Goal: Information Seeking & Learning: Find specific fact

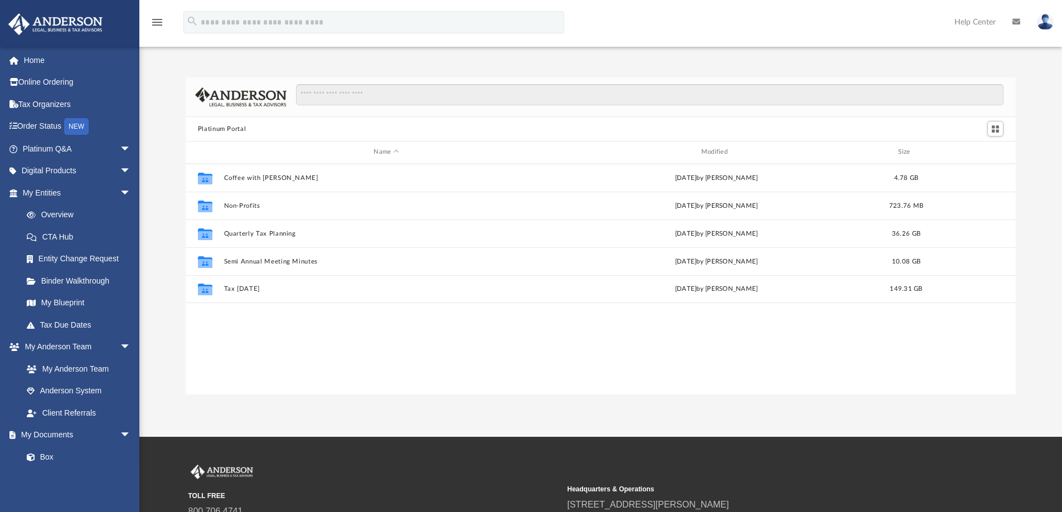
scroll to position [245, 822]
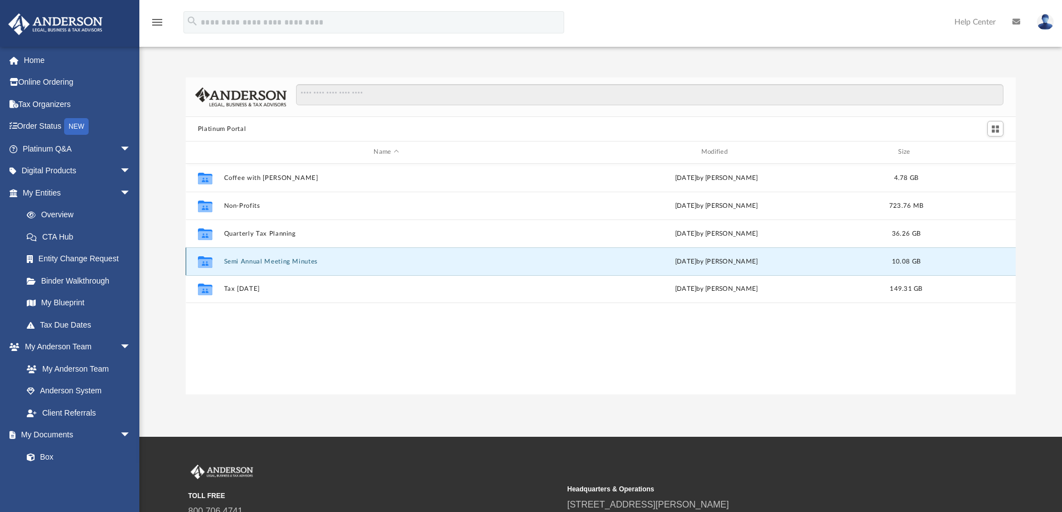
click at [253, 265] on button "Semi Annual Meeting Minutes" at bounding box center [386, 261] width 325 height 7
click at [239, 259] on button "Semi Annual Meeting Minutes" at bounding box center [386, 261] width 325 height 7
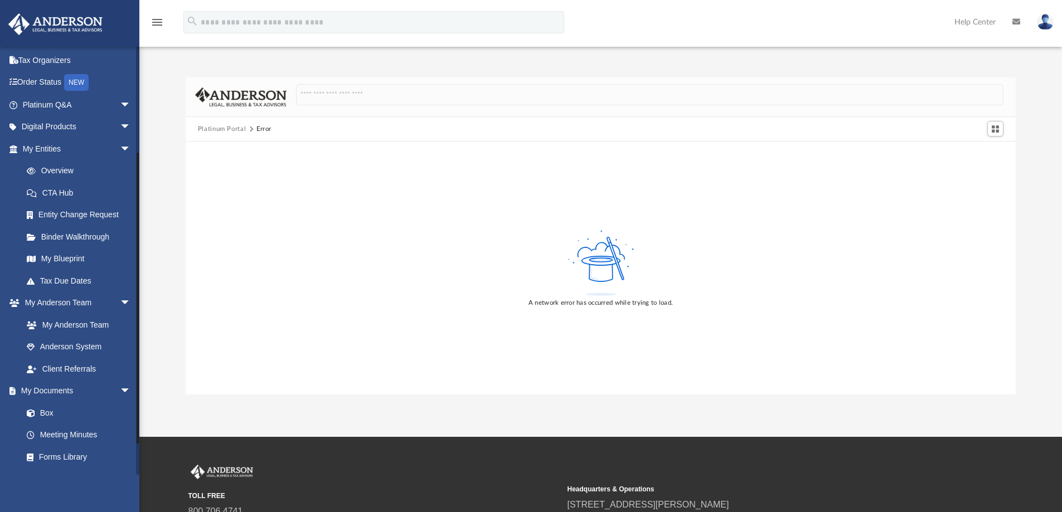
scroll to position [194, 0]
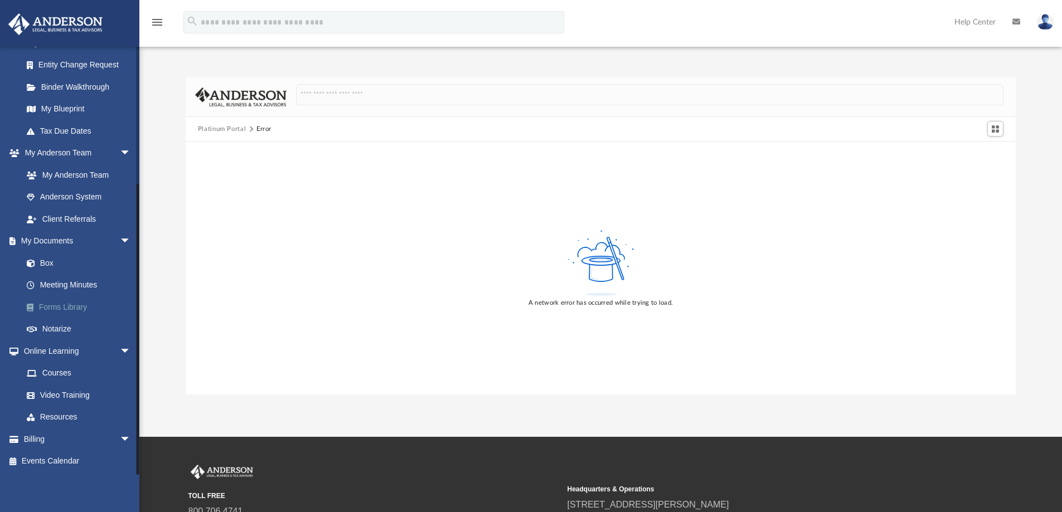
click at [56, 302] on link "Forms Library" at bounding box center [82, 307] width 132 height 22
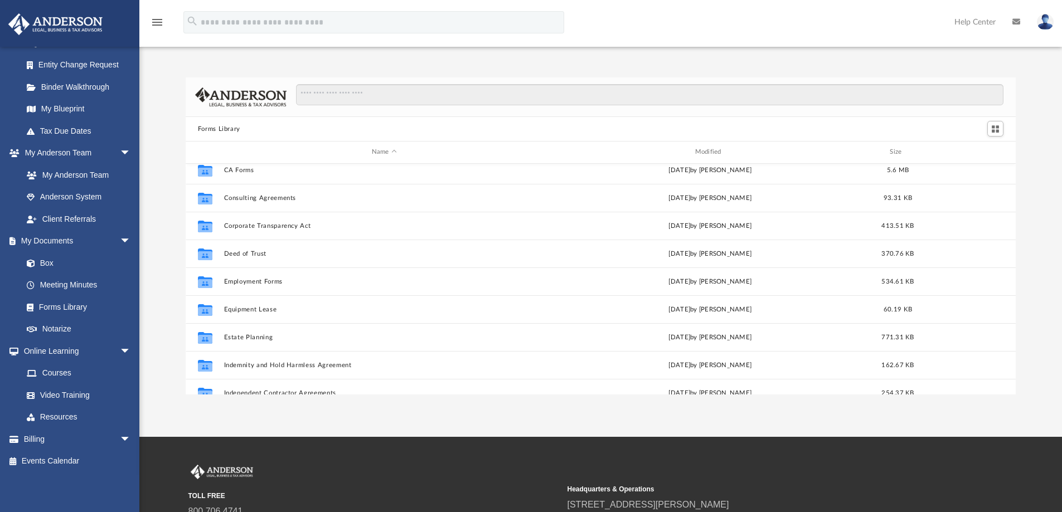
scroll to position [223, 0]
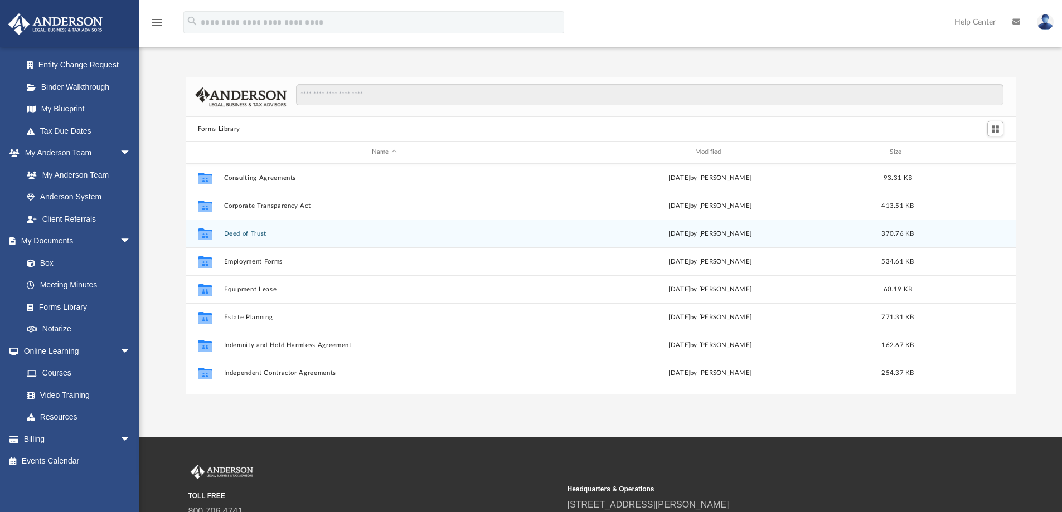
click at [245, 234] on button "Deed of Trust" at bounding box center [384, 233] width 321 height 7
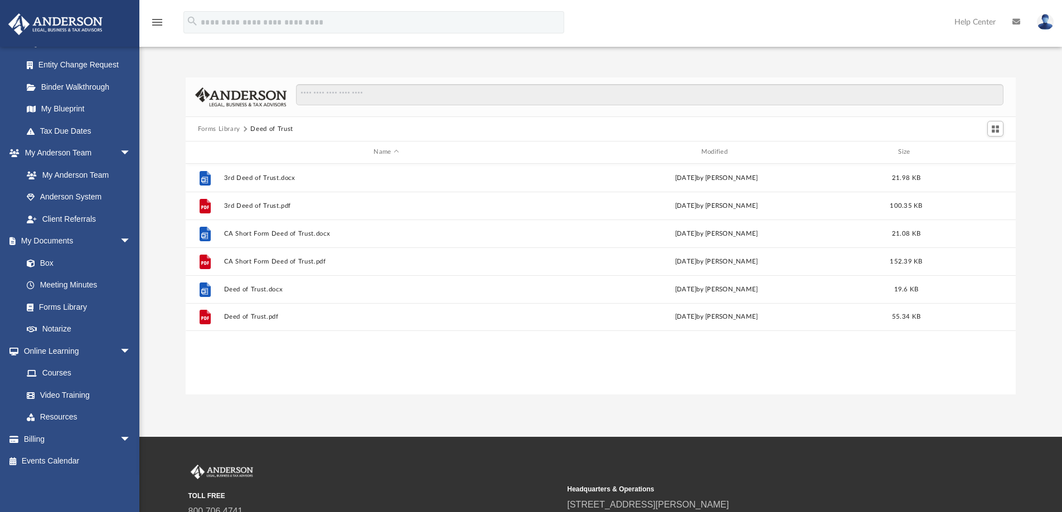
scroll to position [0, 0]
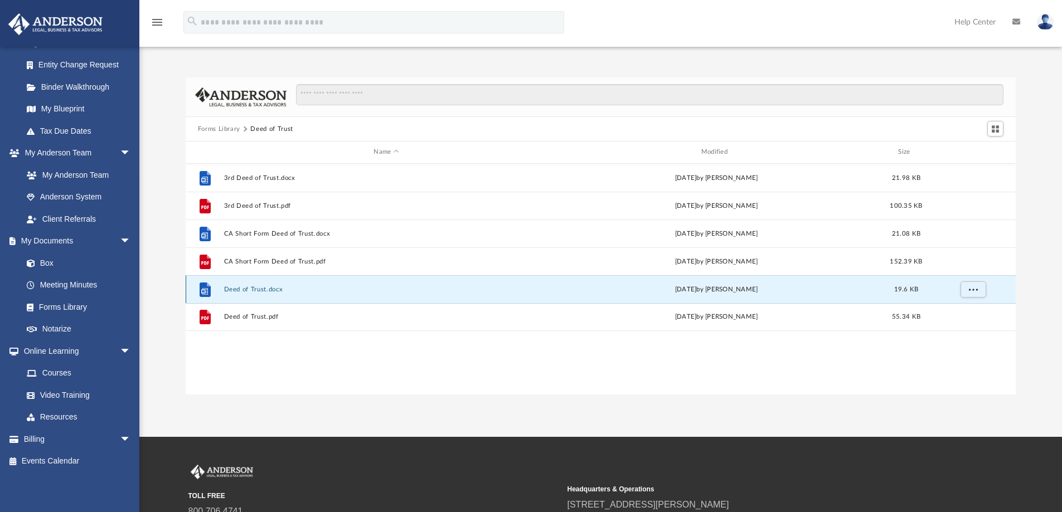
click at [240, 292] on button "Deed of Trust.docx" at bounding box center [386, 289] width 325 height 7
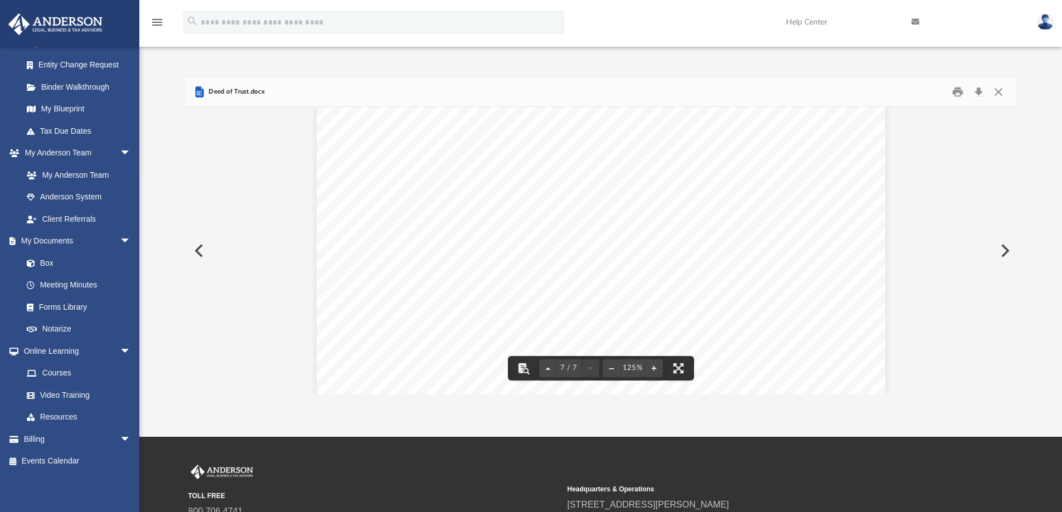
scroll to position [4703, 0]
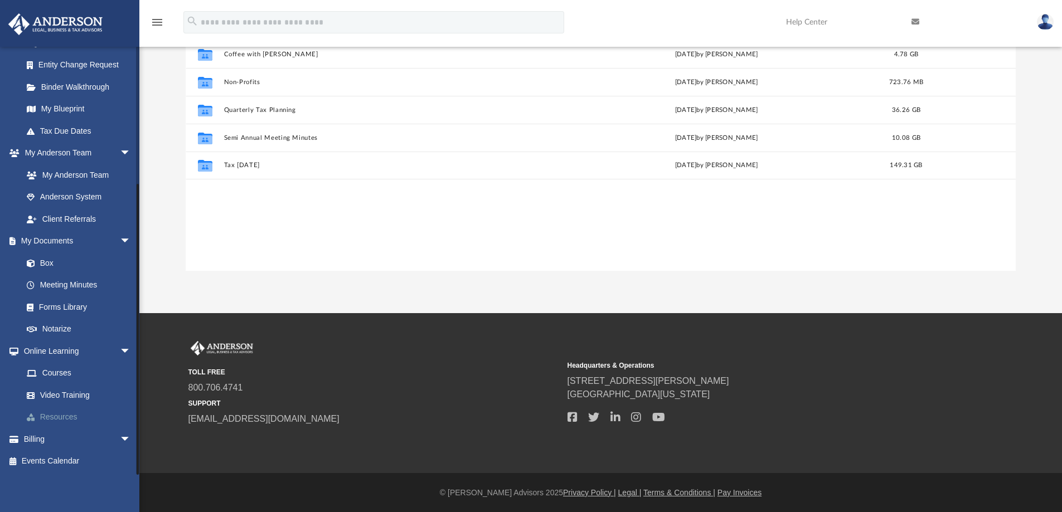
scroll to position [124, 0]
click at [54, 306] on link "Forms Library" at bounding box center [82, 307] width 132 height 22
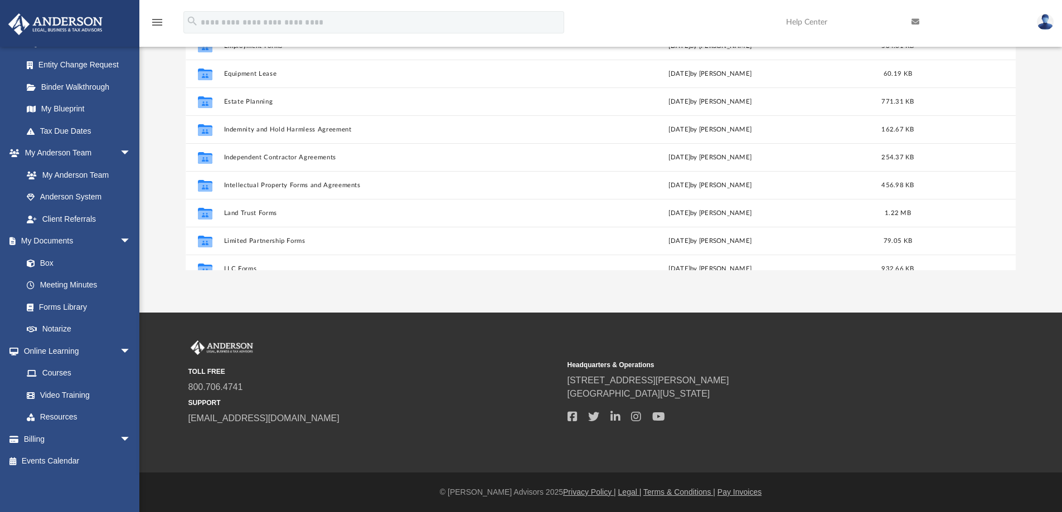
scroll to position [335, 0]
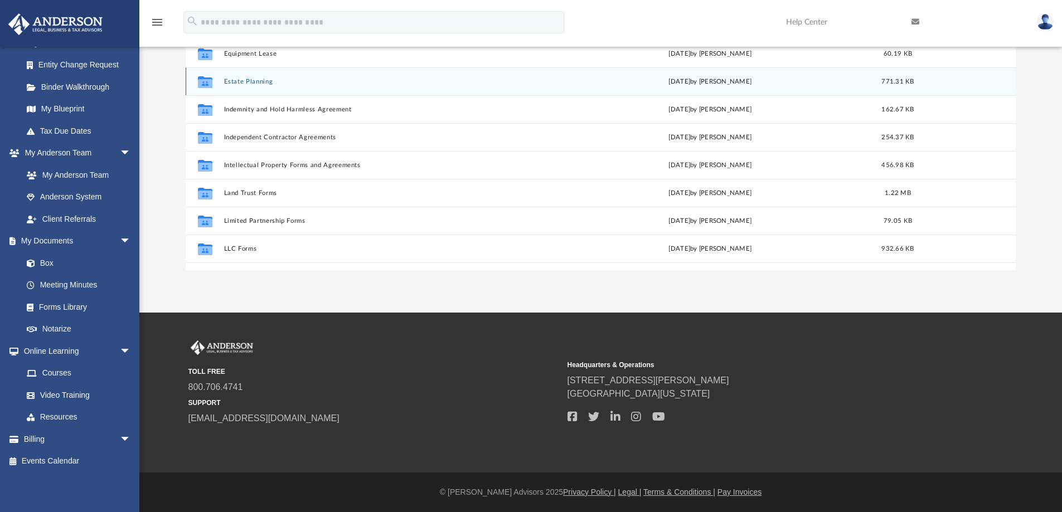
click at [268, 79] on button "Estate Planning" at bounding box center [384, 81] width 321 height 7
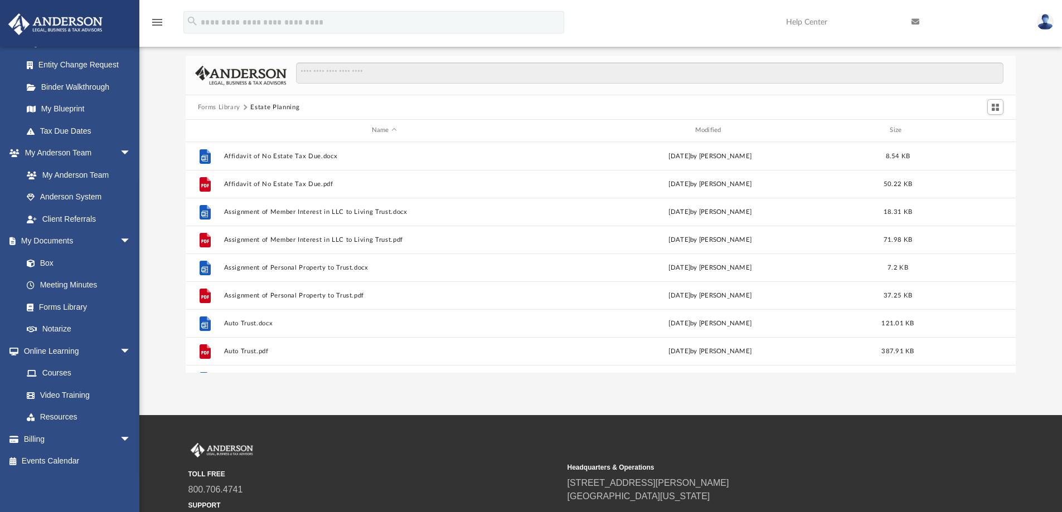
scroll to position [13, 0]
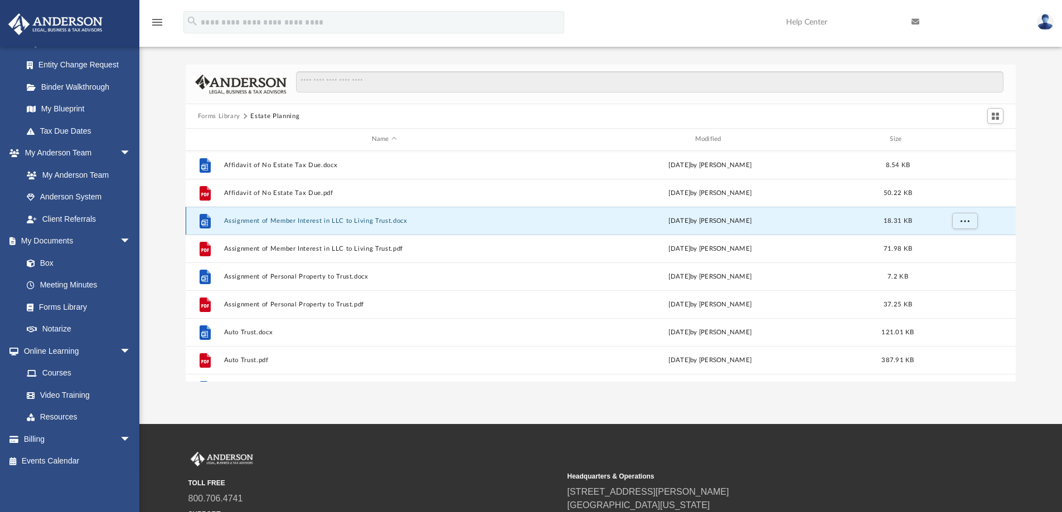
click at [292, 221] on button "Assignment of Member Interest in LLC to Living Trust.docx" at bounding box center [384, 220] width 321 height 7
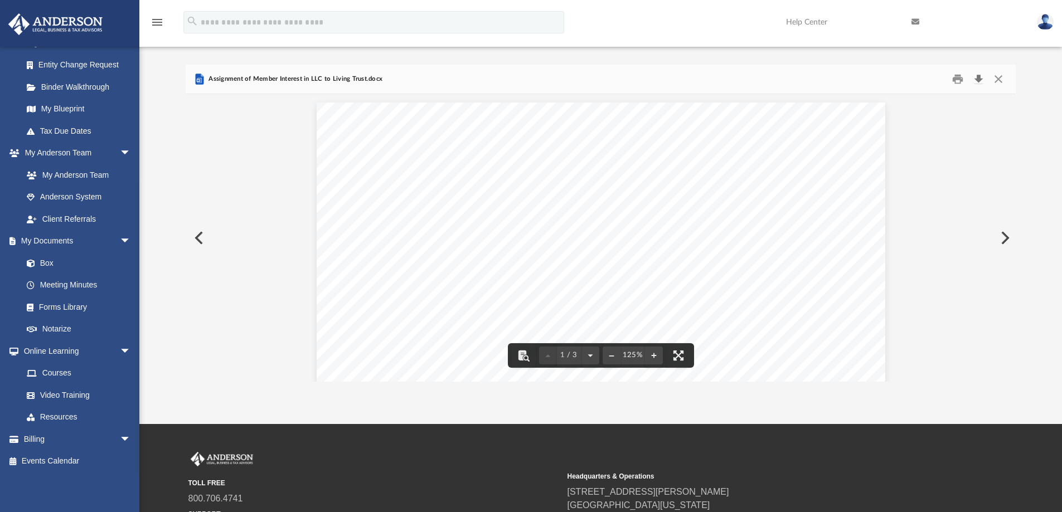
click at [979, 78] on button "Download" at bounding box center [979, 79] width 20 height 17
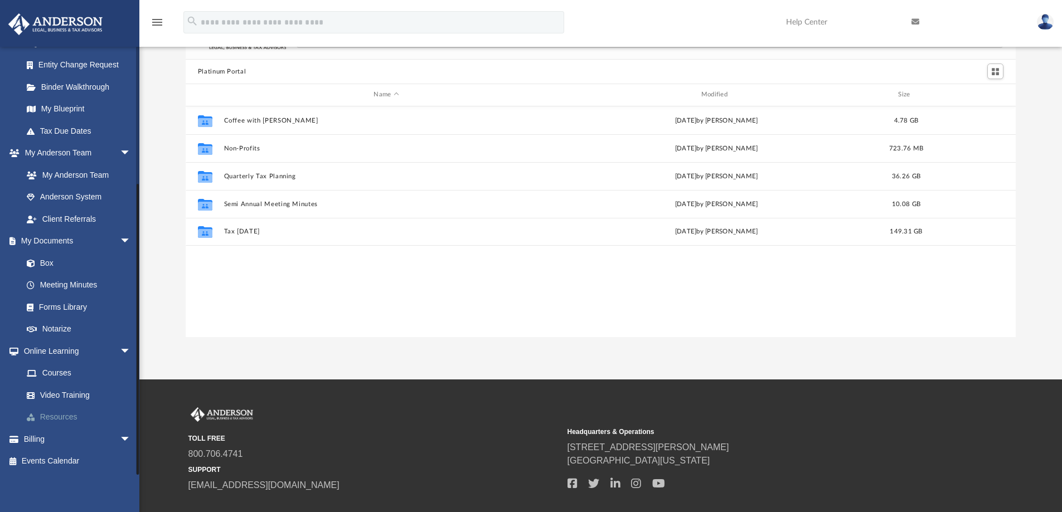
scroll to position [124, 0]
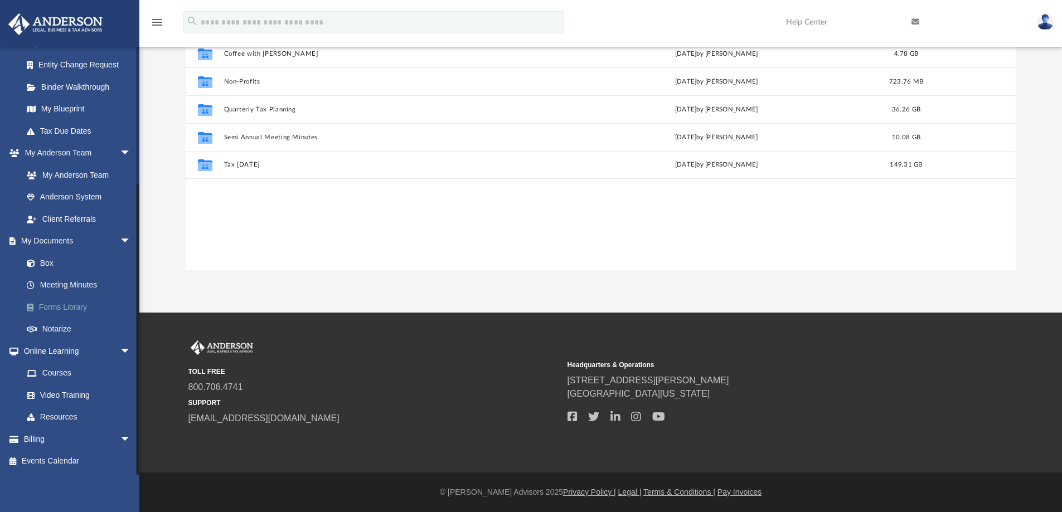
click at [60, 308] on link "Forms Library" at bounding box center [82, 307] width 132 height 22
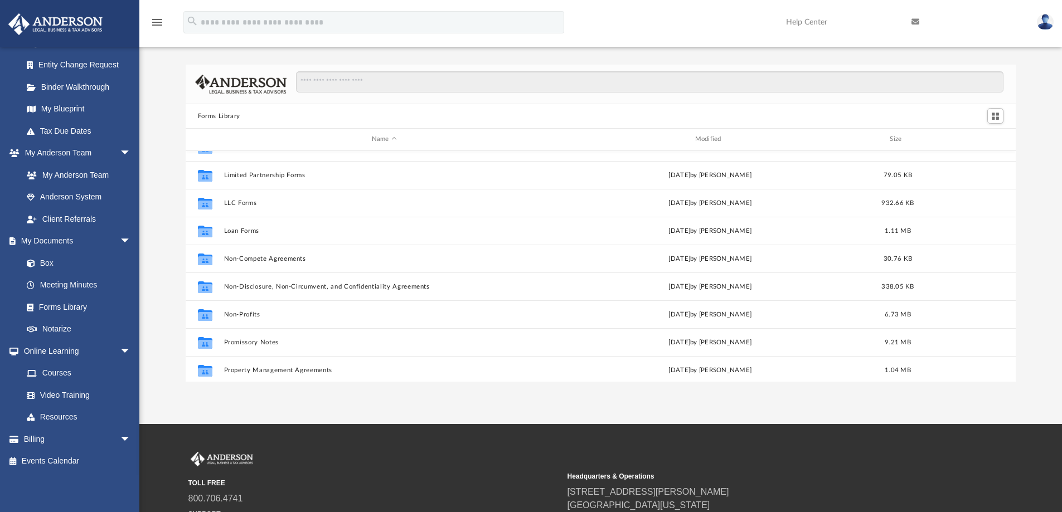
scroll to position [502, 0]
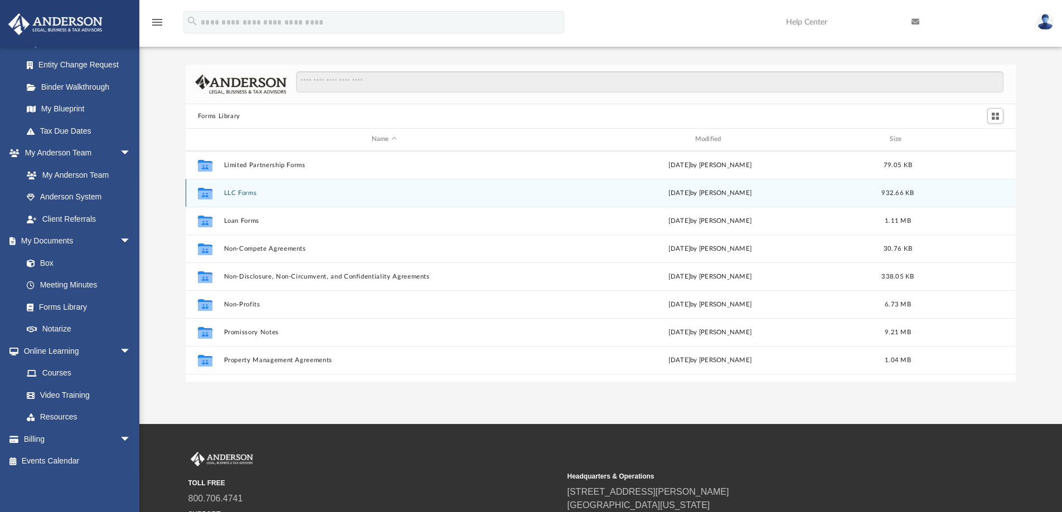
click at [248, 196] on button "LLC Forms" at bounding box center [384, 193] width 321 height 7
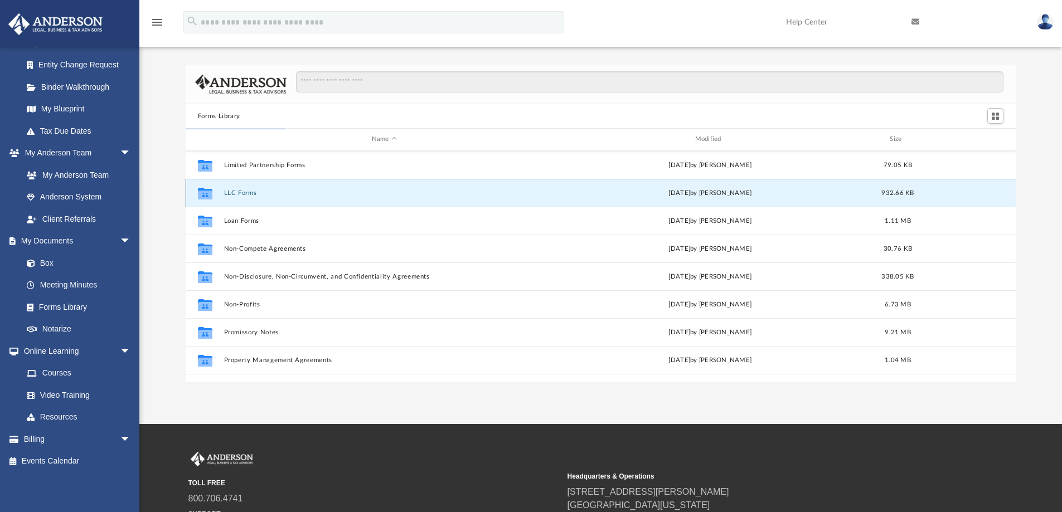
scroll to position [0, 0]
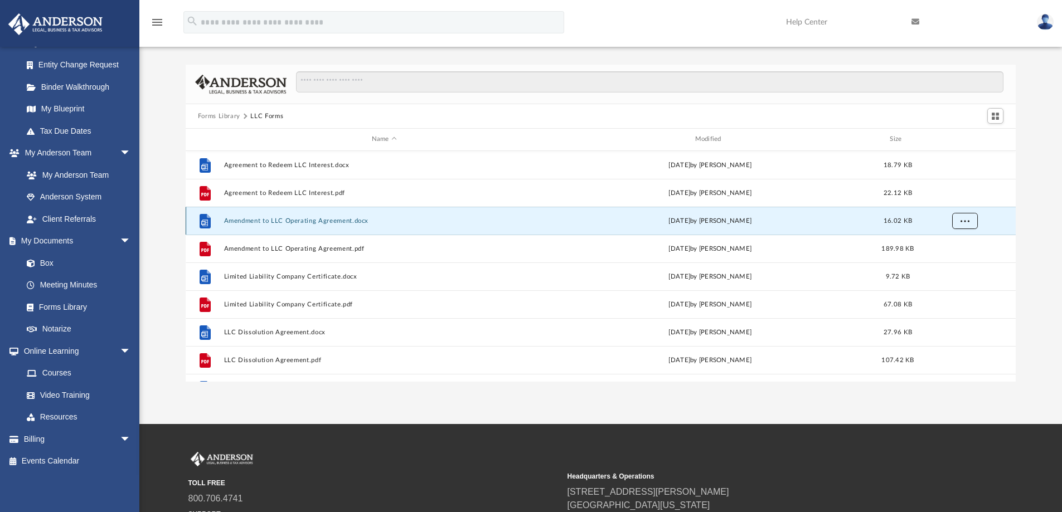
click at [963, 220] on span "More options" at bounding box center [964, 220] width 9 height 6
click at [948, 265] on li "Download" at bounding box center [955, 261] width 32 height 12
click at [964, 220] on span "More options" at bounding box center [964, 220] width 9 height 6
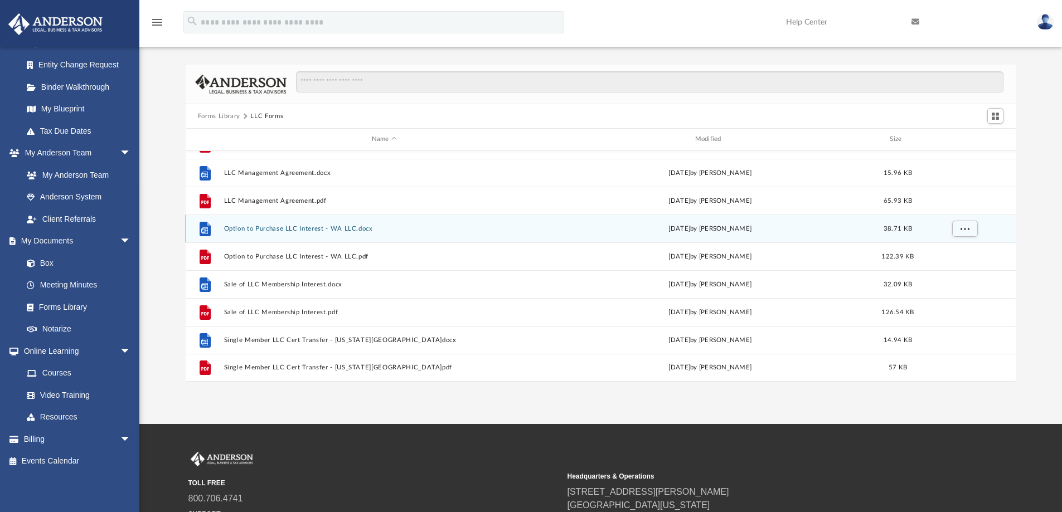
scroll to position [69, 0]
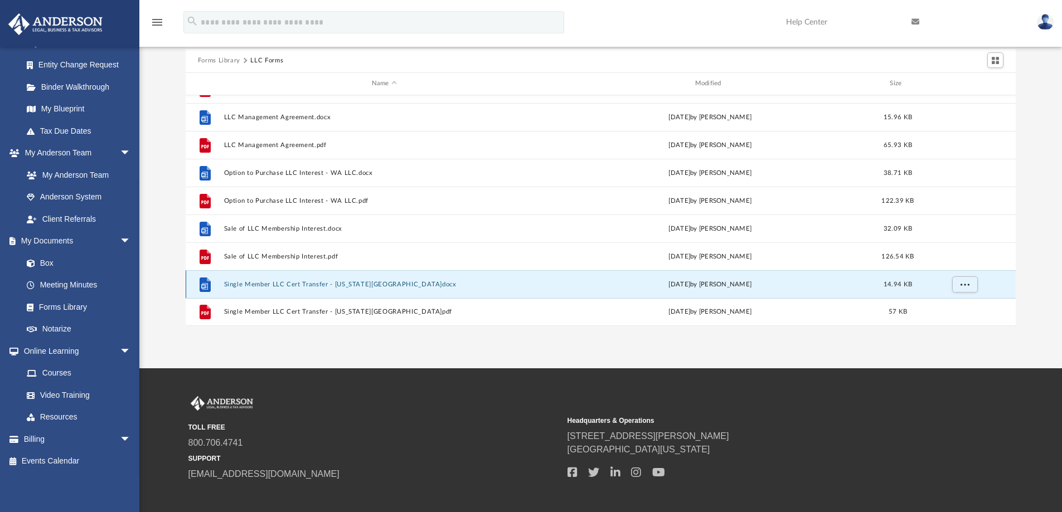
click at [272, 282] on button "Single Member LLC Cert Transfer - Washington.docx" at bounding box center [384, 284] width 321 height 7
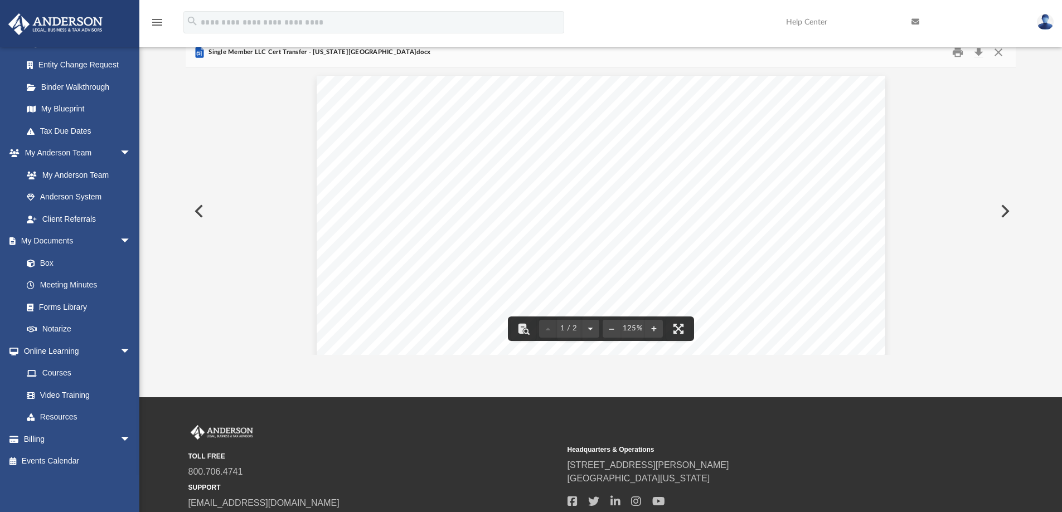
scroll to position [0, 0]
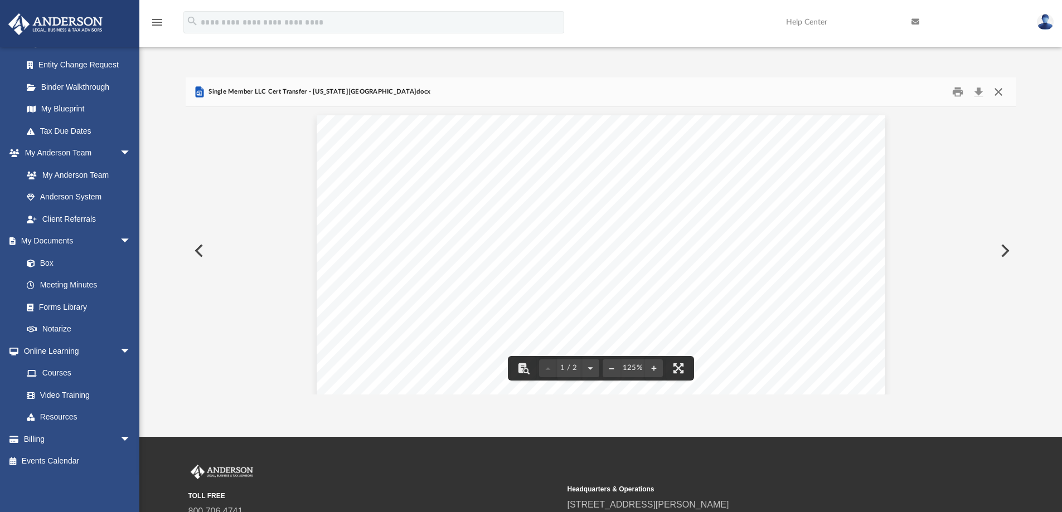
click at [1005, 90] on button "Close" at bounding box center [999, 92] width 20 height 17
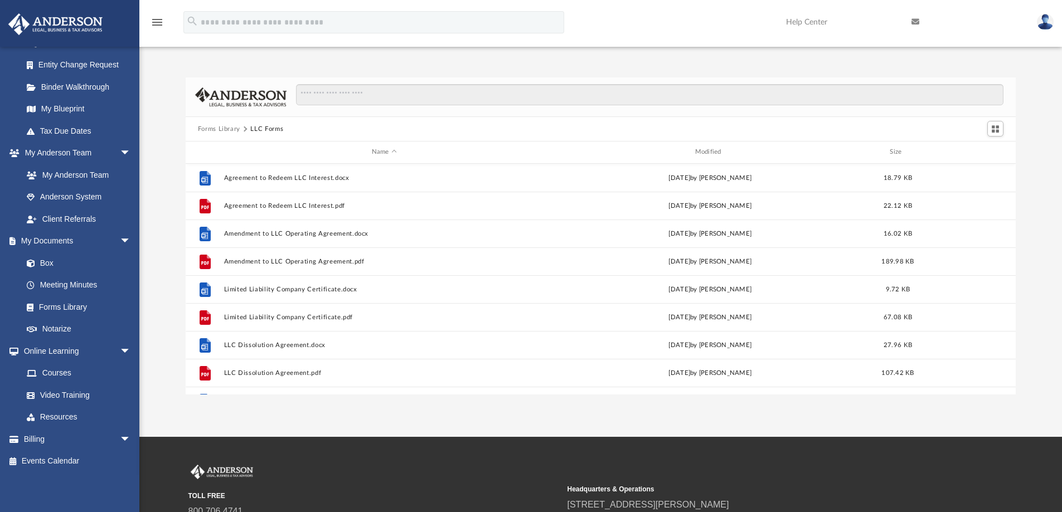
click at [207, 131] on button "Forms Library" at bounding box center [219, 129] width 42 height 10
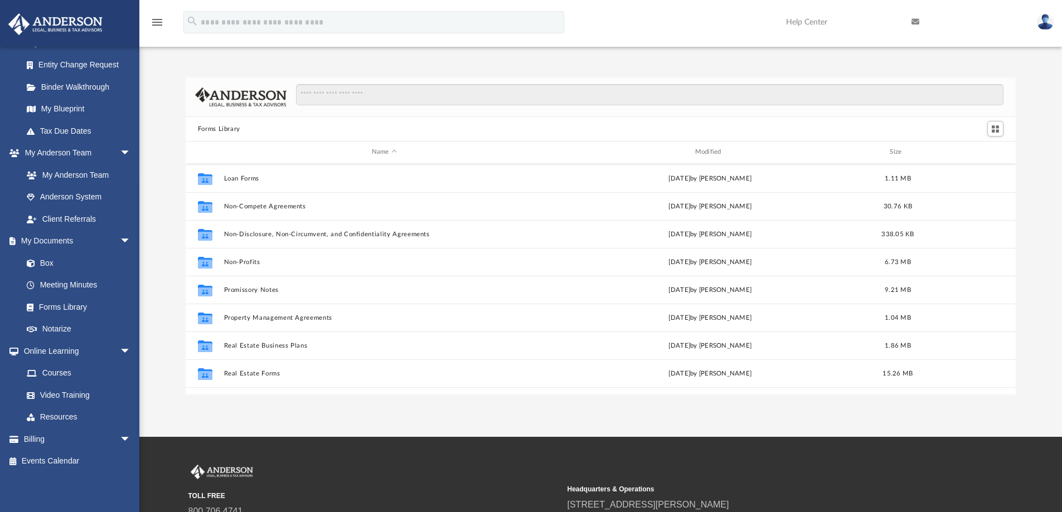
scroll to position [558, 0]
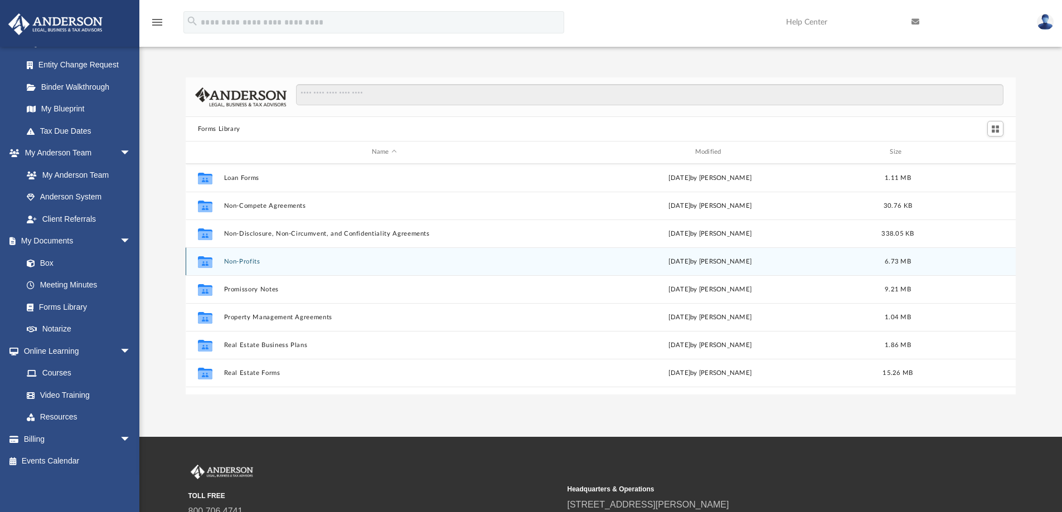
click at [239, 262] on button "Non-Profits" at bounding box center [384, 261] width 321 height 7
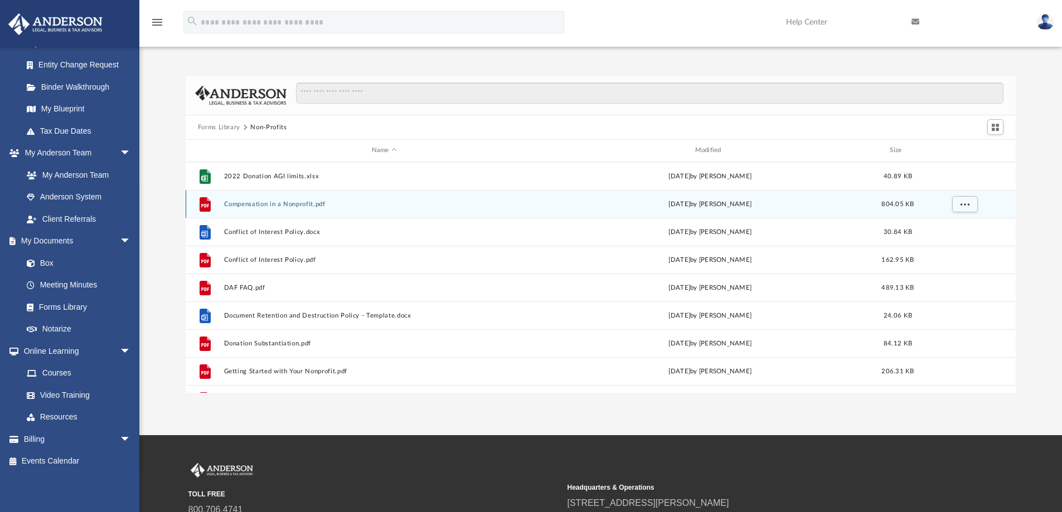
scroll to position [0, 0]
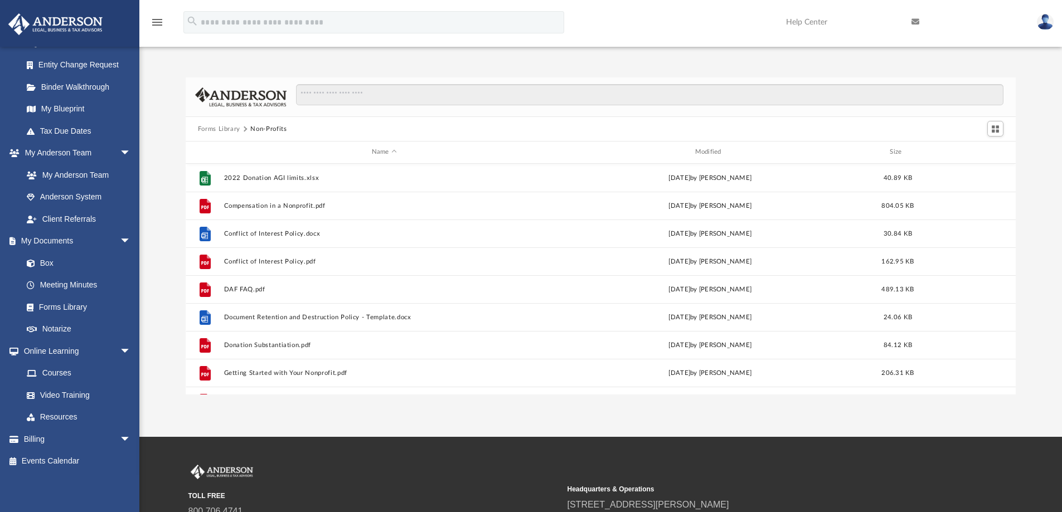
click at [223, 126] on button "Forms Library" at bounding box center [219, 129] width 42 height 10
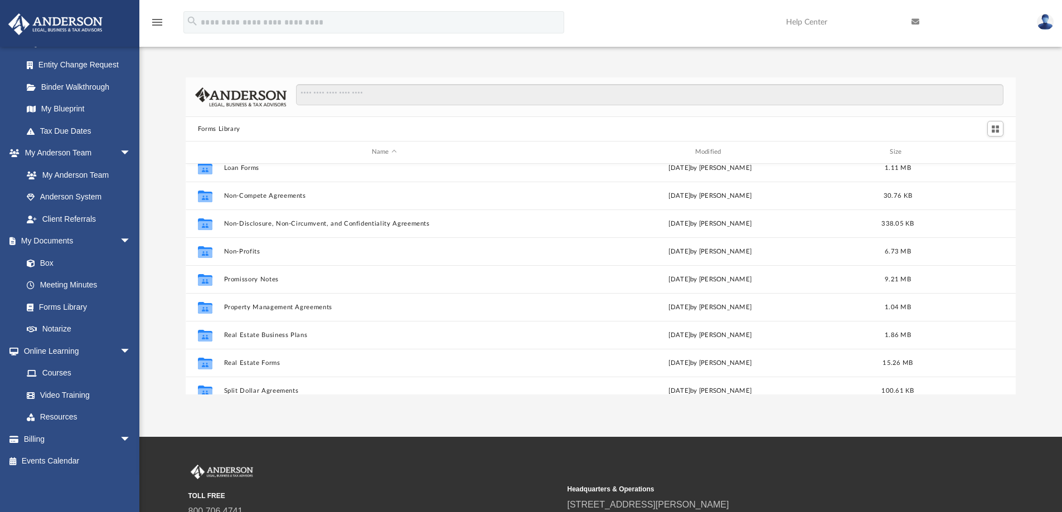
scroll to position [606, 0]
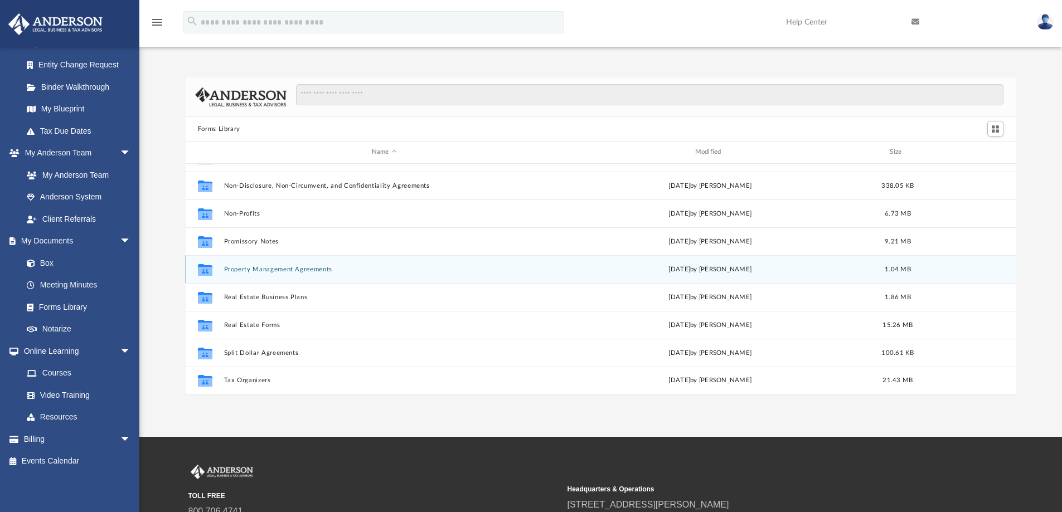
click at [285, 270] on button "Property Management Agreements" at bounding box center [384, 269] width 321 height 7
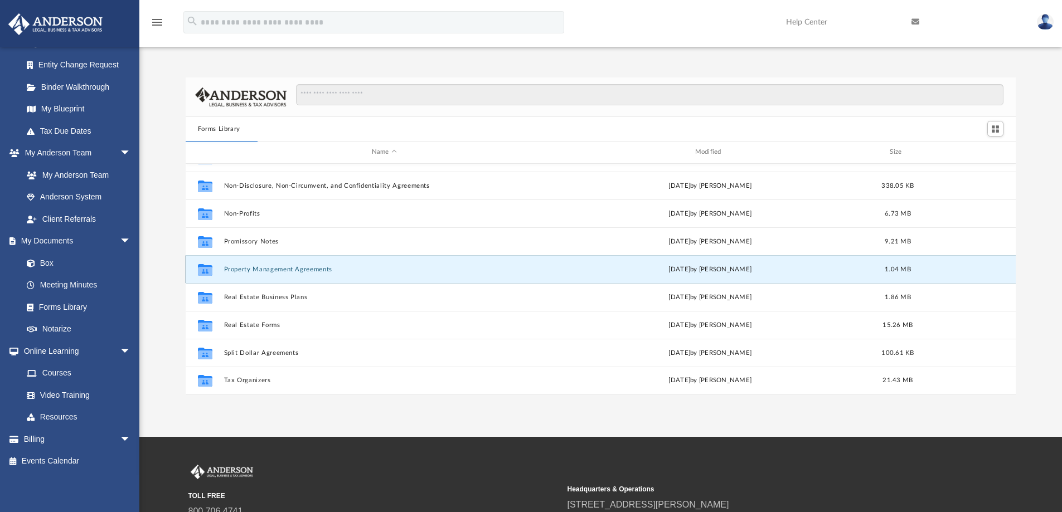
scroll to position [0, 0]
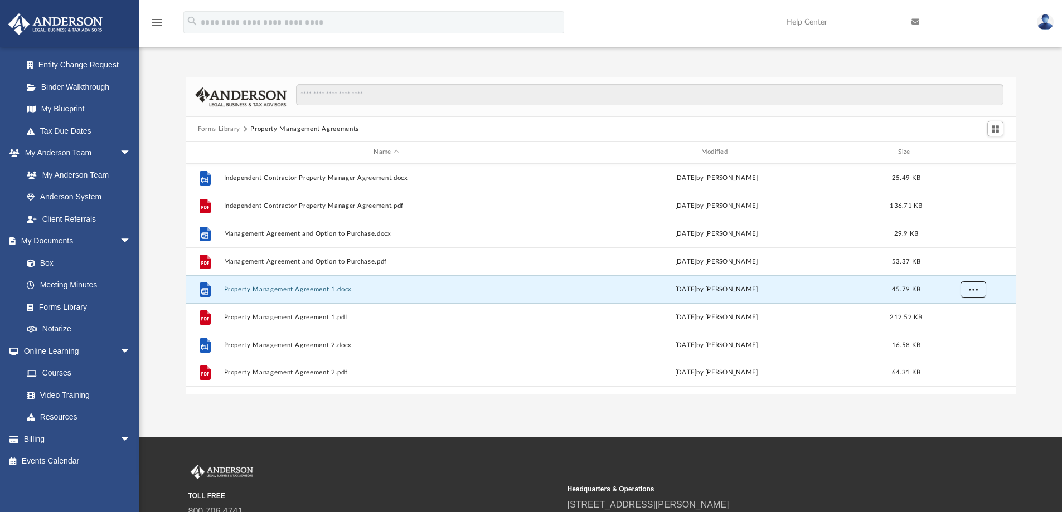
click at [970, 288] on span "More options" at bounding box center [973, 289] width 9 height 6
click at [958, 328] on li "Download" at bounding box center [963, 330] width 32 height 12
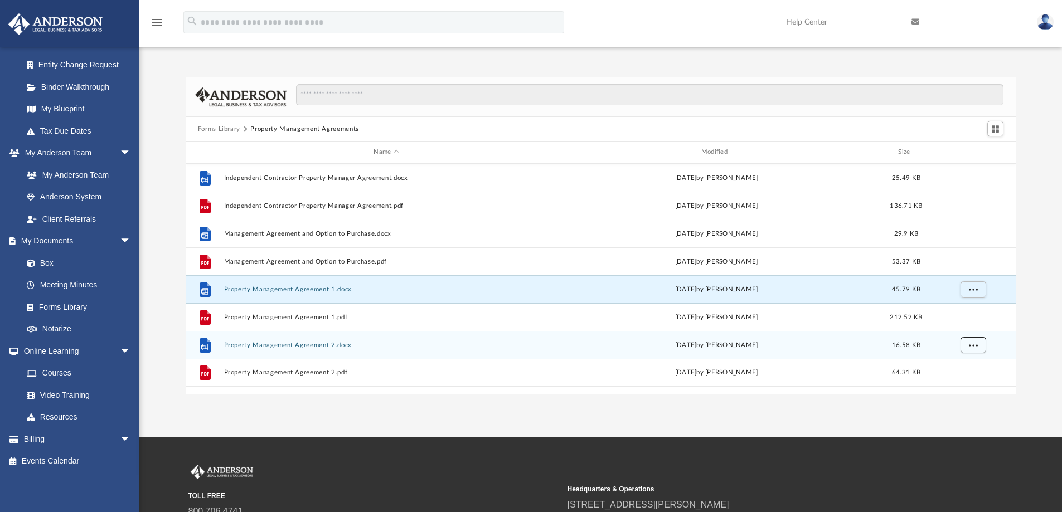
click at [968, 349] on button "More options" at bounding box center [973, 345] width 26 height 17
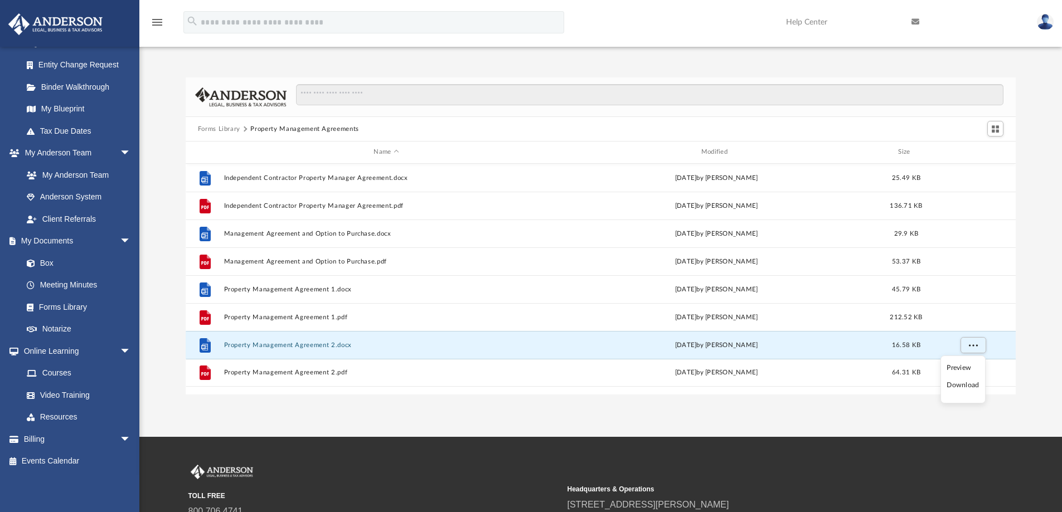
click at [965, 386] on li "Download" at bounding box center [963, 386] width 32 height 12
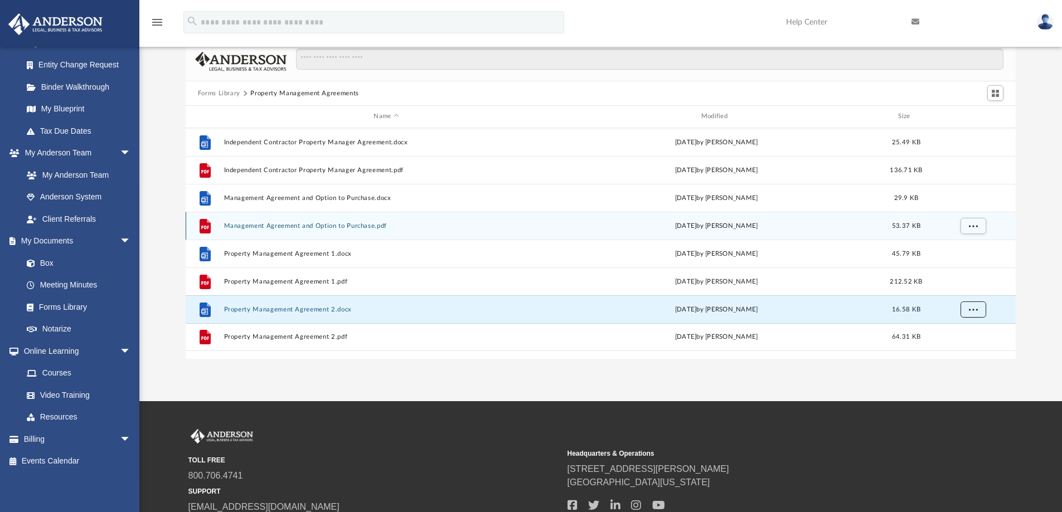
scroll to position [56, 0]
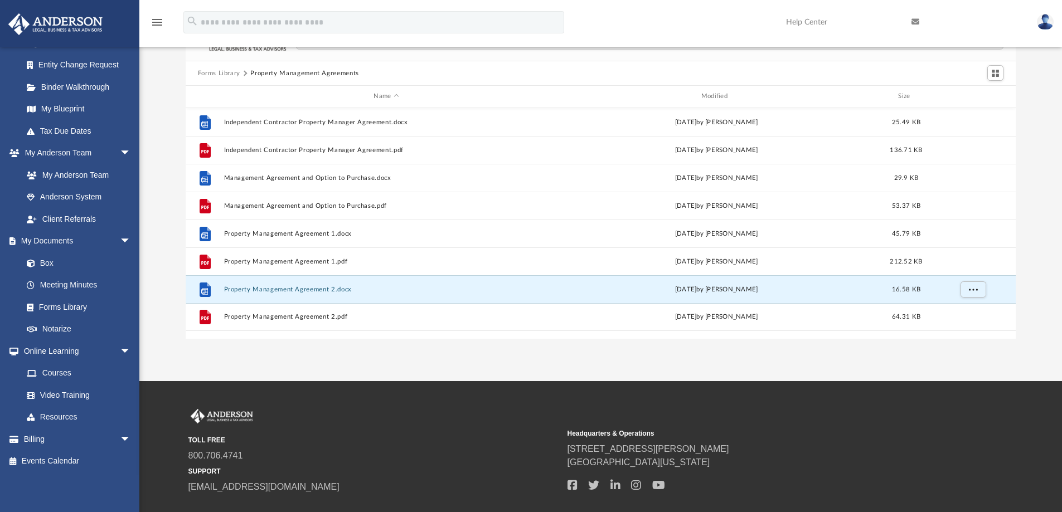
click at [204, 69] on button "Forms Library" at bounding box center [219, 74] width 42 height 10
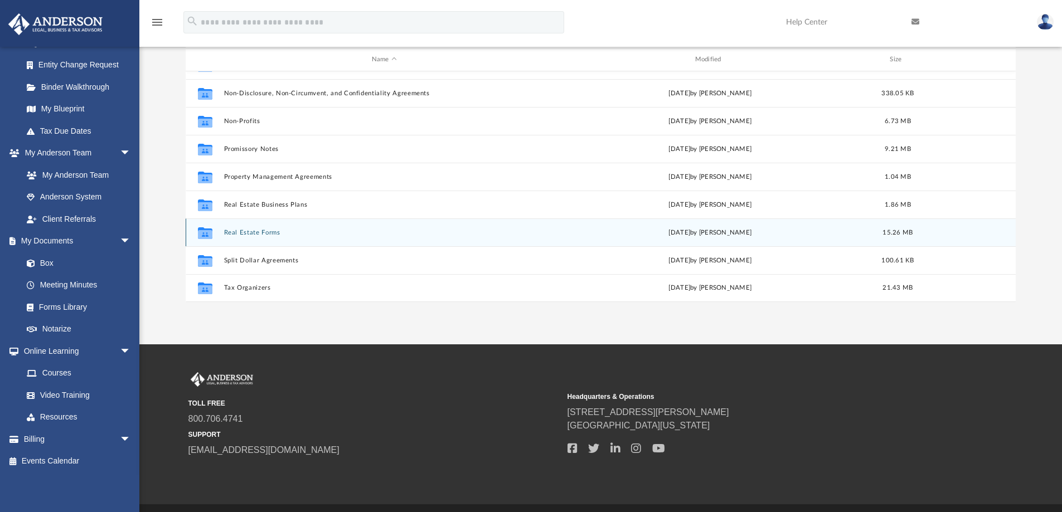
scroll to position [112, 0]
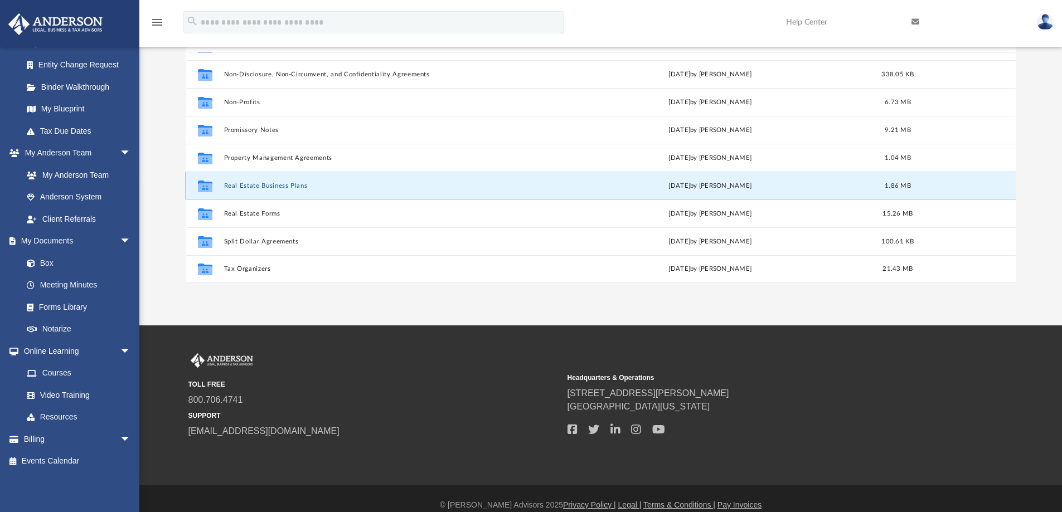
click at [265, 186] on button "Real Estate Business Plans" at bounding box center [384, 185] width 321 height 7
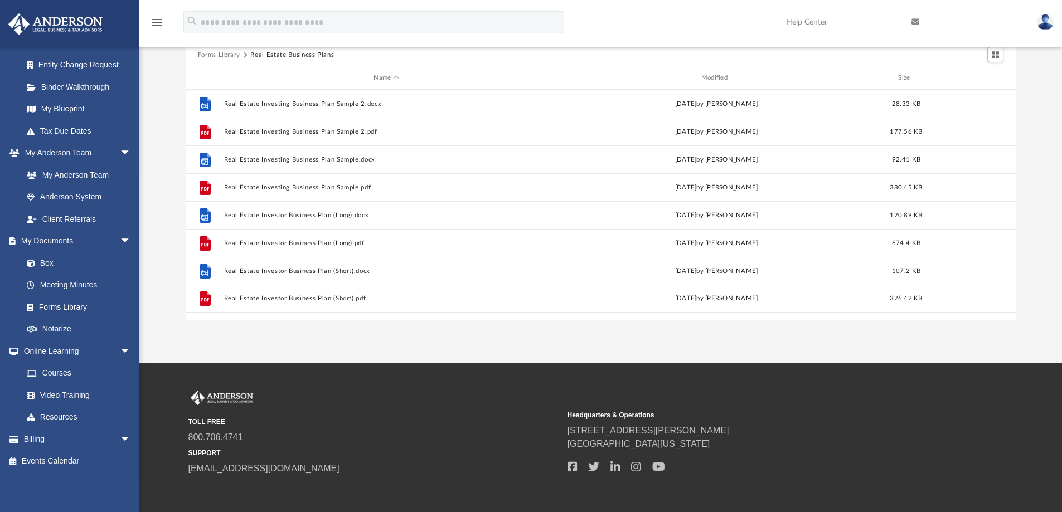
scroll to position [56, 0]
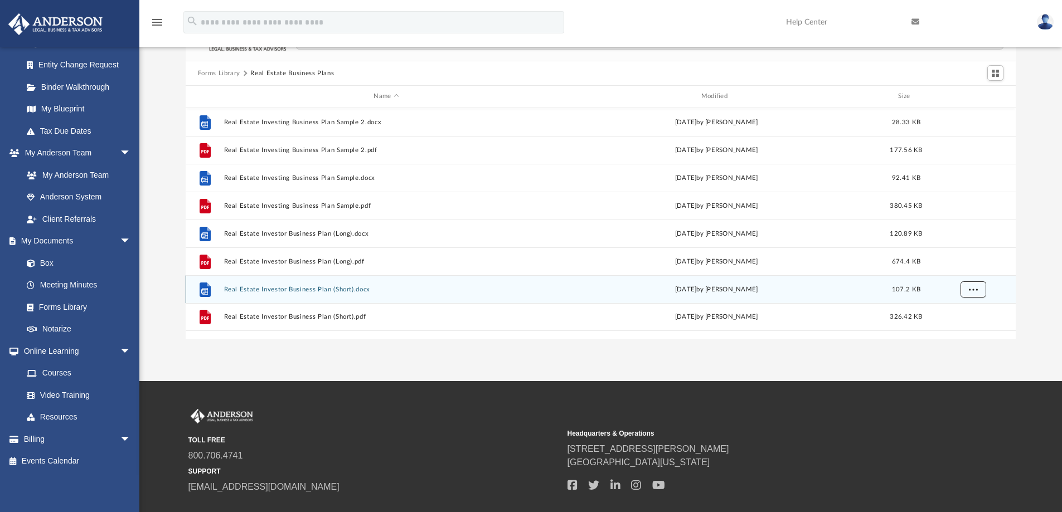
click at [974, 284] on button "More options" at bounding box center [973, 289] width 26 height 17
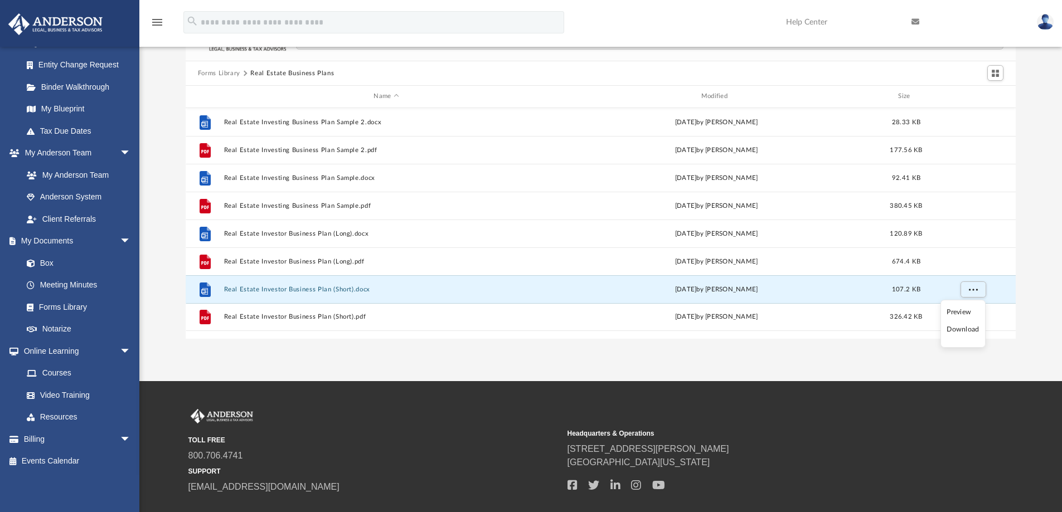
click at [963, 328] on li "Download" at bounding box center [963, 330] width 32 height 12
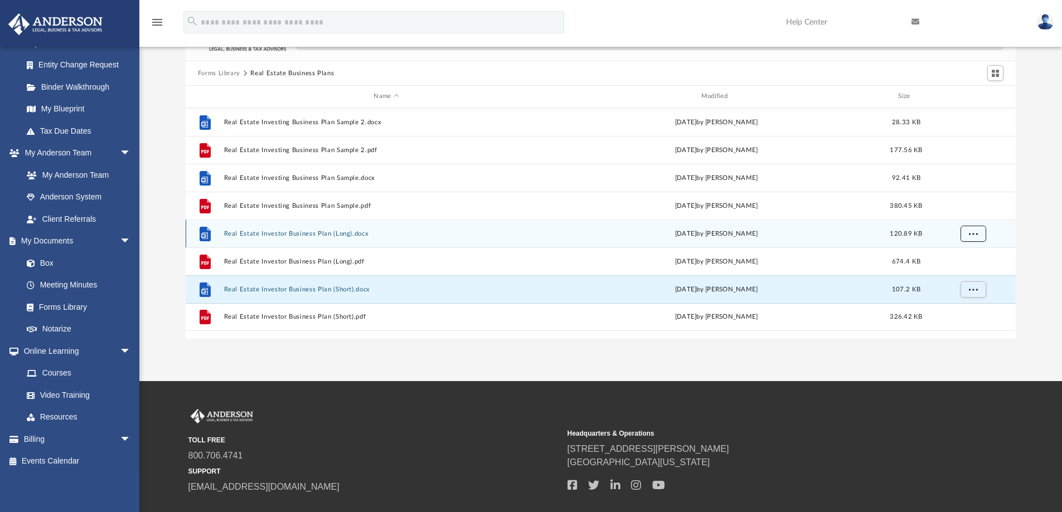
click at [977, 232] on span "More options" at bounding box center [973, 233] width 9 height 6
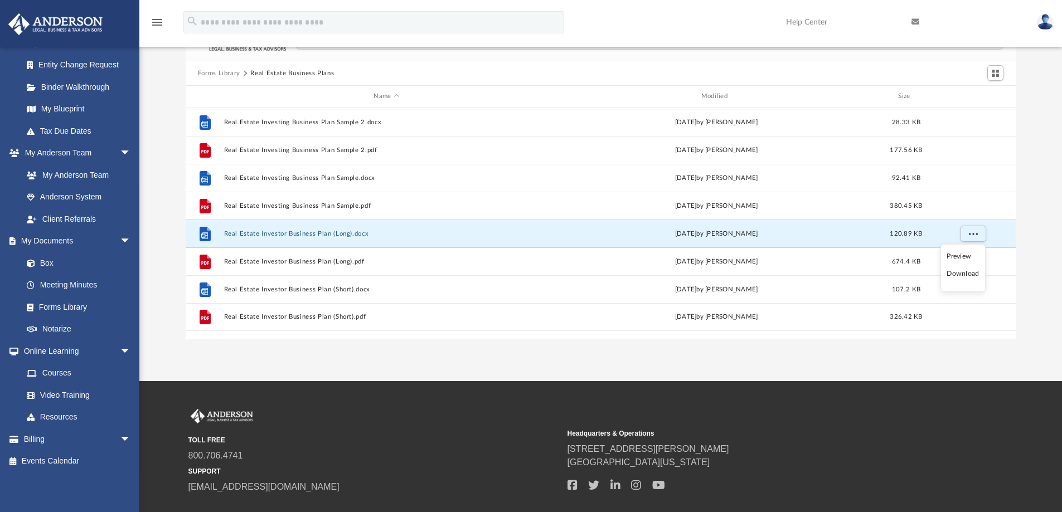
click at [958, 278] on li "Download" at bounding box center [963, 274] width 32 height 12
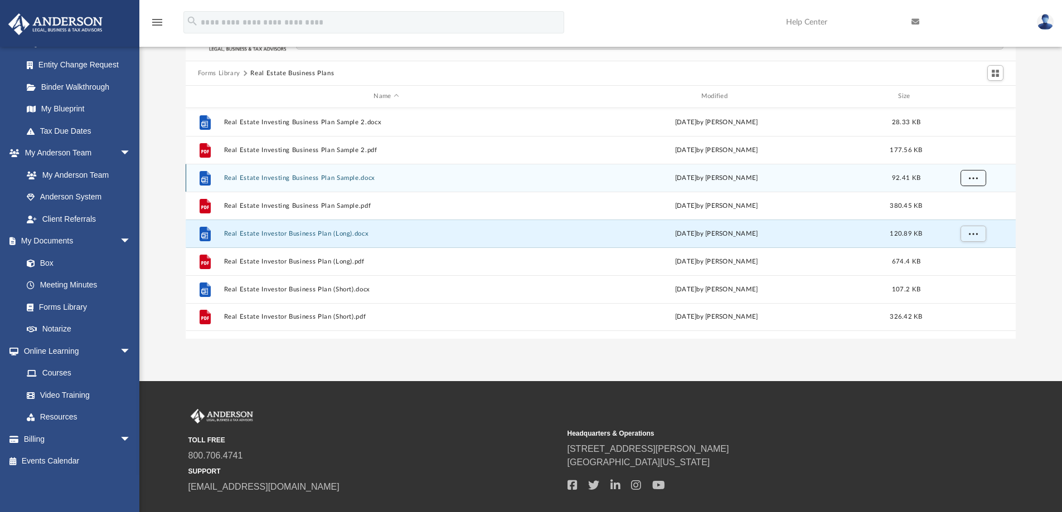
click at [972, 176] on span "More options" at bounding box center [973, 178] width 9 height 6
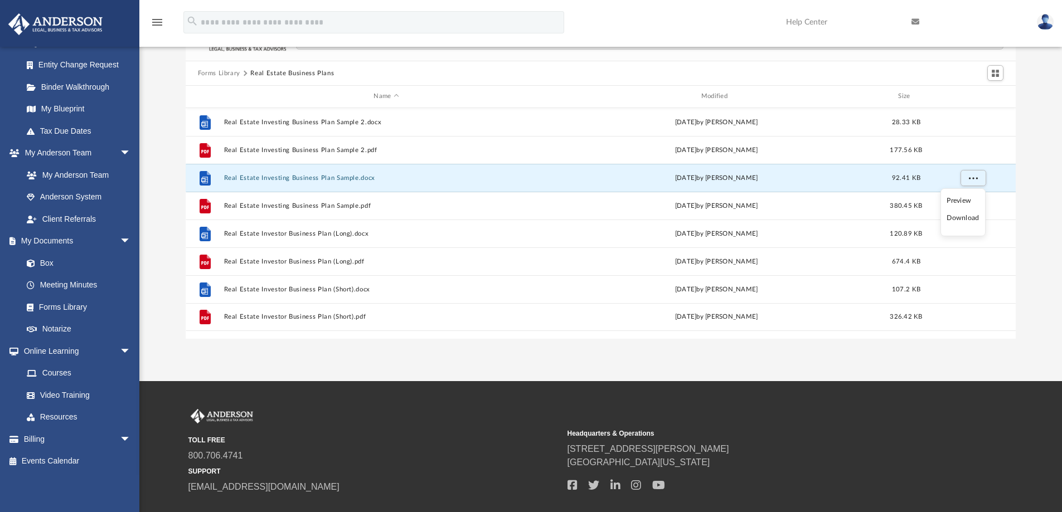
click at [976, 217] on li "Download" at bounding box center [963, 218] width 32 height 12
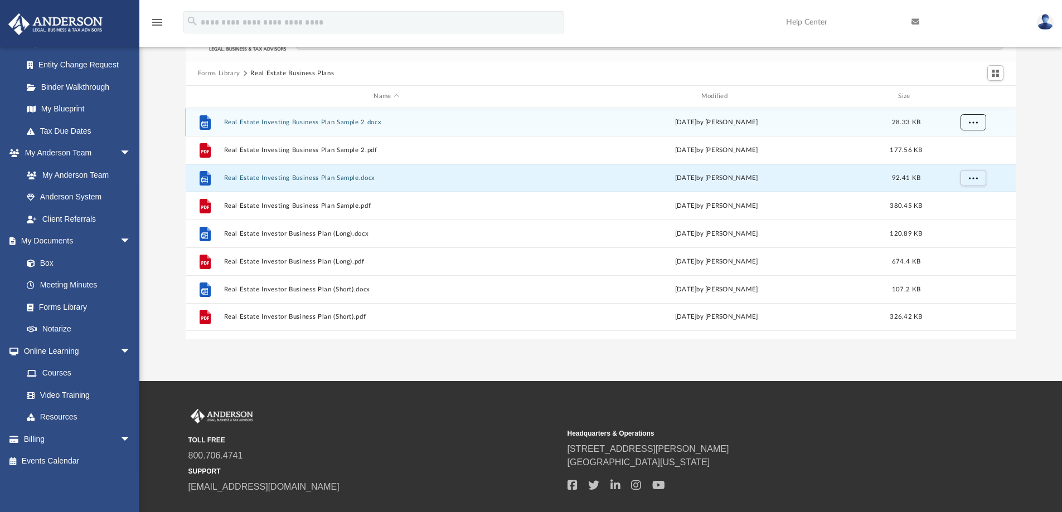
click at [971, 120] on span "More options" at bounding box center [973, 122] width 9 height 6
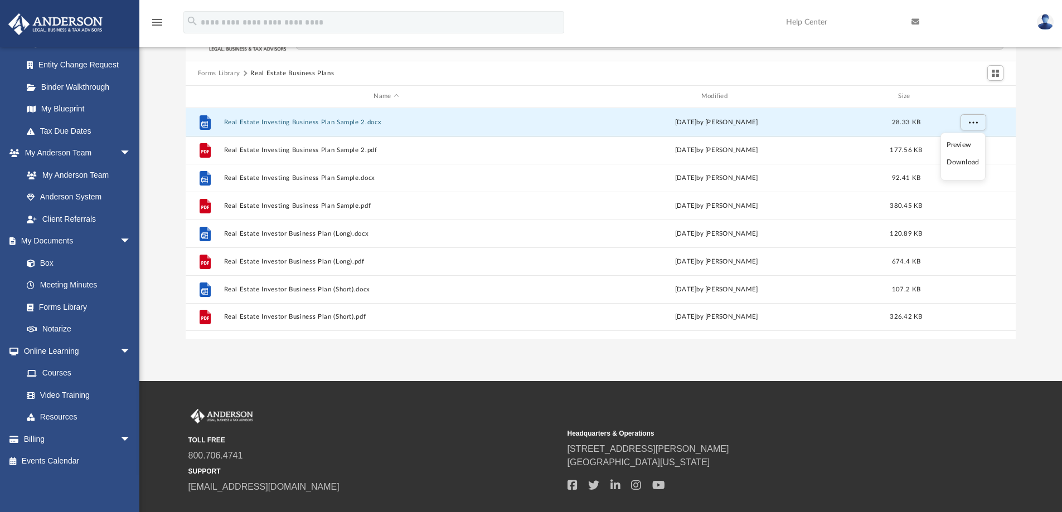
click at [961, 163] on li "Download" at bounding box center [963, 163] width 32 height 12
click at [209, 72] on button "Forms Library" at bounding box center [219, 74] width 42 height 10
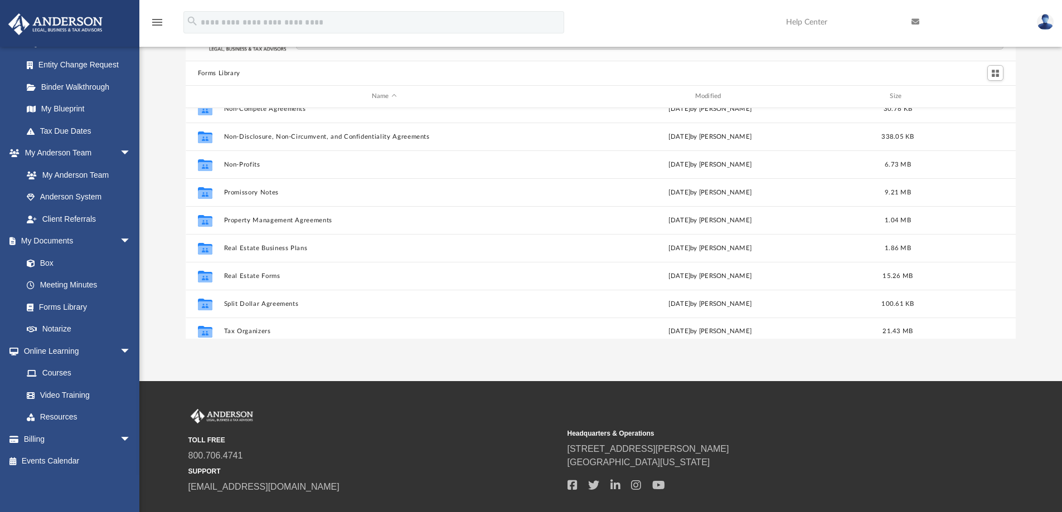
scroll to position [606, 0]
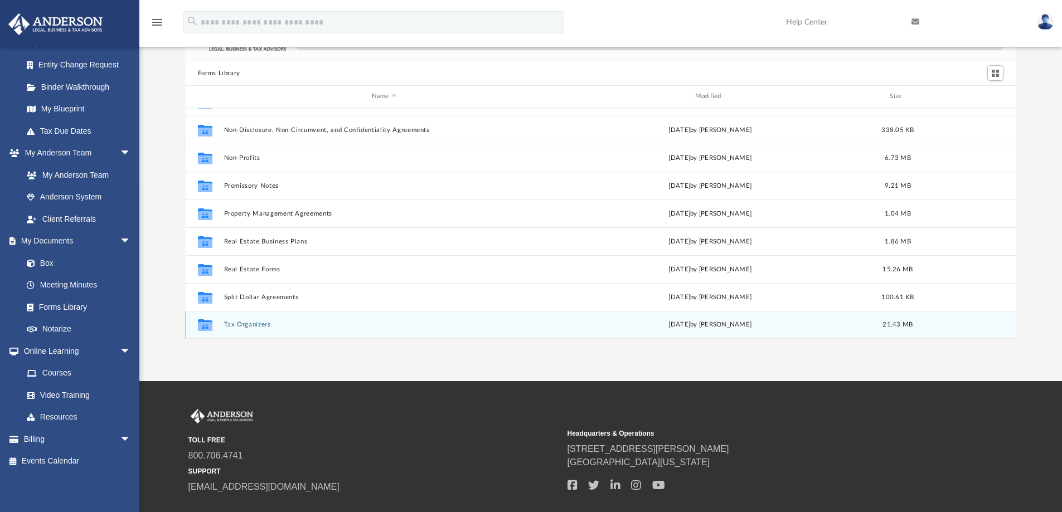
click at [257, 318] on div "Collaborated Folder Tax Organizers Mon Jan 27 2025 by Mary Acree 21.43 MB" at bounding box center [601, 325] width 831 height 28
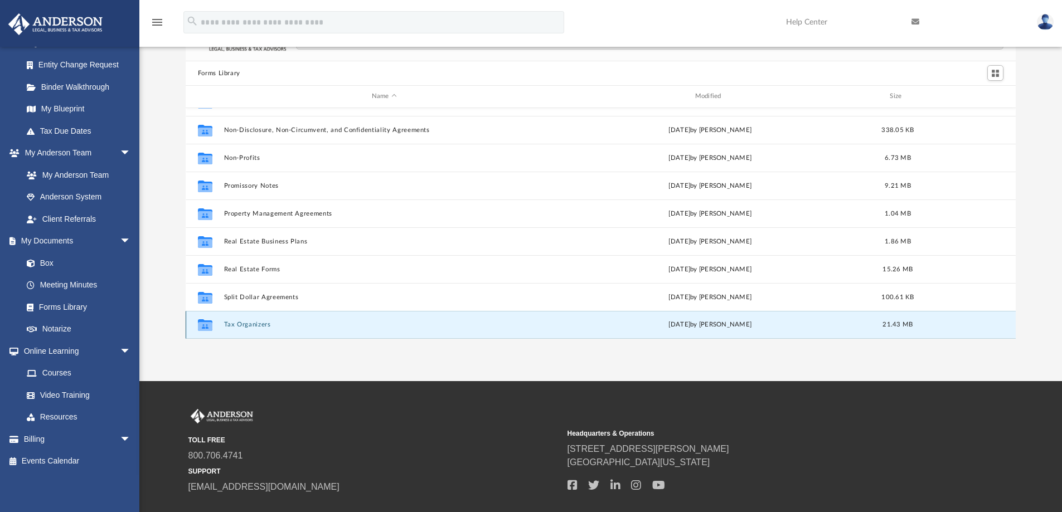
click at [249, 325] on button "Tax Organizers" at bounding box center [384, 324] width 321 height 7
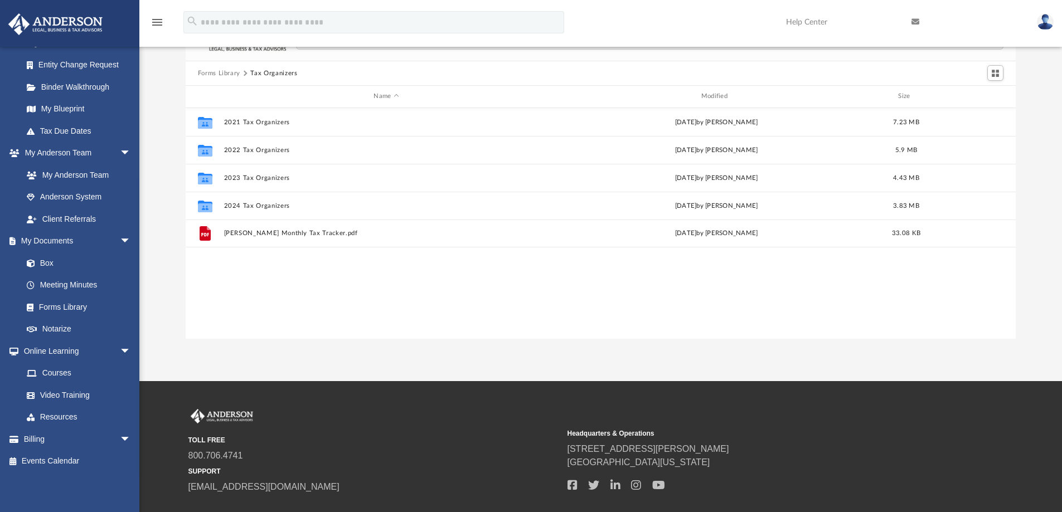
scroll to position [0, 0]
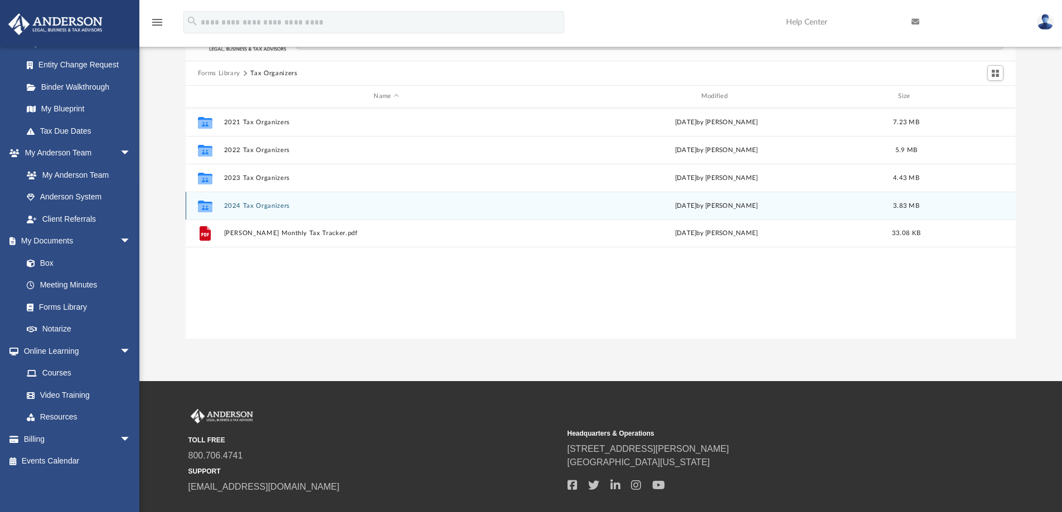
click at [259, 207] on button "2024 Tax Organizers" at bounding box center [386, 205] width 325 height 7
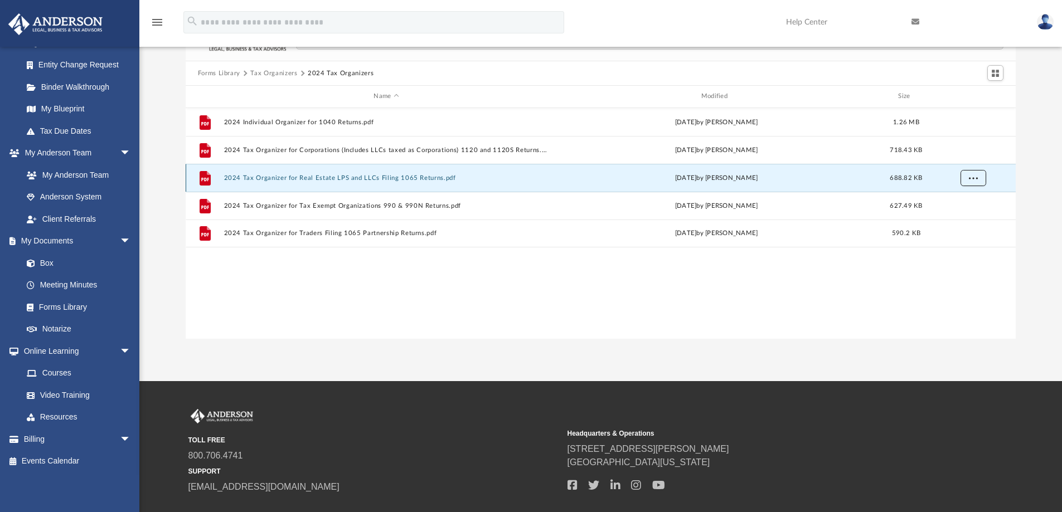
click at [971, 180] on span "More options" at bounding box center [973, 178] width 9 height 6
click at [963, 218] on li "Download" at bounding box center [963, 218] width 32 height 12
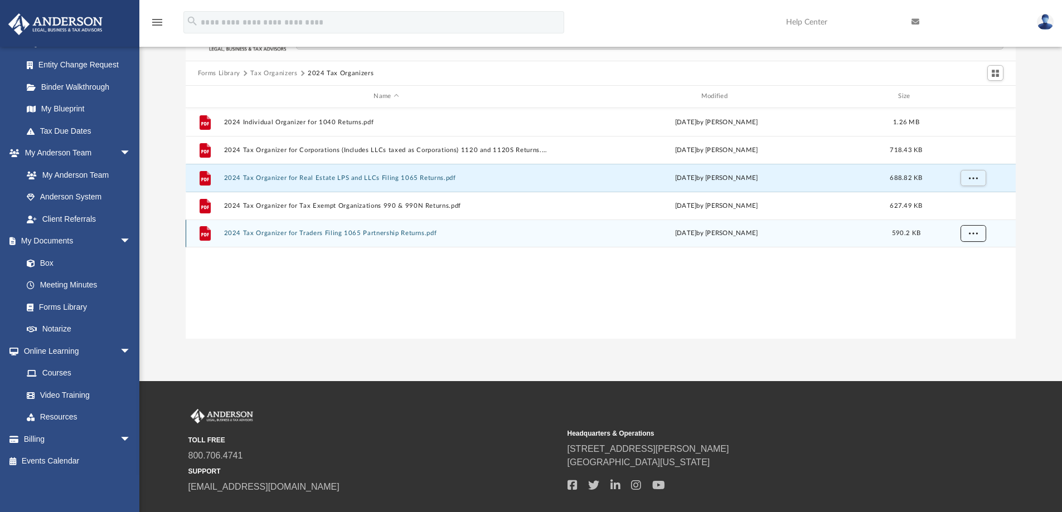
click at [974, 235] on span "More options" at bounding box center [973, 233] width 9 height 6
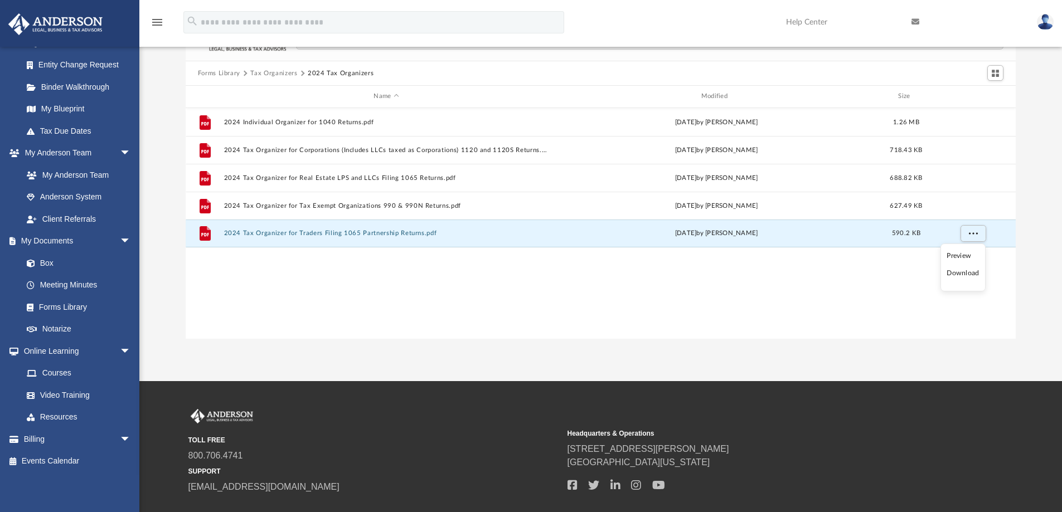
click at [963, 273] on li "Download" at bounding box center [963, 274] width 32 height 12
click at [274, 72] on button "Tax Organizers" at bounding box center [273, 74] width 47 height 10
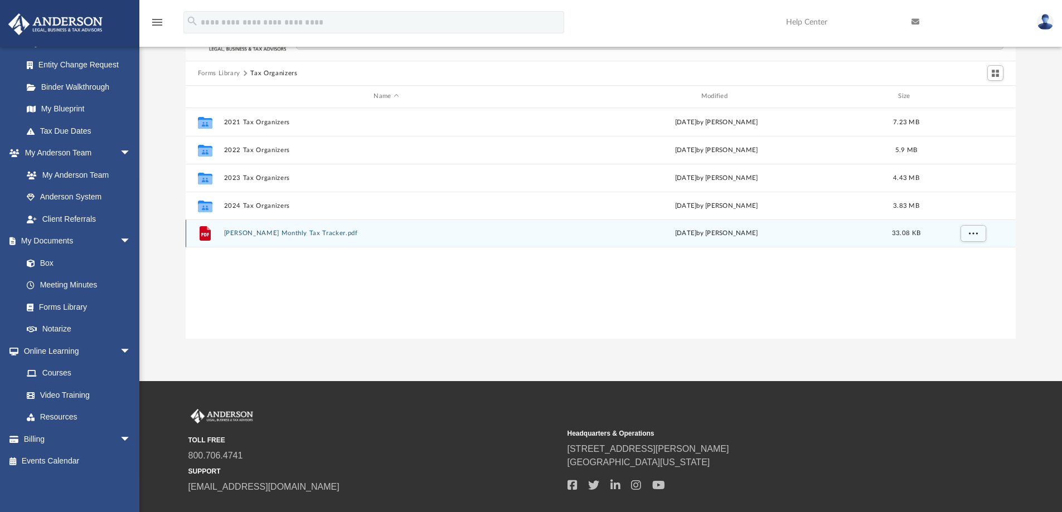
click at [248, 235] on button "Anderson Monthly Tax Tracker.pdf" at bounding box center [386, 233] width 325 height 7
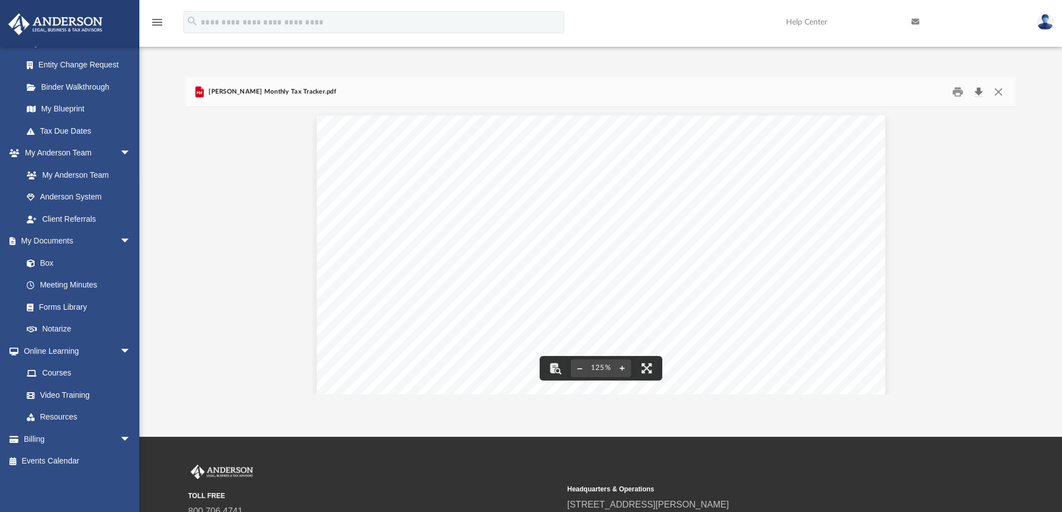
click at [977, 92] on button "Download" at bounding box center [979, 92] width 20 height 17
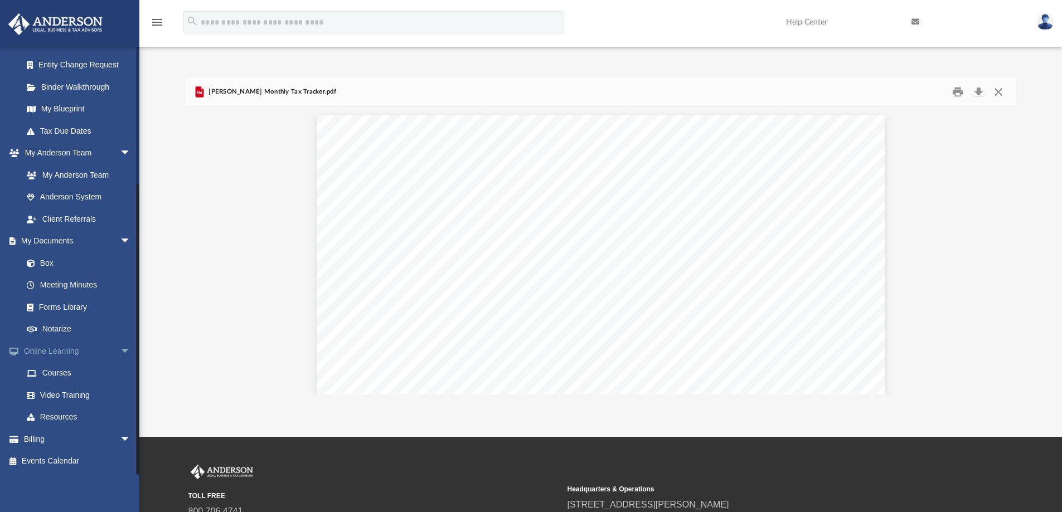
click at [72, 352] on link "Online Learning arrow_drop_down" at bounding box center [78, 351] width 140 height 22
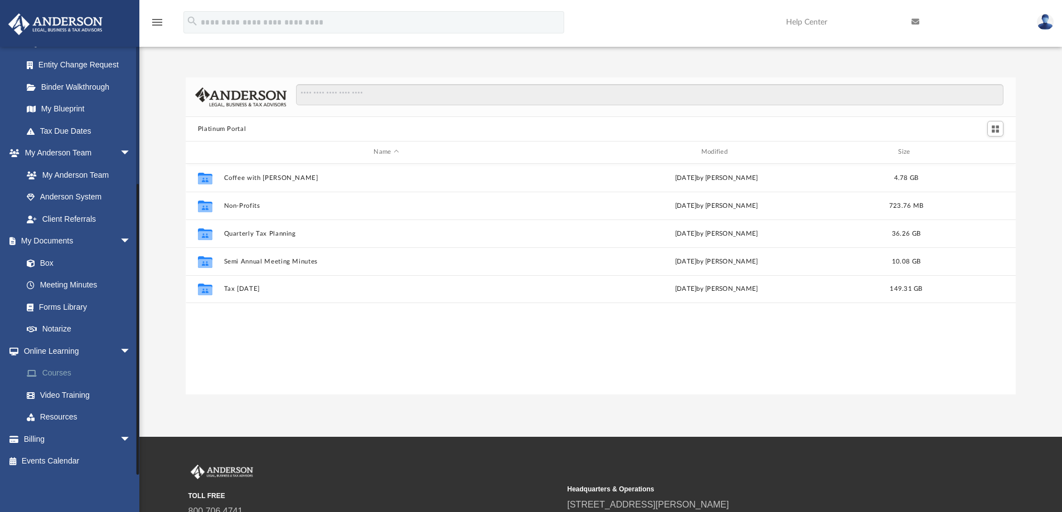
scroll to position [245, 822]
click at [120, 351] on span "arrow_drop_down" at bounding box center [131, 351] width 22 height 23
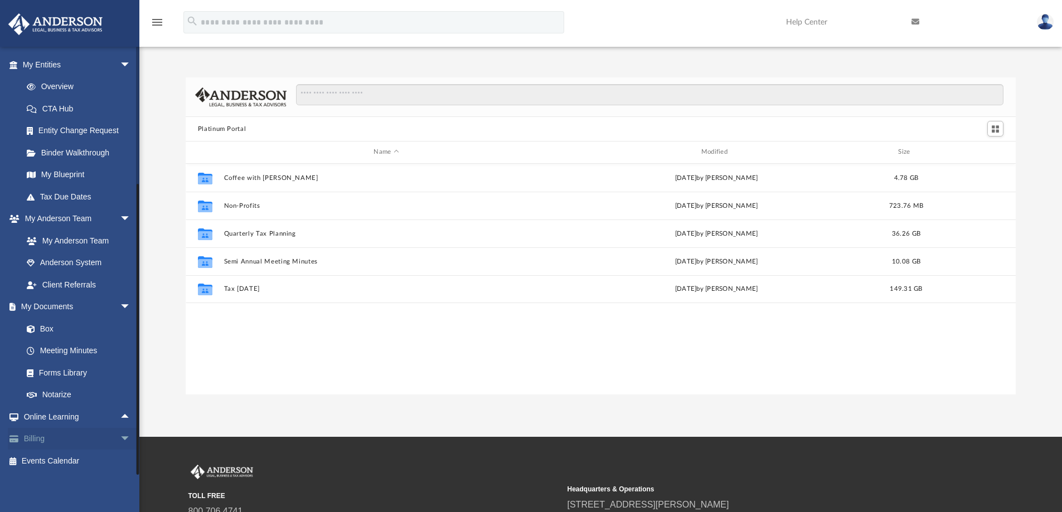
click at [120, 438] on span "arrow_drop_down" at bounding box center [131, 439] width 22 height 23
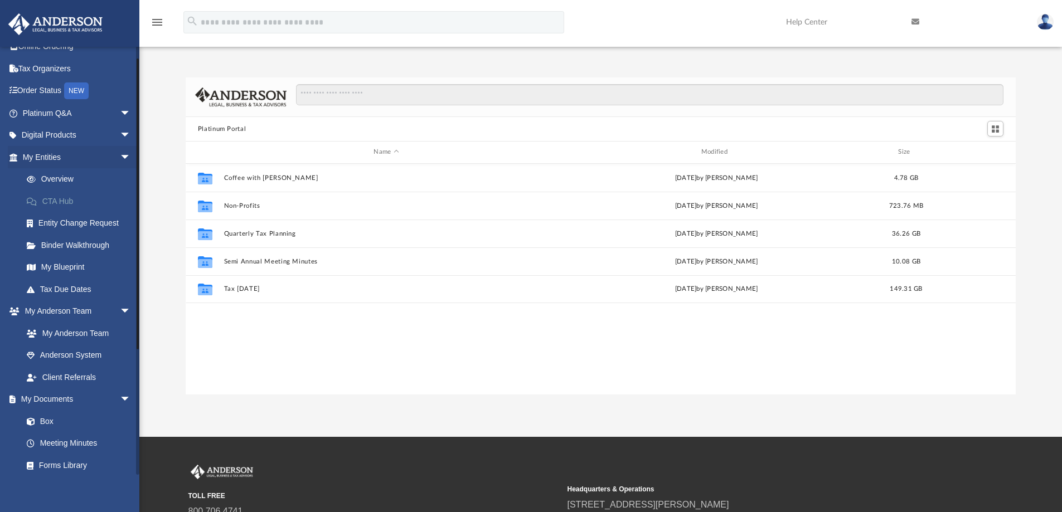
scroll to position [17, 0]
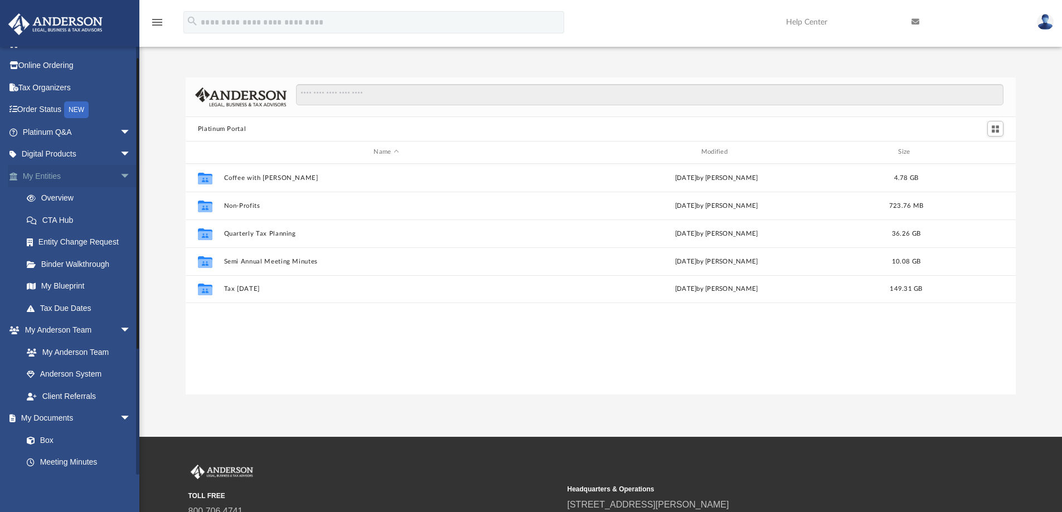
click at [120, 177] on span "arrow_drop_down" at bounding box center [131, 176] width 22 height 23
click at [120, 197] on span "arrow_drop_down" at bounding box center [131, 198] width 22 height 23
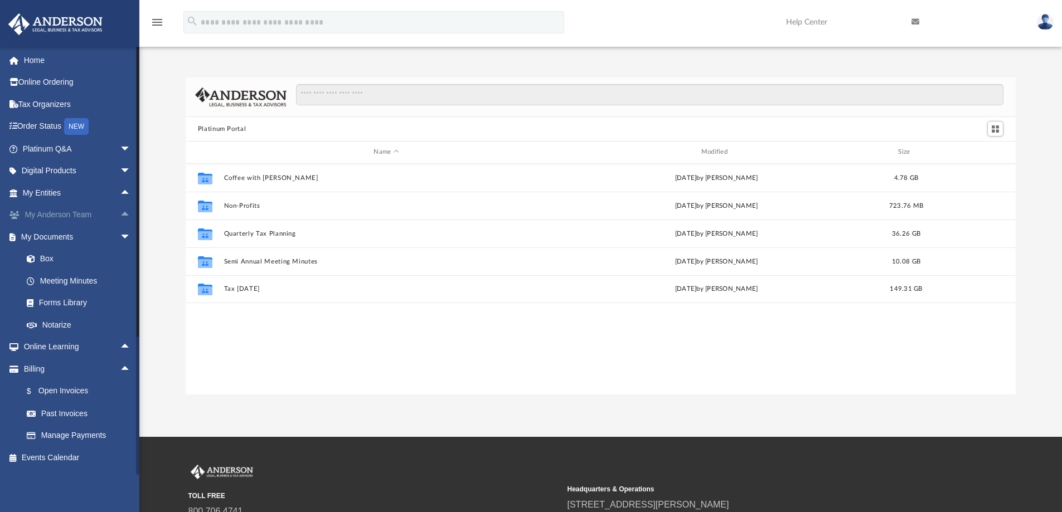
scroll to position [0, 0]
click at [120, 241] on span "arrow_drop_down" at bounding box center [131, 237] width 22 height 23
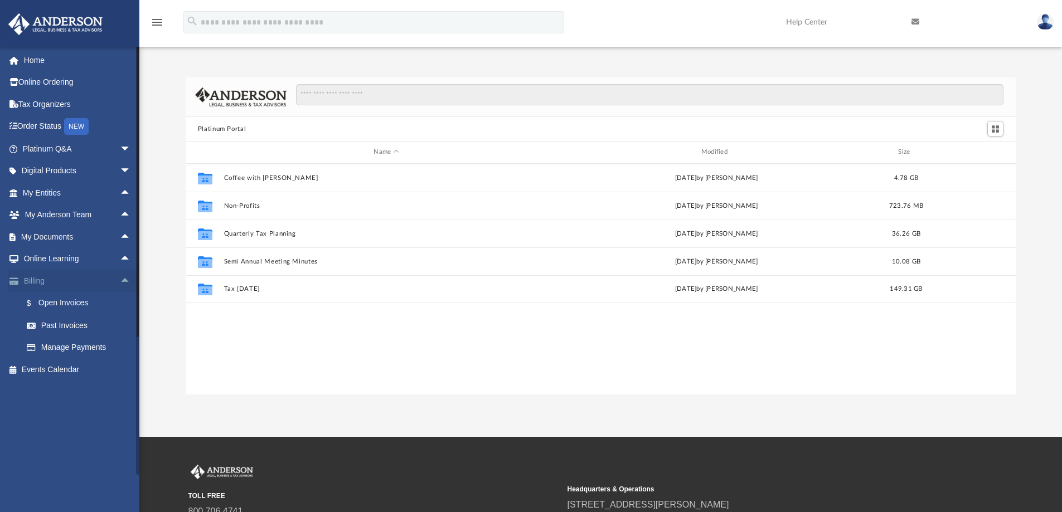
click at [120, 282] on span "arrow_drop_up" at bounding box center [131, 281] width 22 height 23
click at [47, 147] on link "Platinum Q&A arrow_drop_down" at bounding box center [78, 149] width 140 height 22
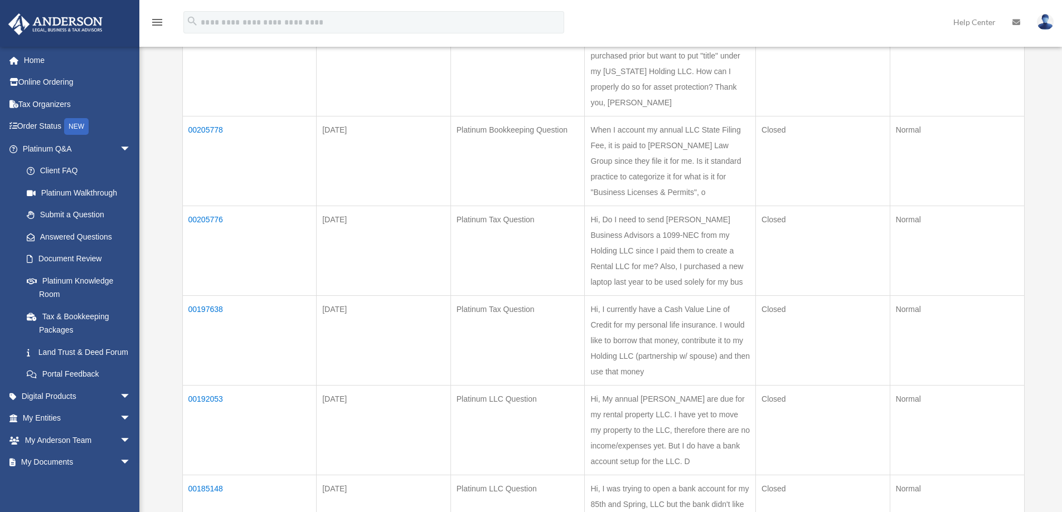
scroll to position [558, 0]
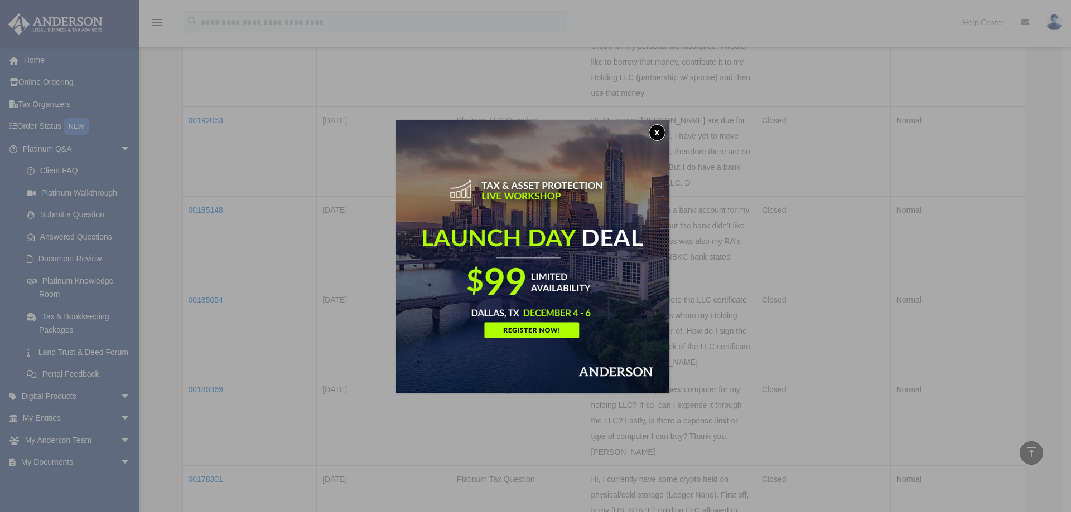
click at [657, 128] on button "x" at bounding box center [657, 132] width 17 height 17
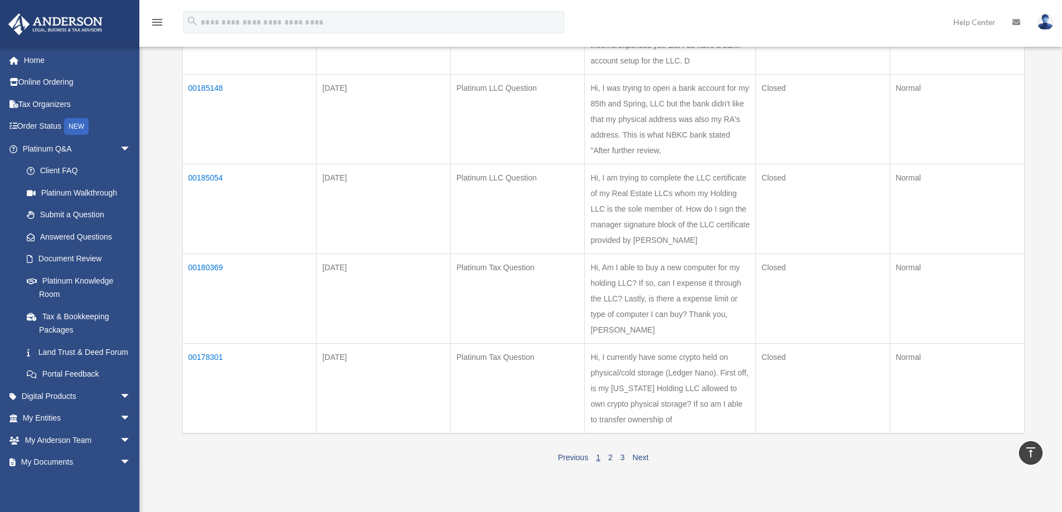
scroll to position [892, 0]
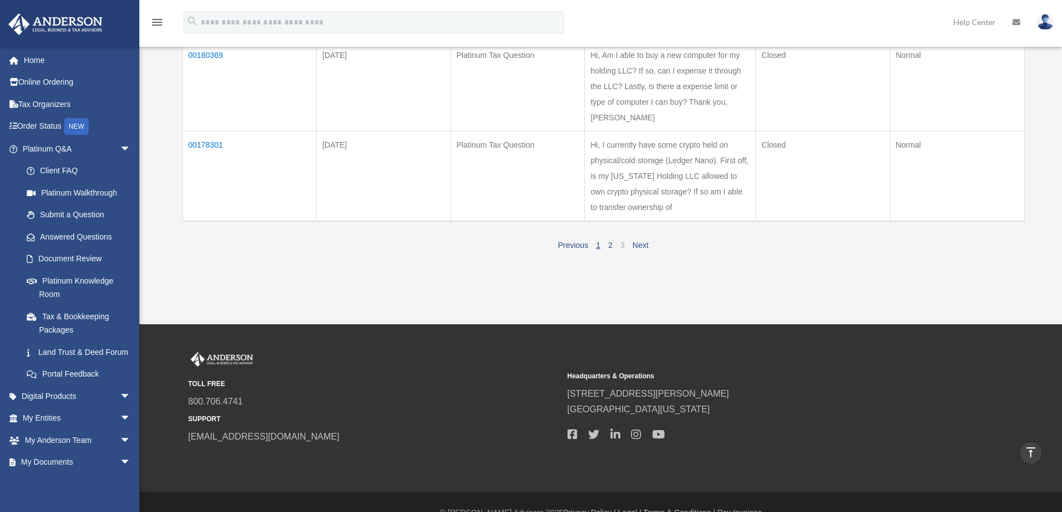
click at [624, 244] on span "1 2 3" at bounding box center [610, 244] width 36 height 9
click at [624, 244] on link "3" at bounding box center [623, 245] width 4 height 9
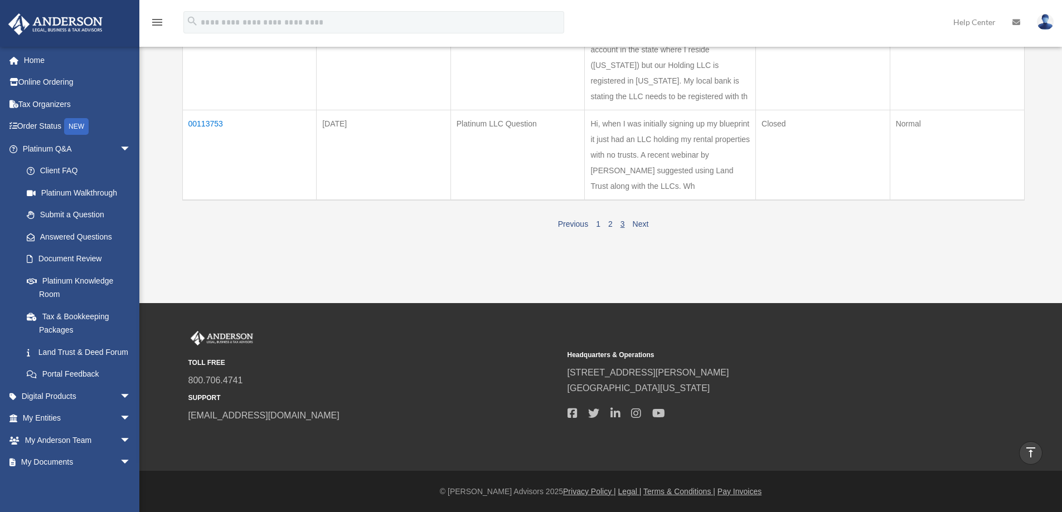
scroll to position [644, 0]
click at [621, 225] on link "3" at bounding box center [623, 224] width 4 height 9
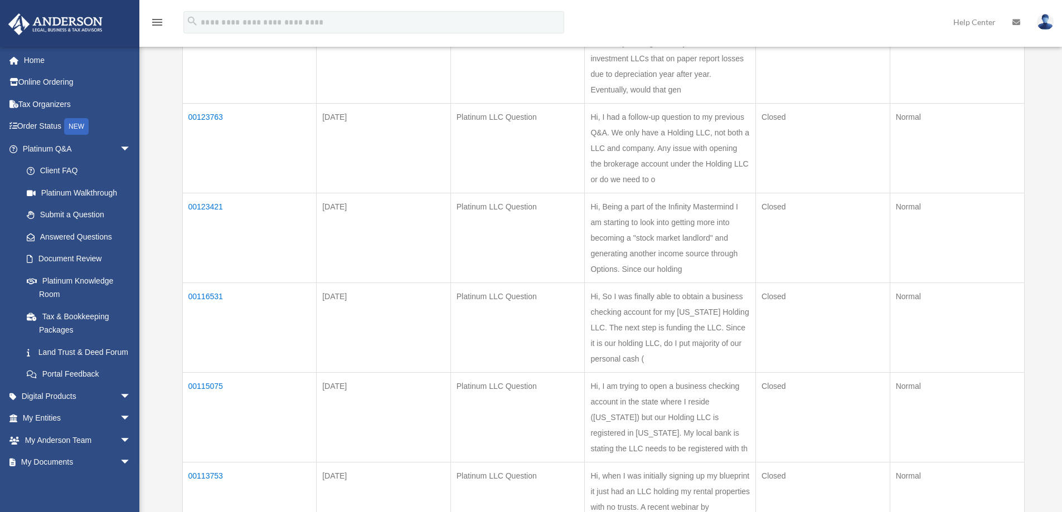
scroll to position [390, 0]
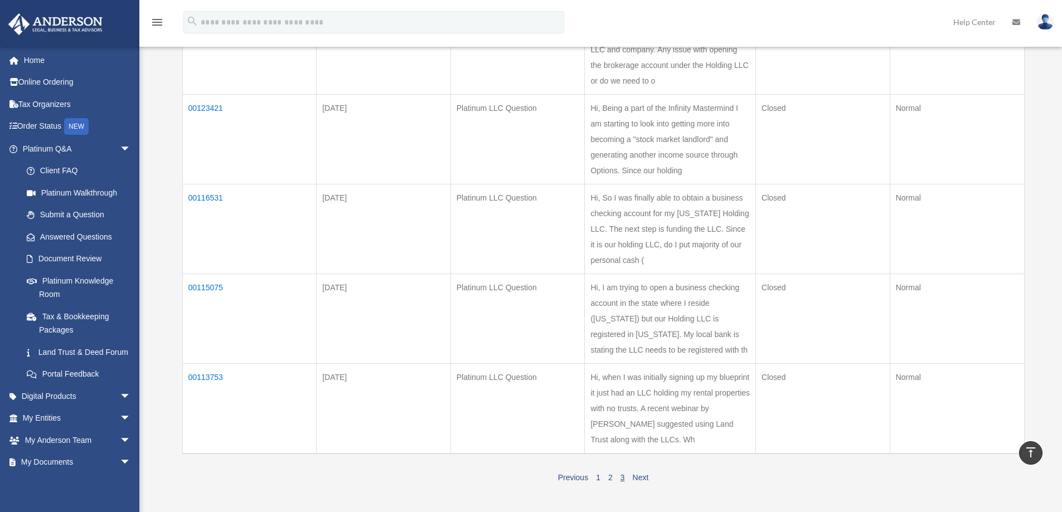
drag, startPoint x: 195, startPoint y: 374, endPoint x: 373, endPoint y: 287, distance: 198.0
click at [447, 240] on td "[DATE]" at bounding box center [384, 229] width 134 height 90
drag, startPoint x: 198, startPoint y: 377, endPoint x: 498, endPoint y: 313, distance: 306.7
click at [498, 313] on td "Platinum LLC Question" at bounding box center [518, 319] width 134 height 90
click at [193, 378] on td "00113753" at bounding box center [249, 409] width 134 height 90
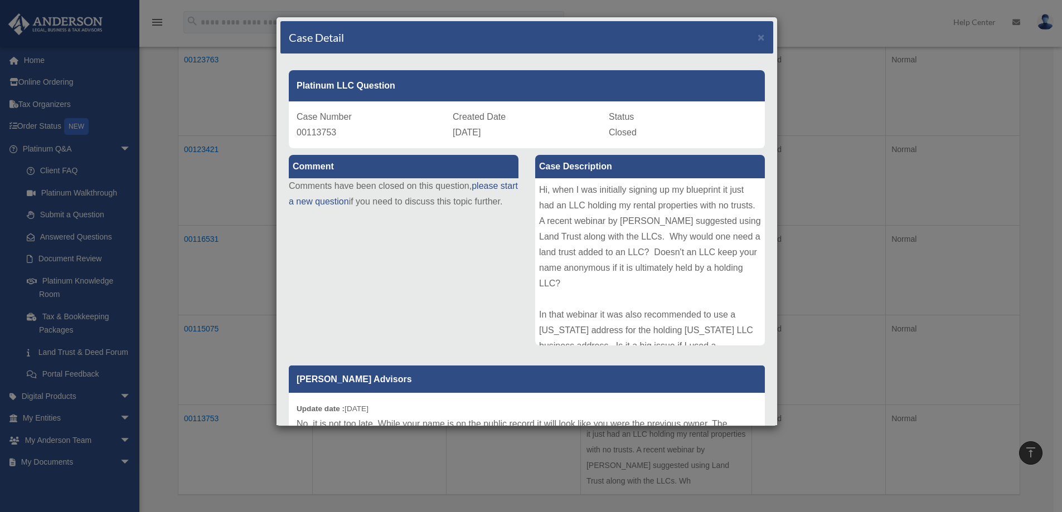
scroll to position [279, 0]
click at [758, 38] on span "×" at bounding box center [761, 37] width 7 height 13
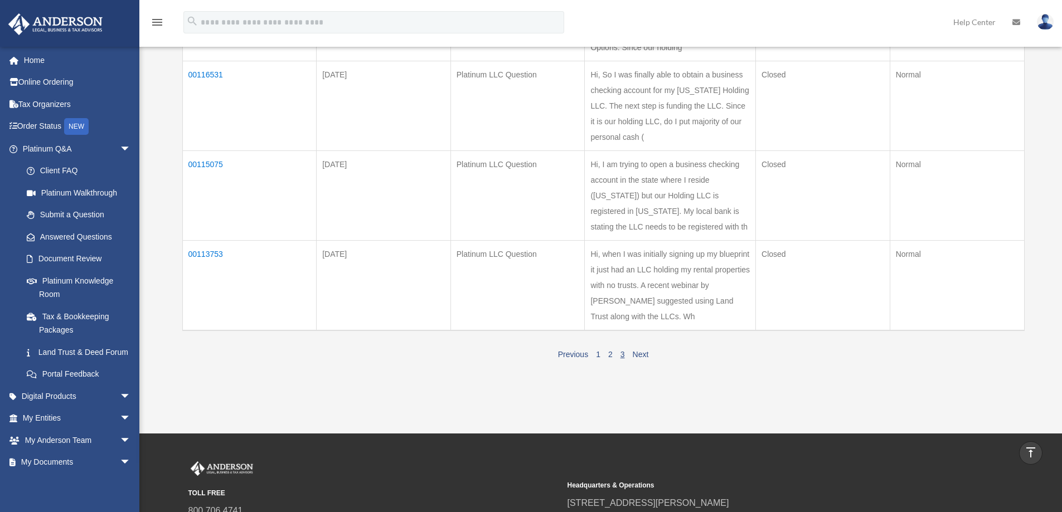
scroll to position [558, 0]
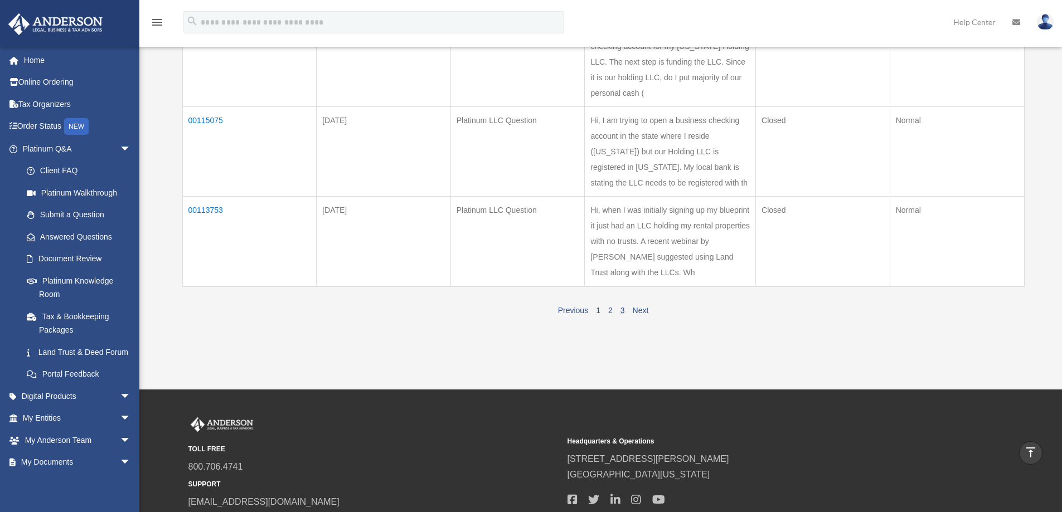
drag, startPoint x: 201, startPoint y: 208, endPoint x: 520, endPoint y: 230, distance: 319.7
click at [514, 225] on td "Platinum LLC Question" at bounding box center [518, 241] width 134 height 90
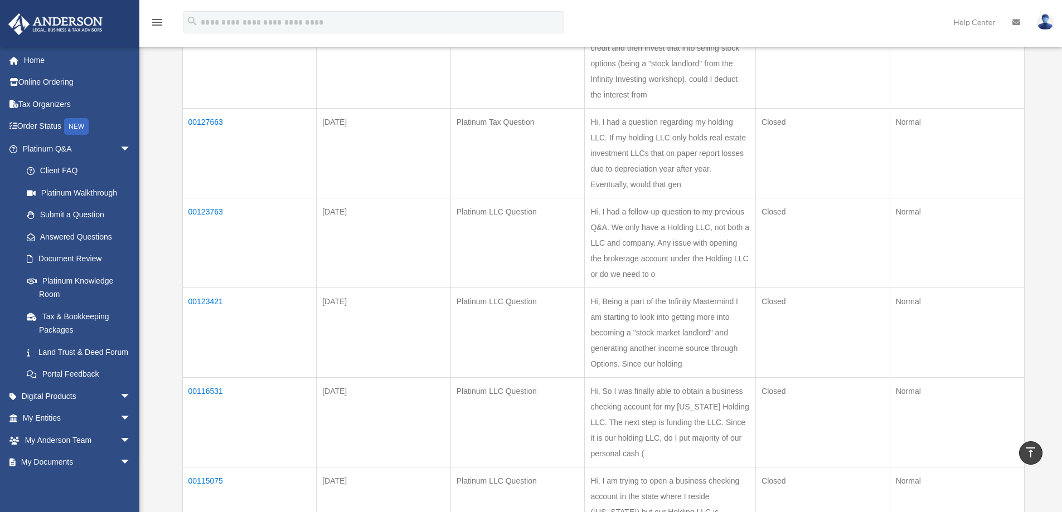
scroll to position [167, 0]
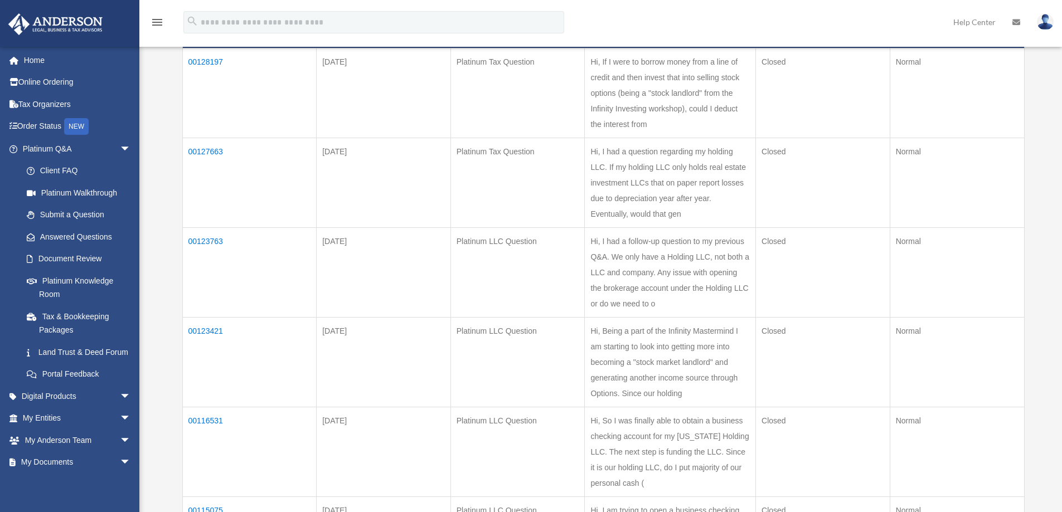
drag, startPoint x: 209, startPoint y: 149, endPoint x: 196, endPoint y: 150, distance: 12.8
click at [196, 150] on td "00127663" at bounding box center [249, 183] width 134 height 90
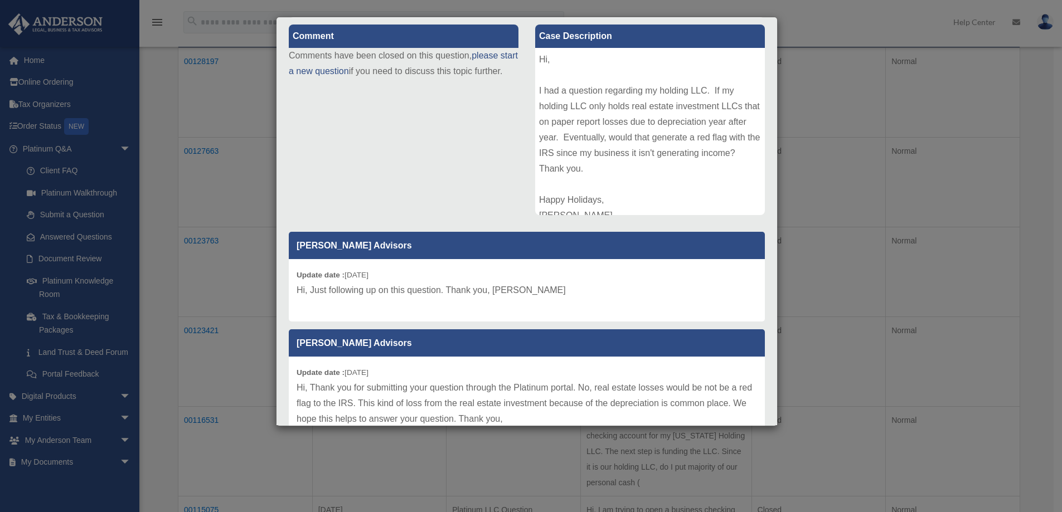
scroll to position [0, 0]
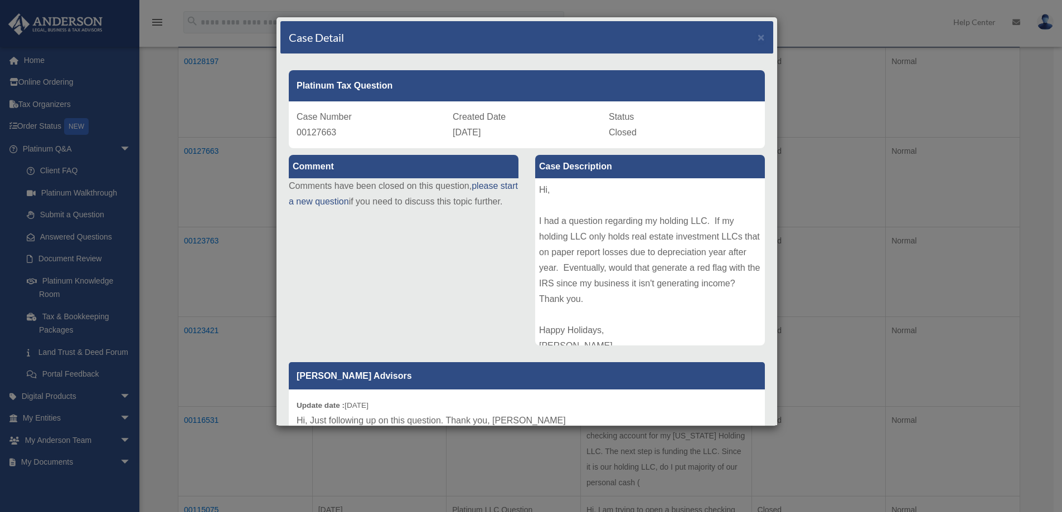
click at [748, 35] on div "Case Detail ×" at bounding box center [527, 37] width 493 height 33
click at [758, 38] on span "×" at bounding box center [761, 37] width 7 height 13
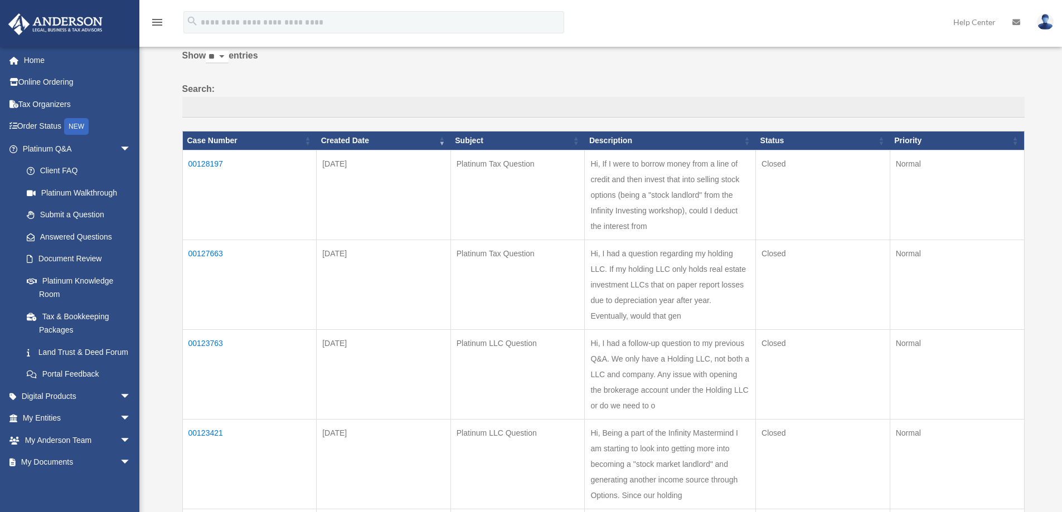
scroll to position [56, 0]
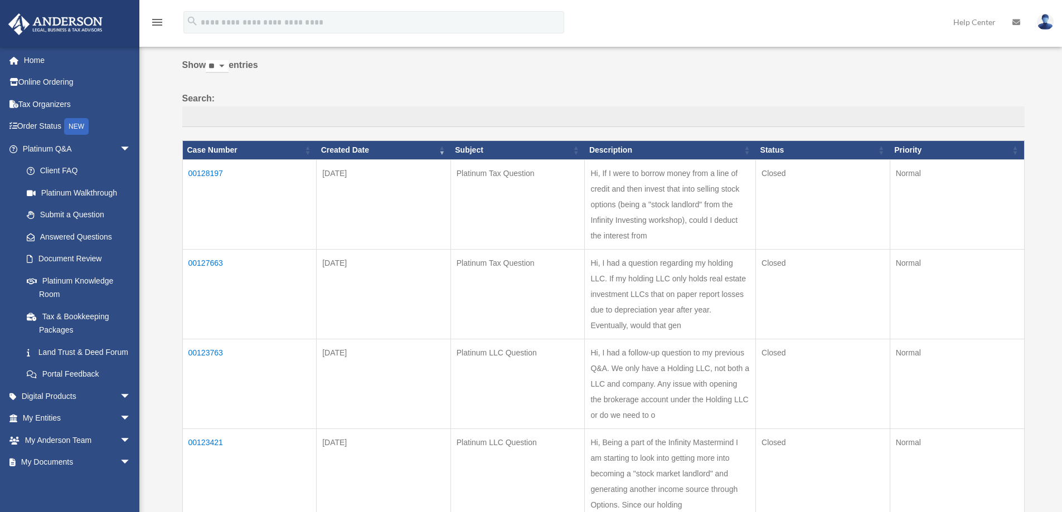
click at [202, 170] on td "00128197" at bounding box center [249, 204] width 134 height 90
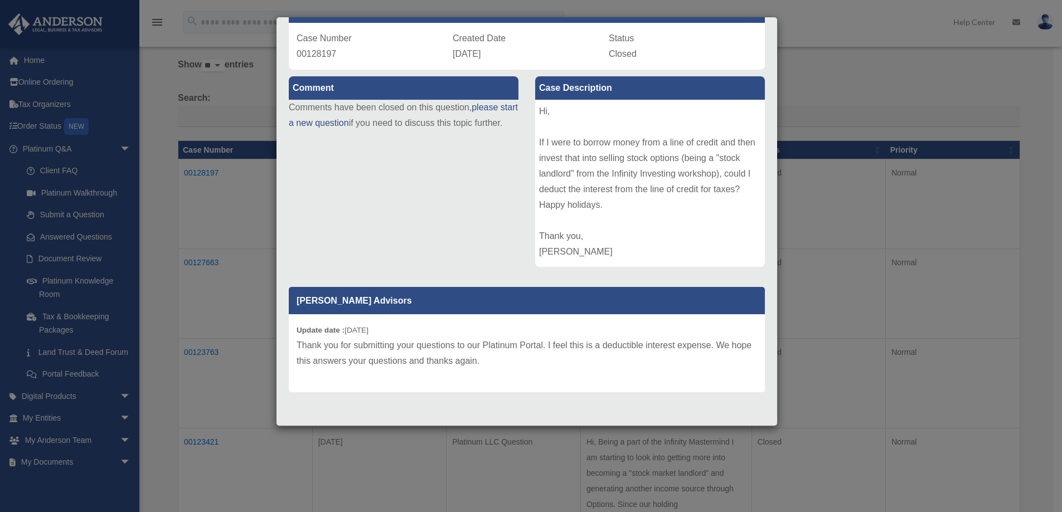
scroll to position [0, 0]
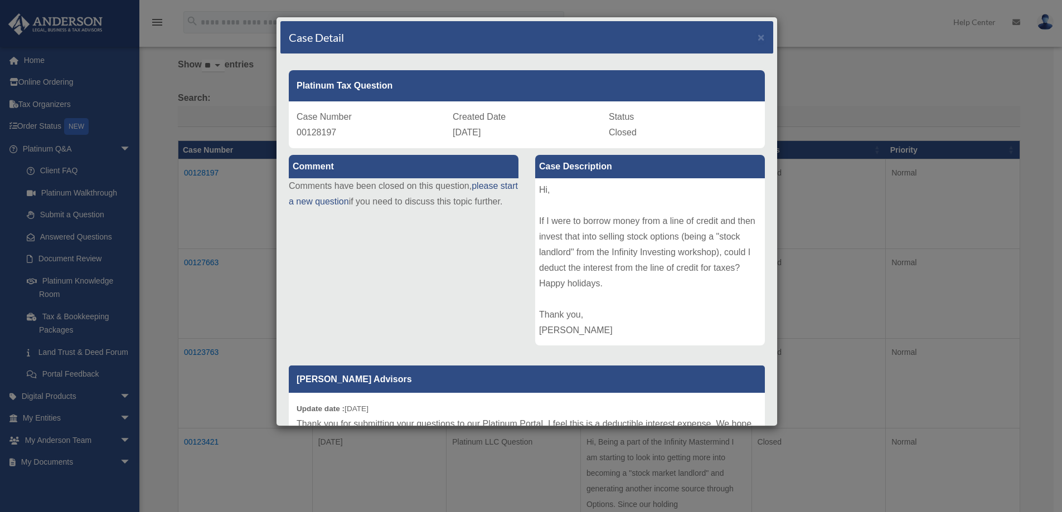
click at [741, 37] on div "Case Detail ×" at bounding box center [527, 37] width 493 height 33
click at [758, 36] on span "×" at bounding box center [761, 37] width 7 height 13
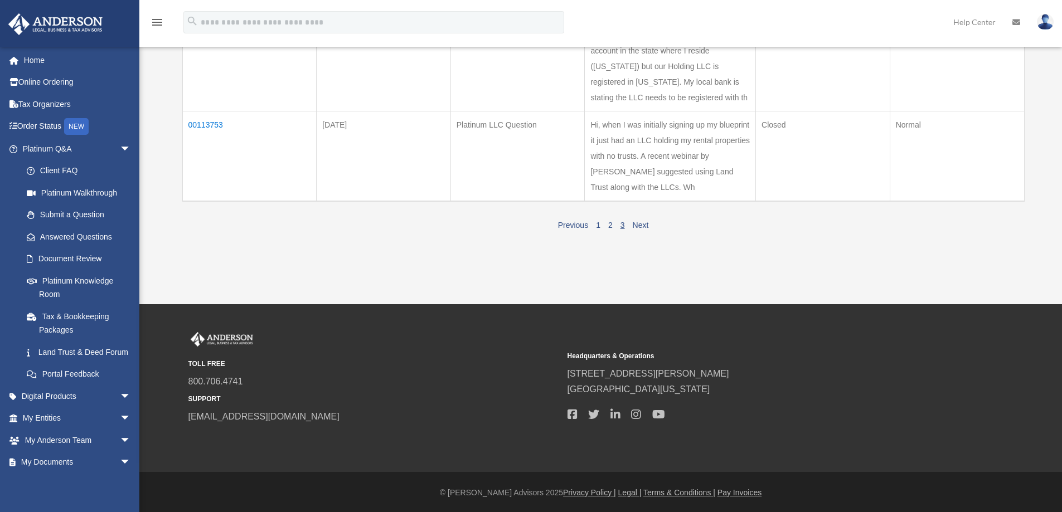
scroll to position [644, 0]
click at [610, 223] on link "2" at bounding box center [610, 224] width 4 height 9
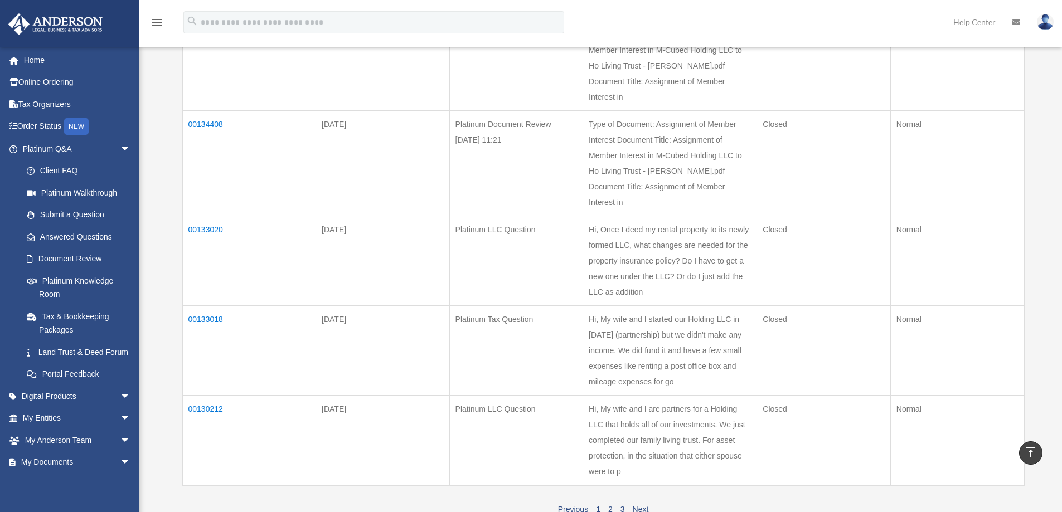
click at [206, 395] on td "00130212" at bounding box center [249, 440] width 134 height 90
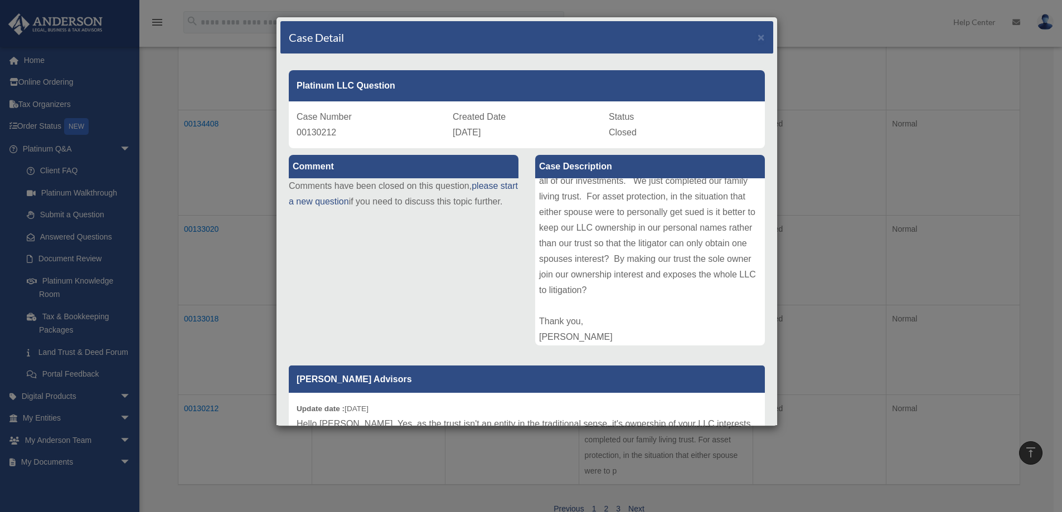
scroll to position [56, 0]
click at [758, 37] on span "×" at bounding box center [761, 37] width 7 height 13
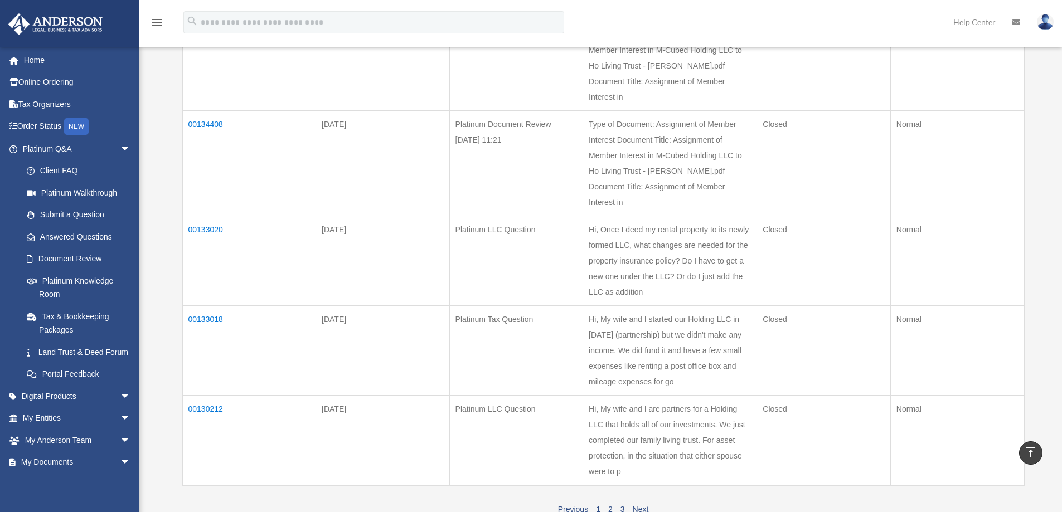
click at [207, 306] on td "00133018" at bounding box center [249, 351] width 134 height 90
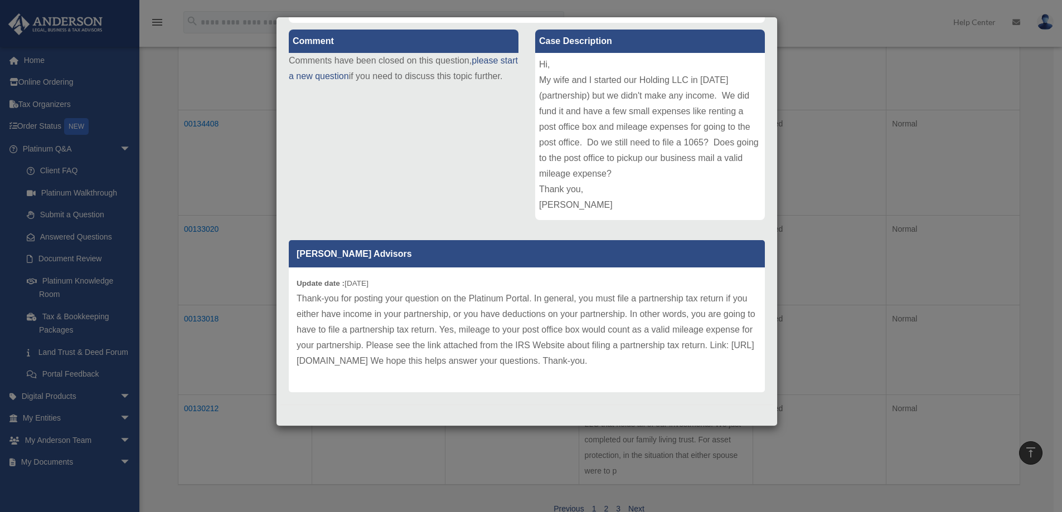
scroll to position [0, 0]
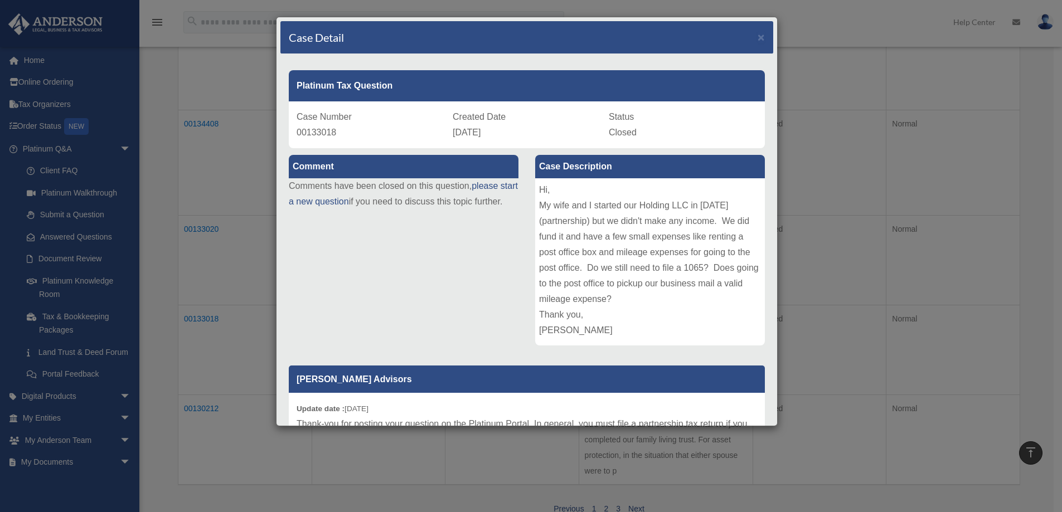
click at [757, 35] on div "Case Detail ×" at bounding box center [527, 37] width 493 height 33
click at [758, 35] on span "×" at bounding box center [761, 37] width 7 height 13
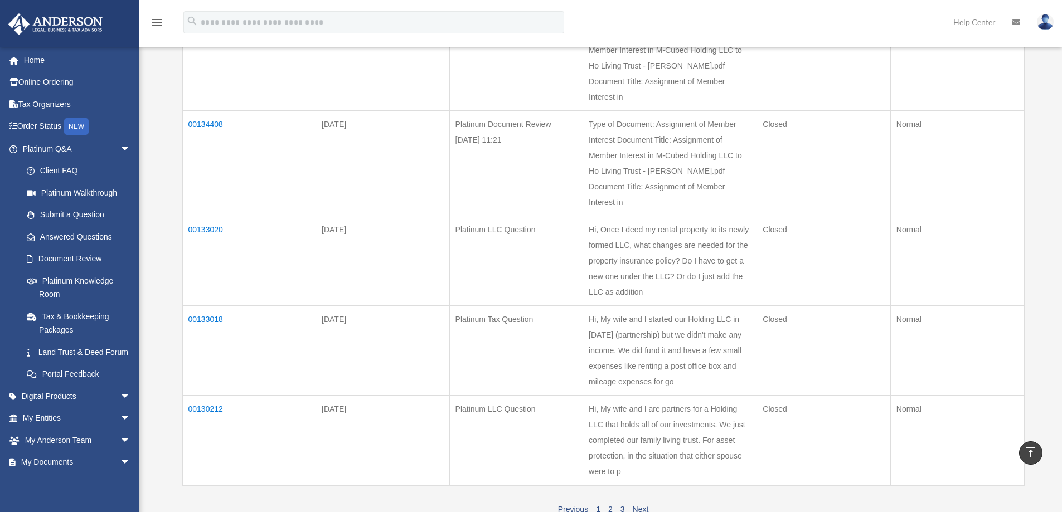
click at [213, 216] on td "00133020" at bounding box center [249, 261] width 134 height 90
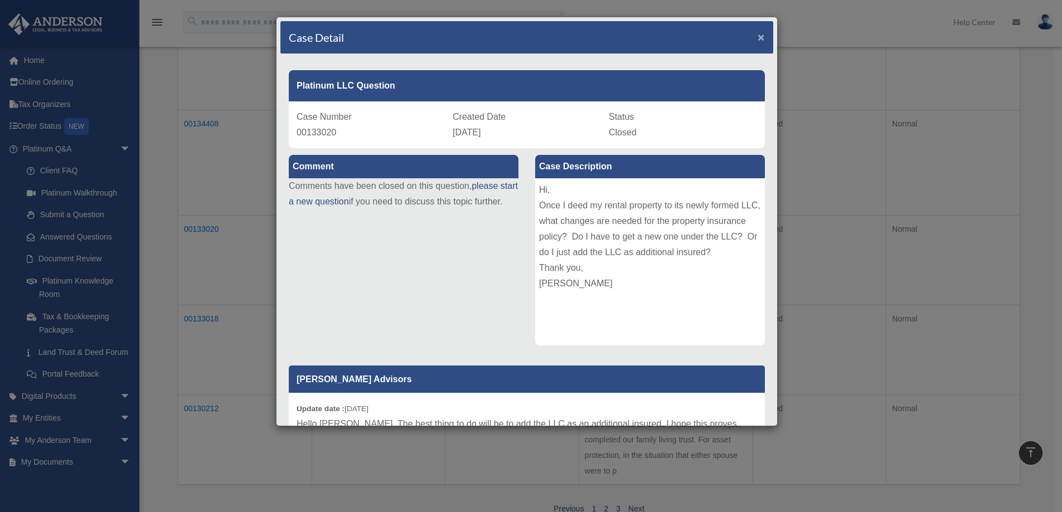
click at [758, 37] on span "×" at bounding box center [761, 37] width 7 height 13
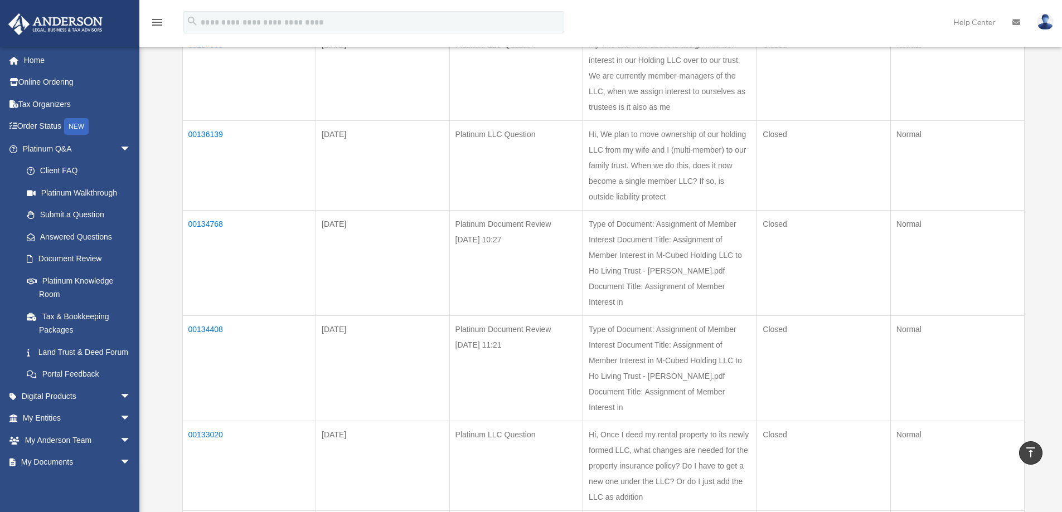
scroll to position [420, 0]
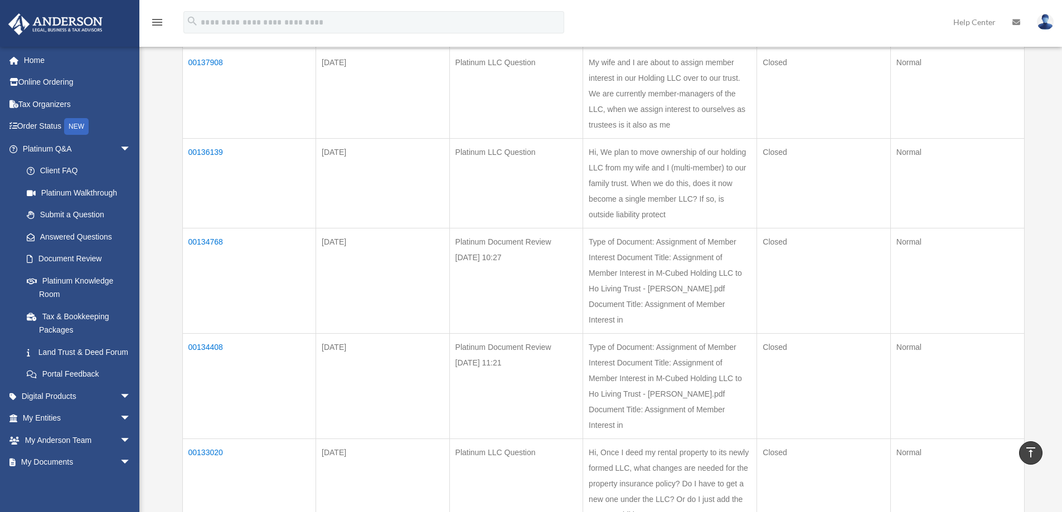
click at [206, 151] on td "00136139" at bounding box center [249, 183] width 134 height 90
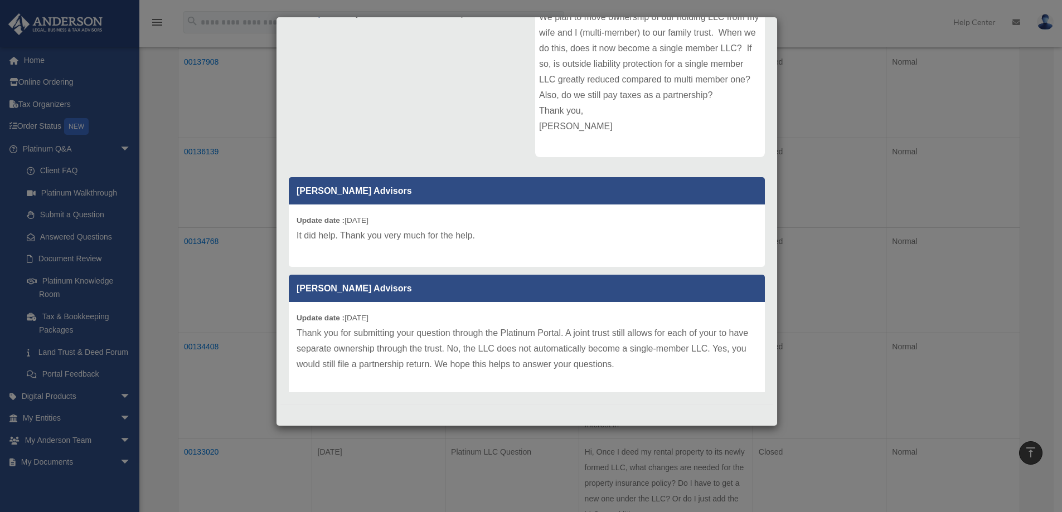
scroll to position [0, 0]
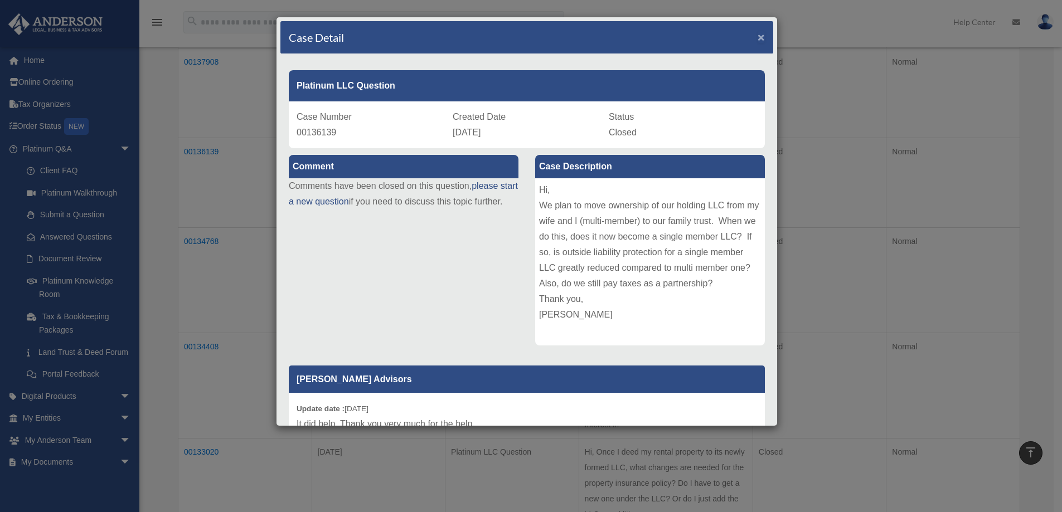
click at [758, 37] on span "×" at bounding box center [761, 37] width 7 height 13
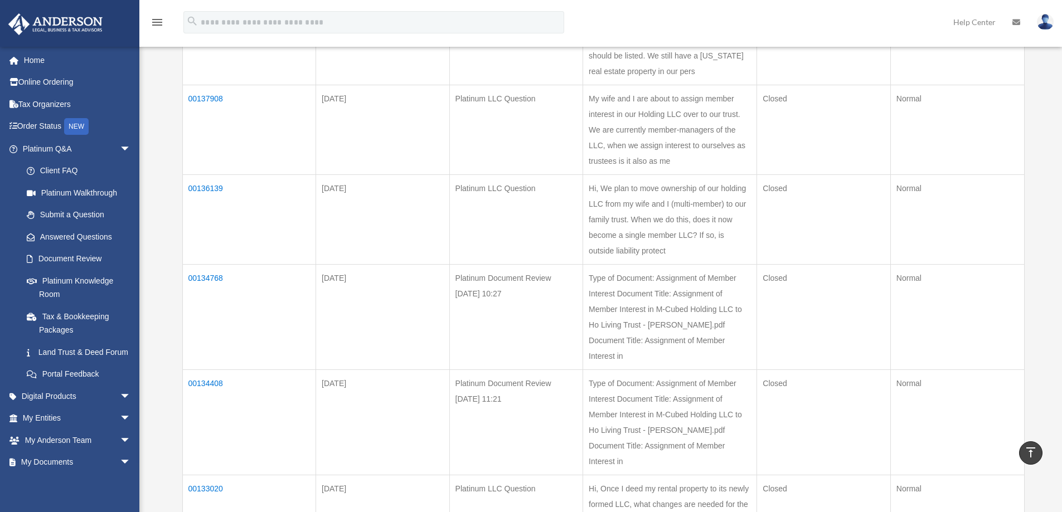
scroll to position [365, 0]
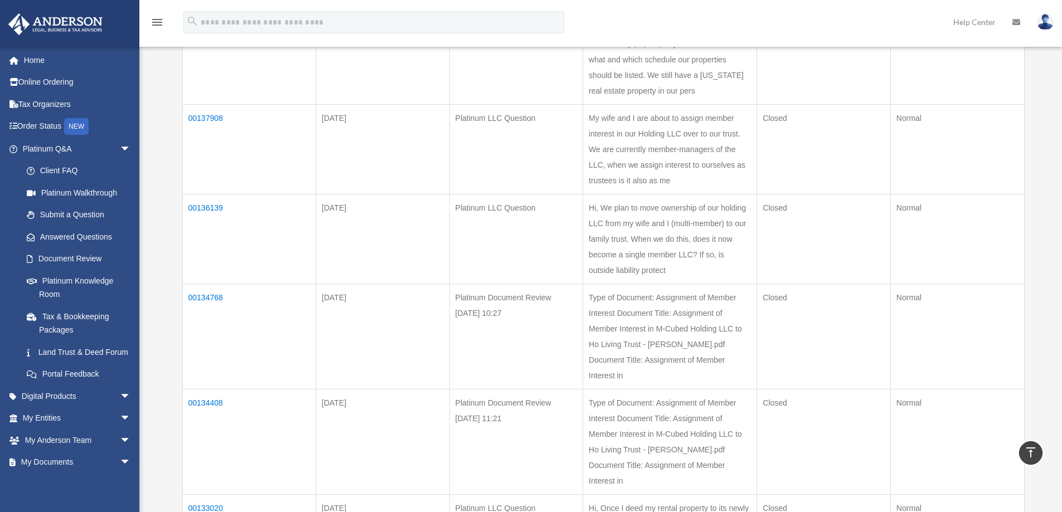
click at [211, 115] on td "00137908" at bounding box center [249, 149] width 134 height 90
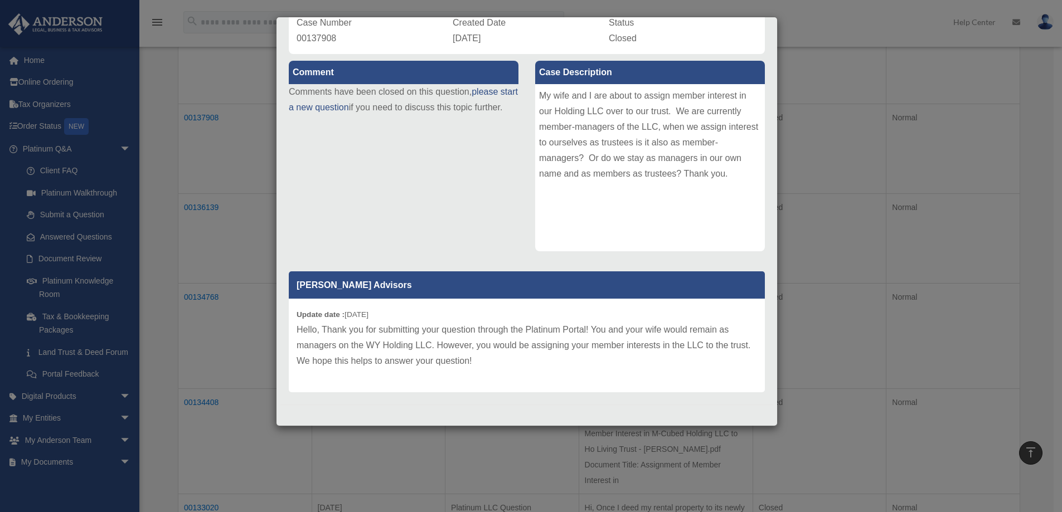
scroll to position [0, 0]
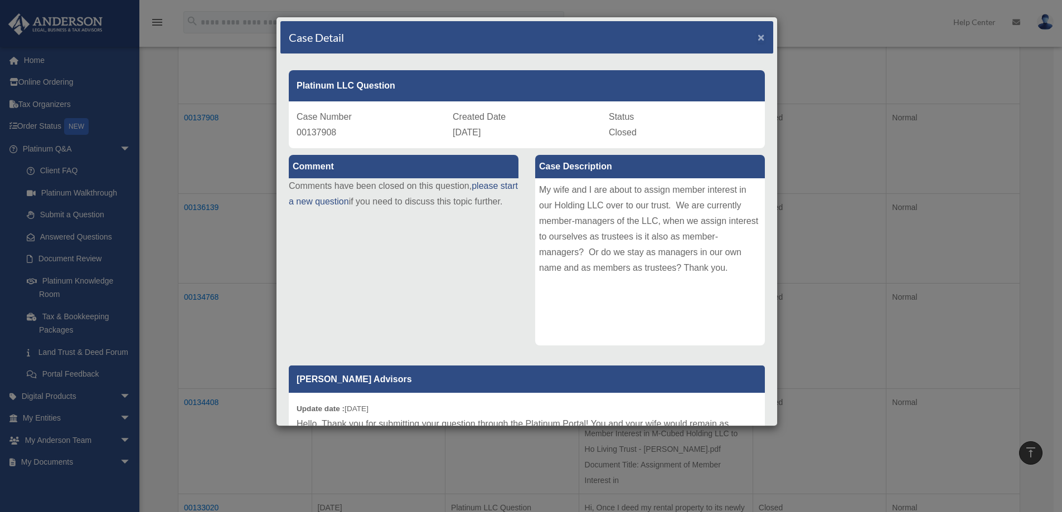
click at [758, 37] on span "×" at bounding box center [761, 37] width 7 height 13
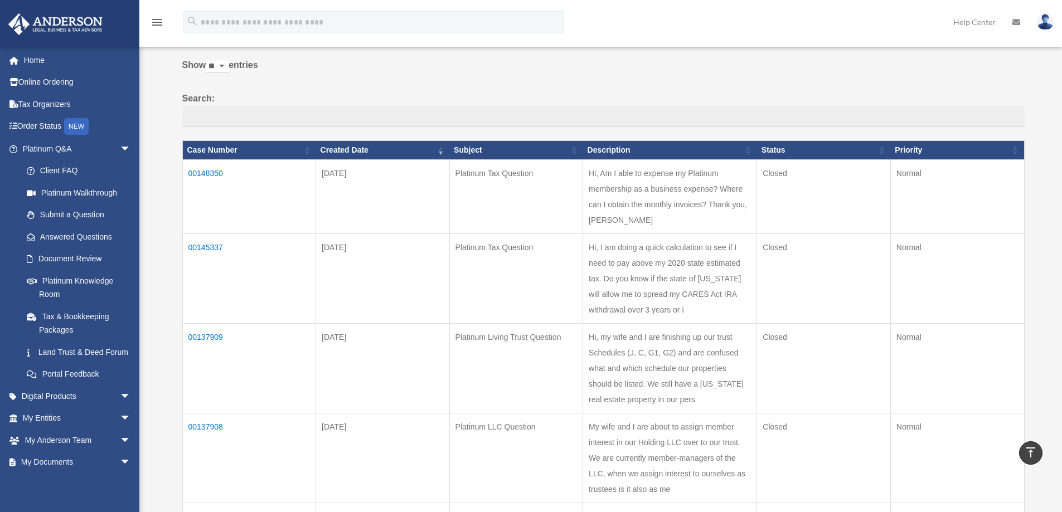
scroll to position [30, 0]
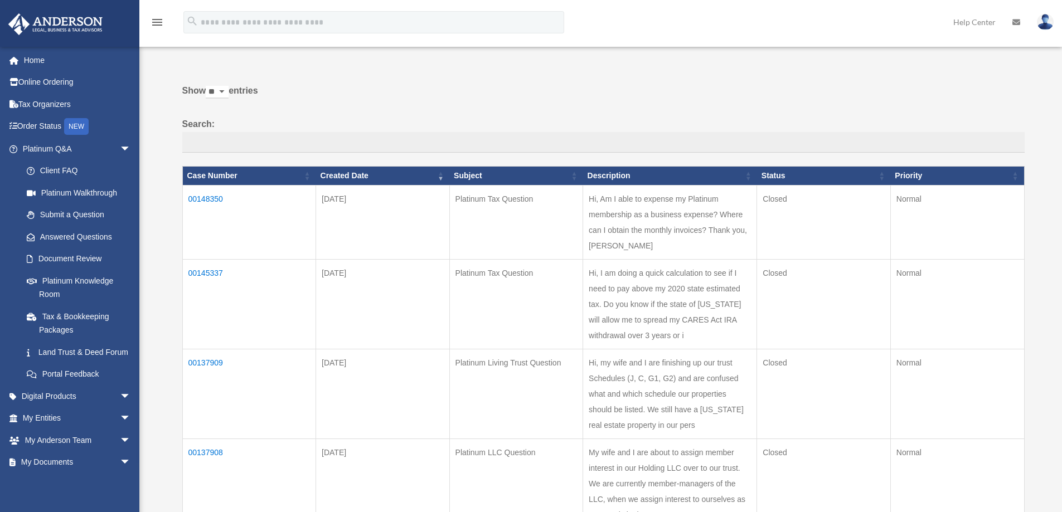
click at [211, 272] on td "00145337" at bounding box center [249, 304] width 134 height 90
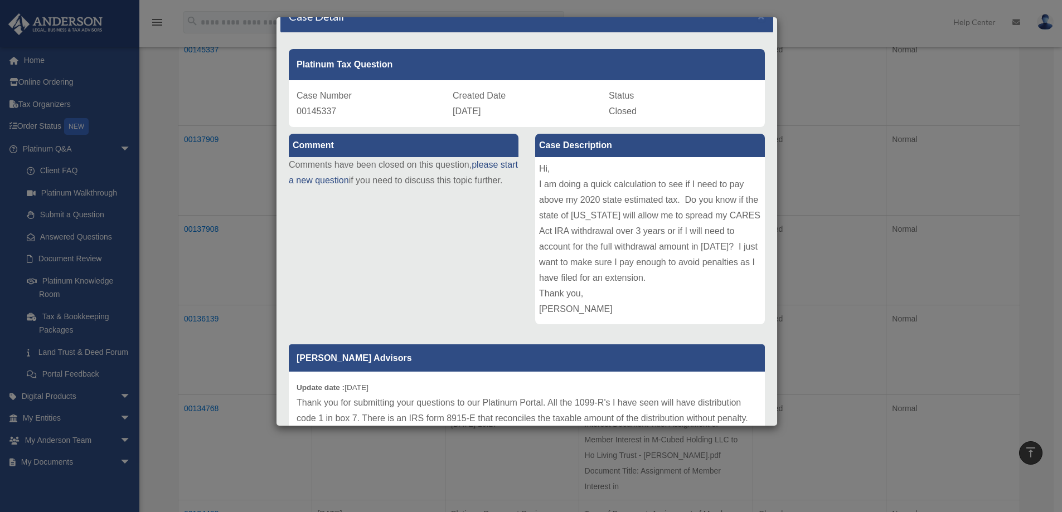
scroll to position [0, 0]
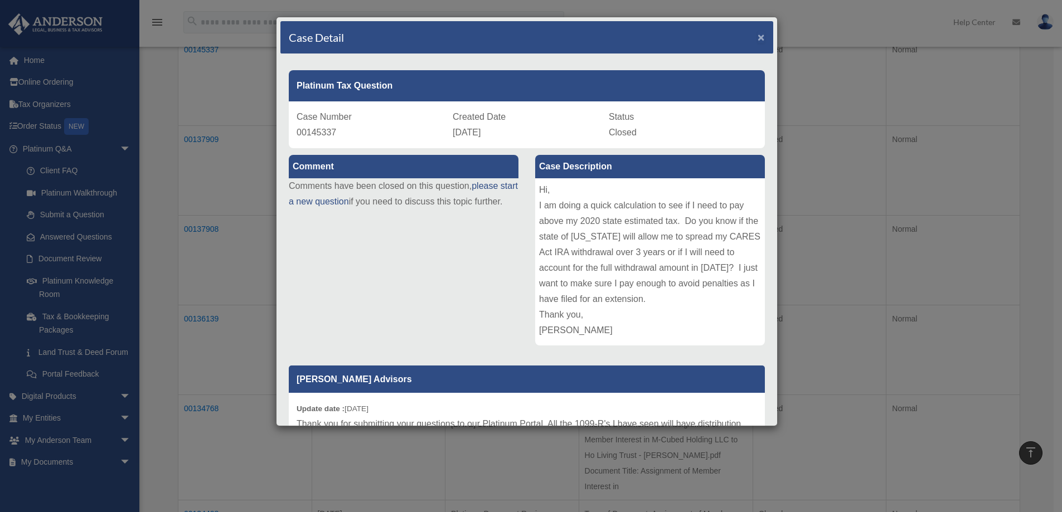
click at [758, 38] on span "×" at bounding box center [761, 37] width 7 height 13
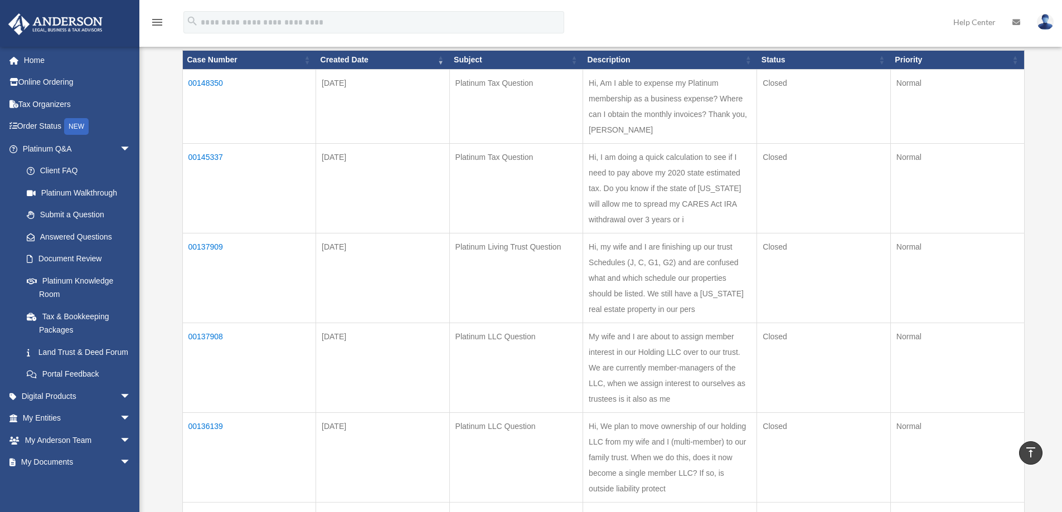
scroll to position [142, 0]
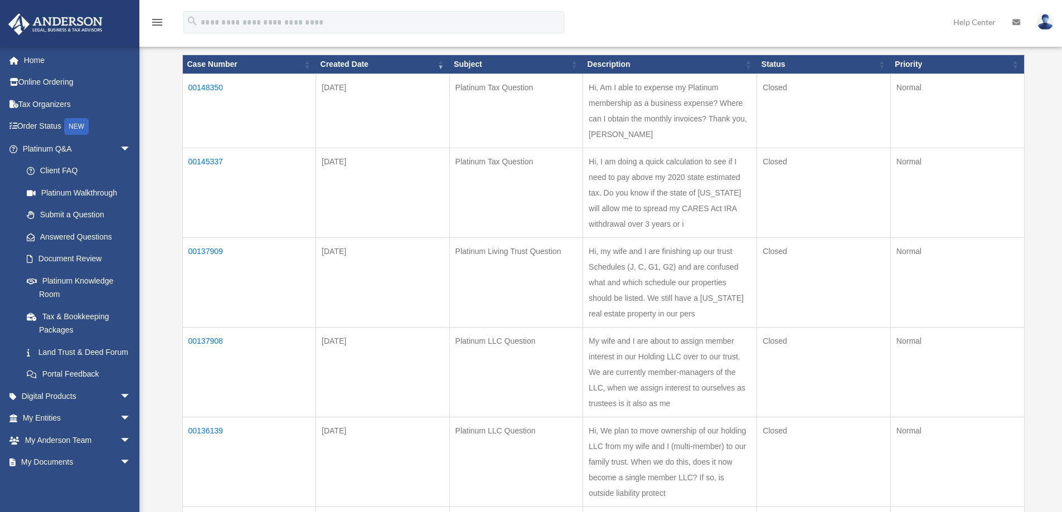
click at [201, 89] on td "00148350" at bounding box center [249, 111] width 134 height 74
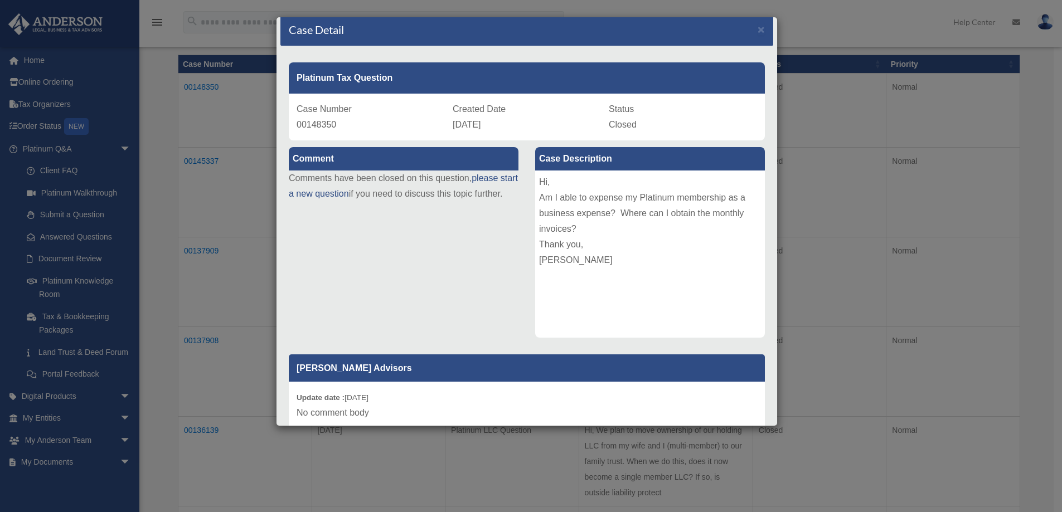
scroll to position [0, 0]
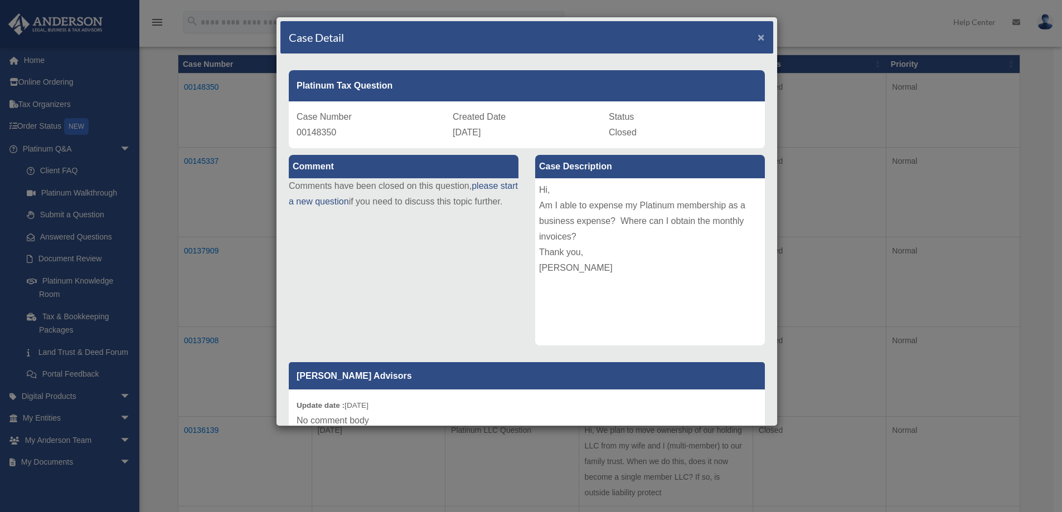
click at [758, 36] on span "×" at bounding box center [761, 37] width 7 height 13
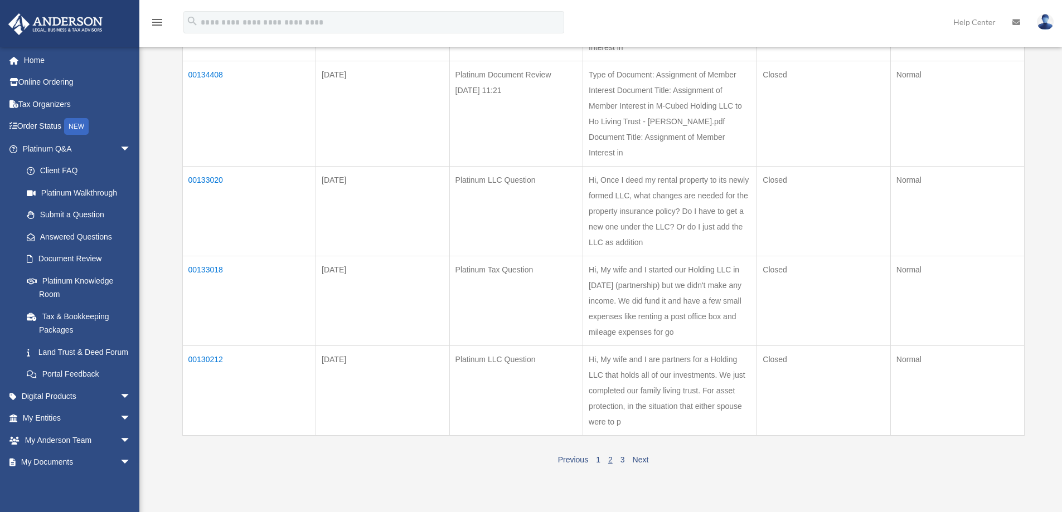
scroll to position [897, 0]
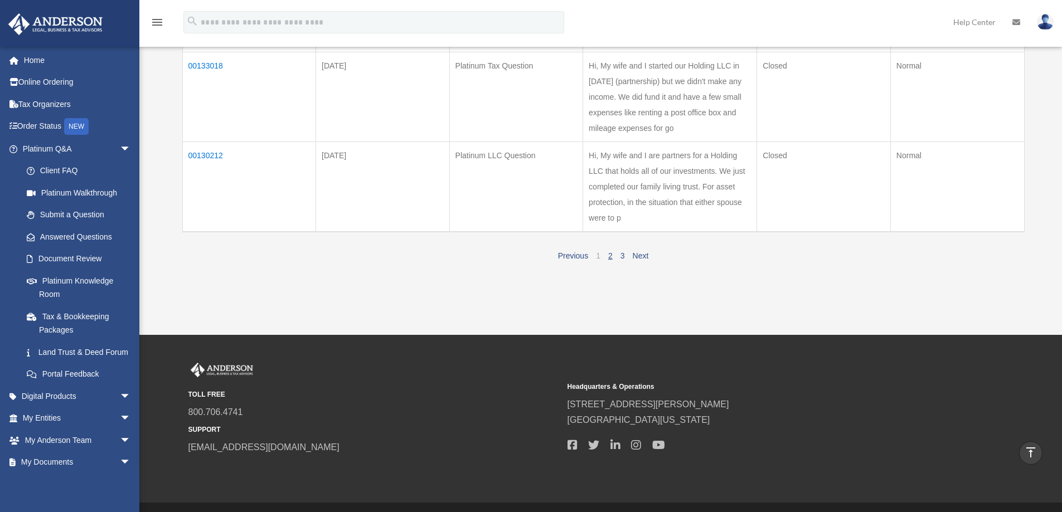
click at [599, 252] on link "1" at bounding box center [598, 256] width 4 height 9
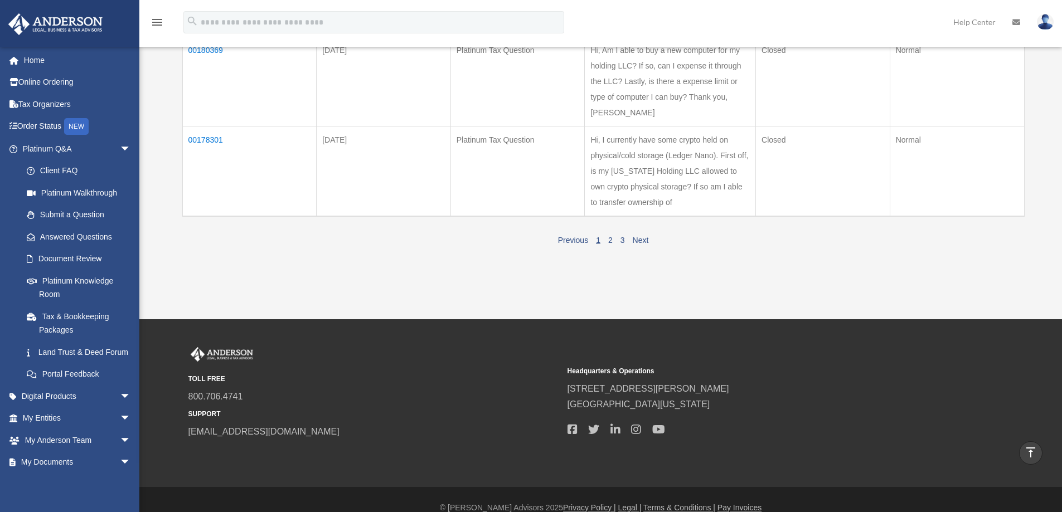
click at [598, 240] on link "1" at bounding box center [598, 240] width 4 height 9
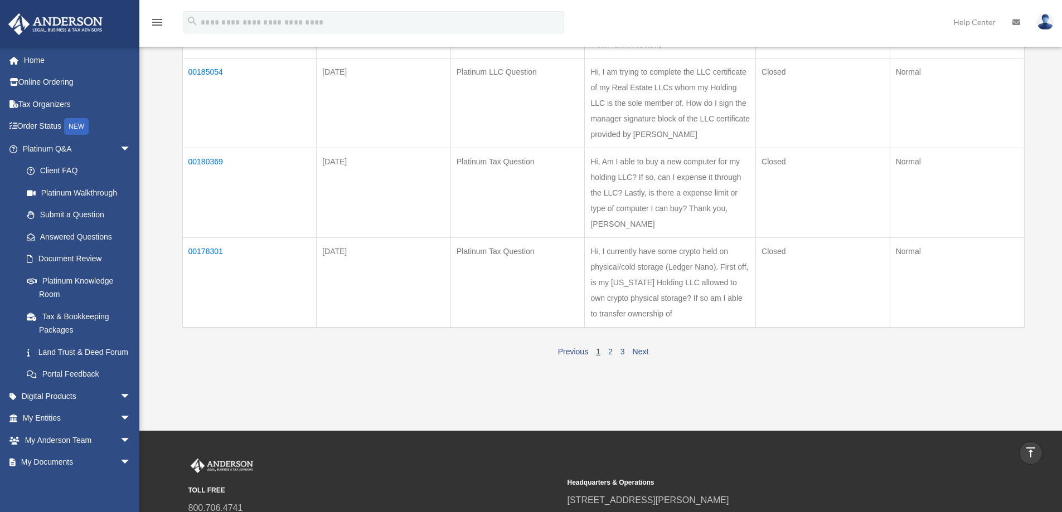
click at [206, 159] on td "00180369" at bounding box center [249, 193] width 134 height 90
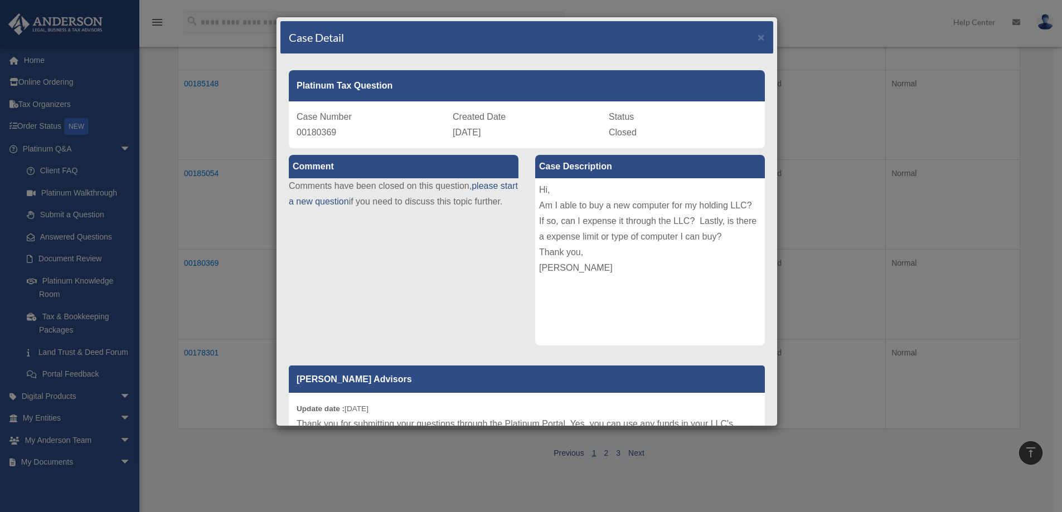
scroll to position [507, 0]
click at [758, 36] on span "×" at bounding box center [761, 37] width 7 height 13
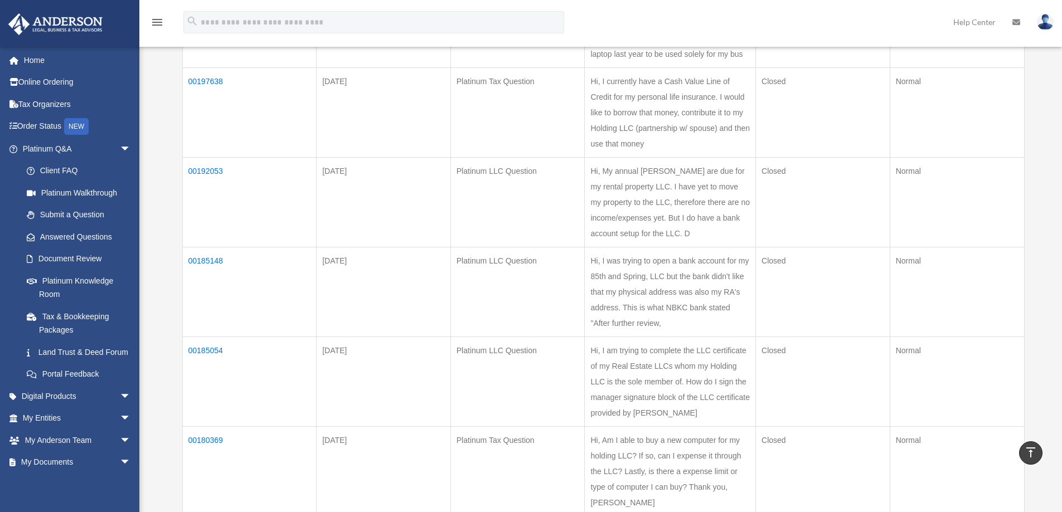
click at [204, 441] on td "00180369" at bounding box center [249, 472] width 134 height 90
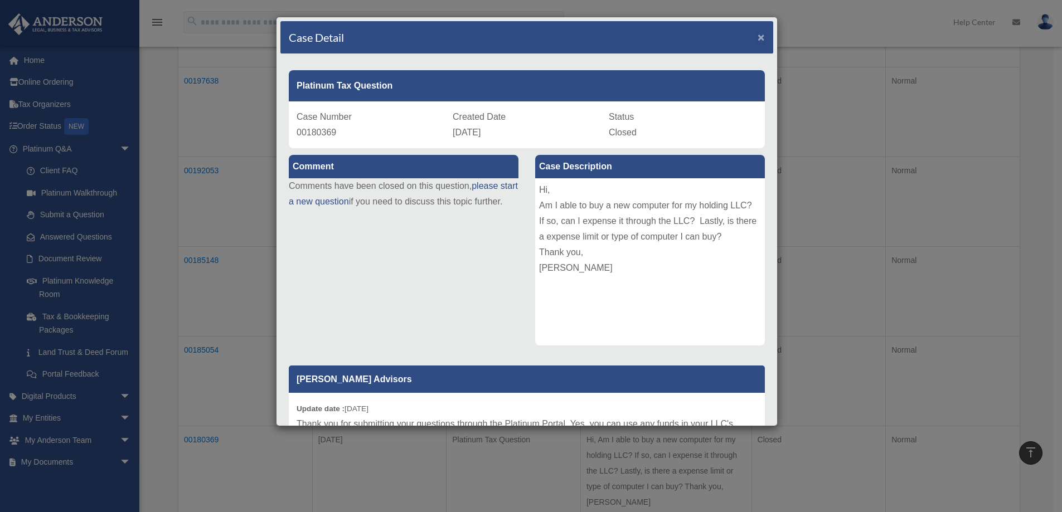
click at [758, 38] on span "×" at bounding box center [761, 37] width 7 height 13
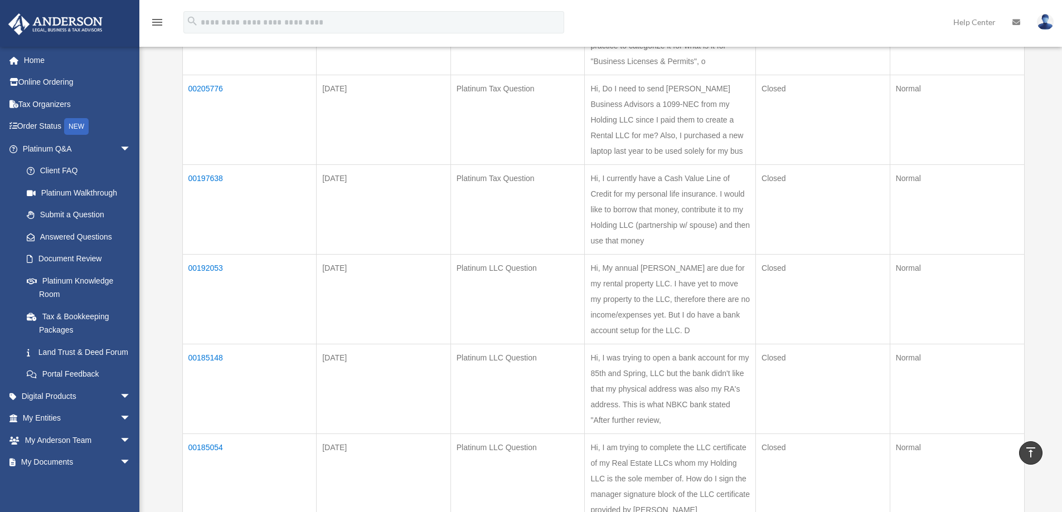
scroll to position [395, 0]
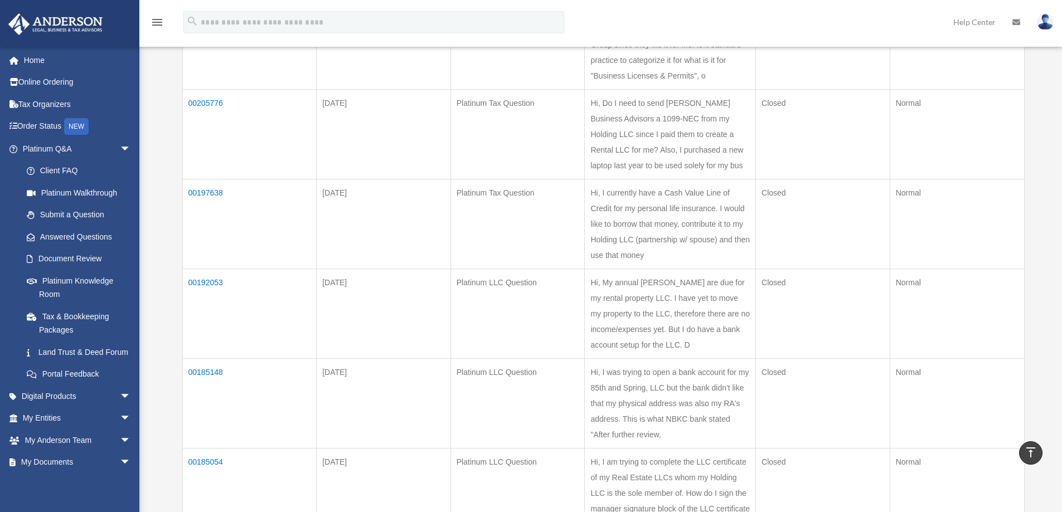
click at [207, 188] on td "00197638" at bounding box center [249, 224] width 134 height 90
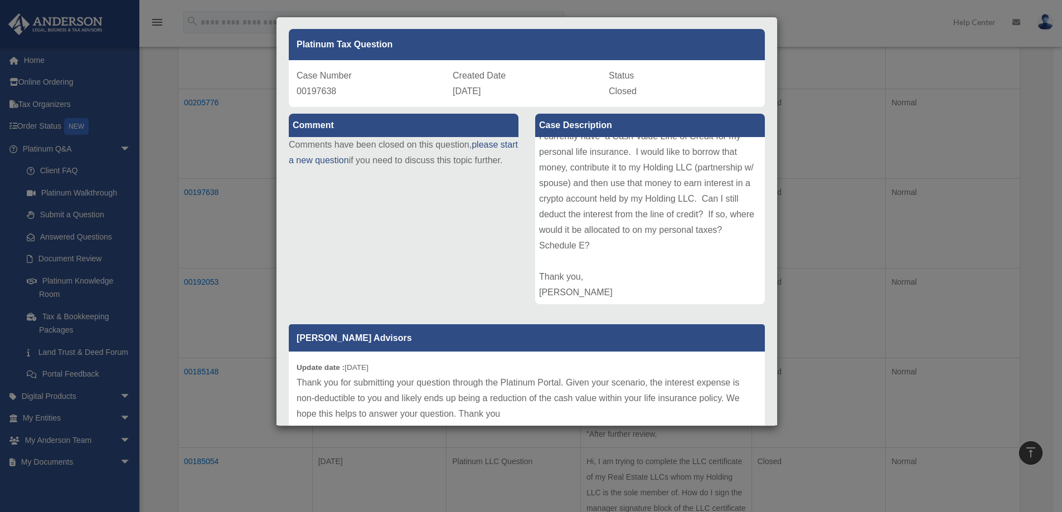
scroll to position [0, 0]
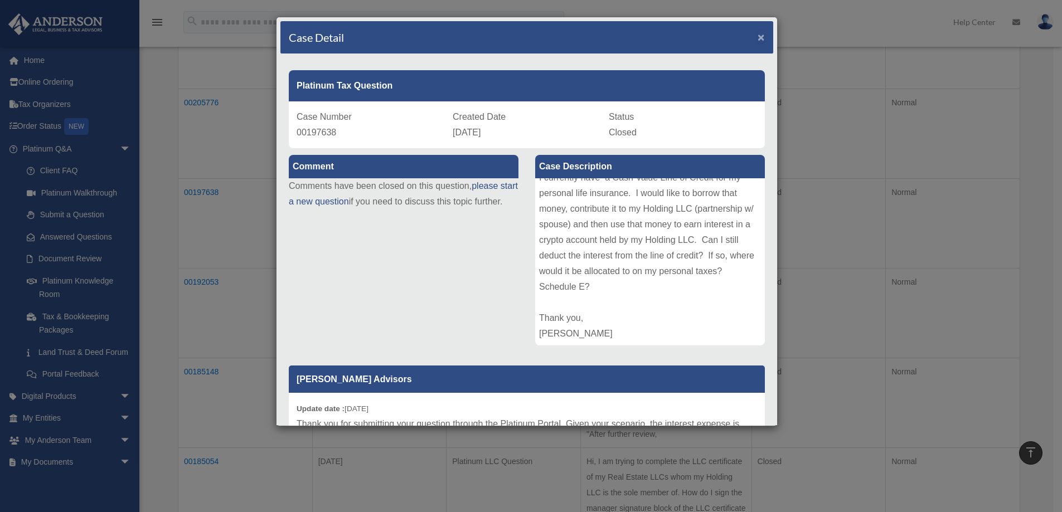
click at [758, 35] on span "×" at bounding box center [761, 37] width 7 height 13
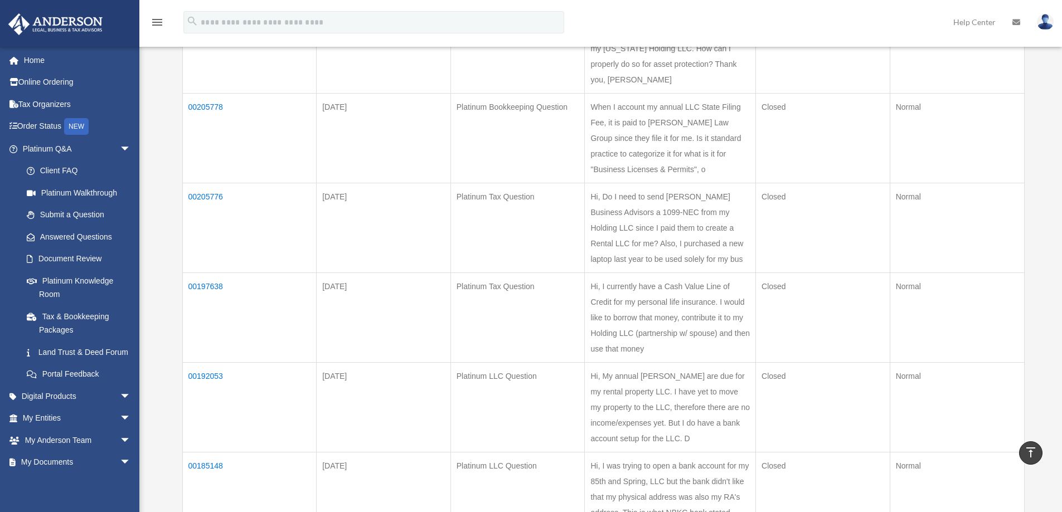
scroll to position [284, 0]
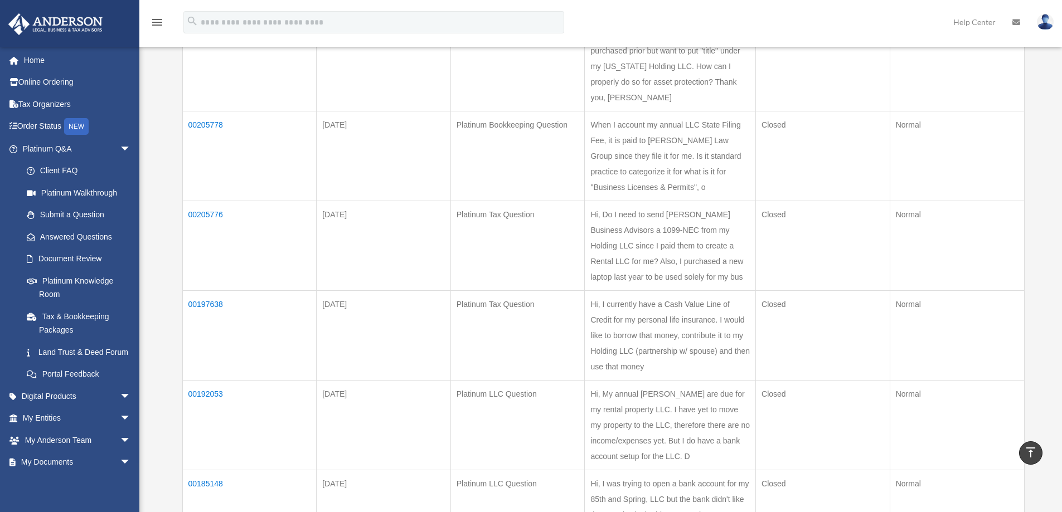
click at [212, 216] on td "00205776" at bounding box center [249, 246] width 134 height 90
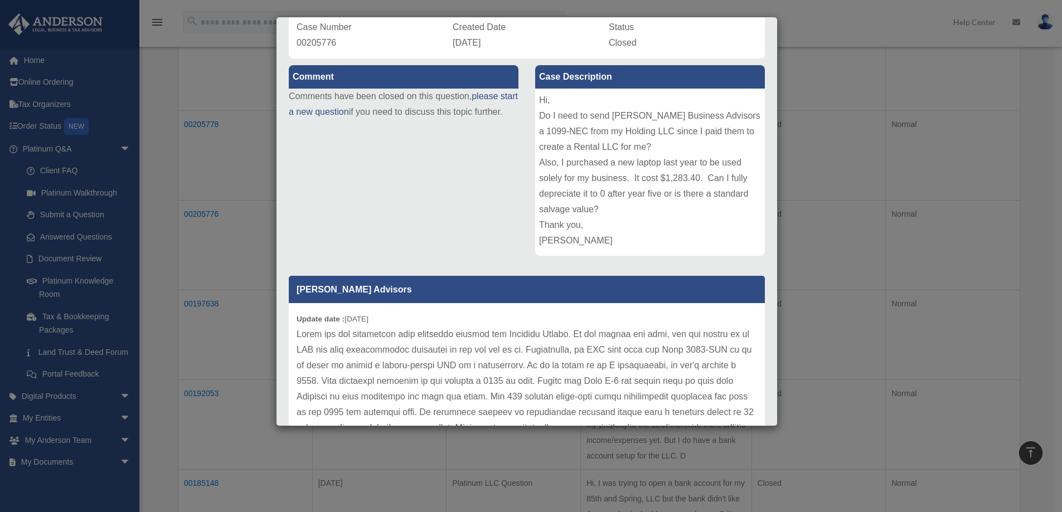
scroll to position [0, 0]
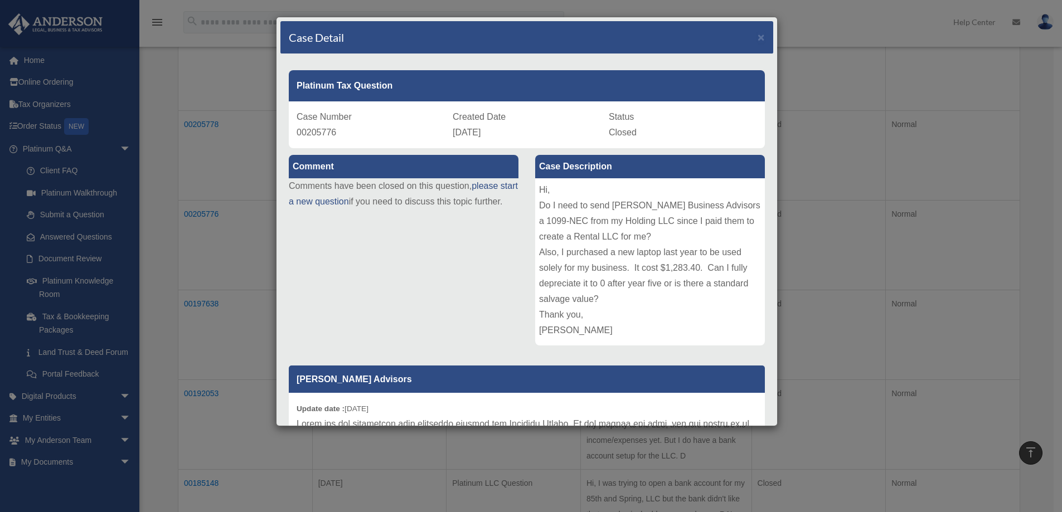
click at [757, 36] on div "Case Detail ×" at bounding box center [527, 37] width 493 height 33
click at [758, 40] on span "×" at bounding box center [761, 37] width 7 height 13
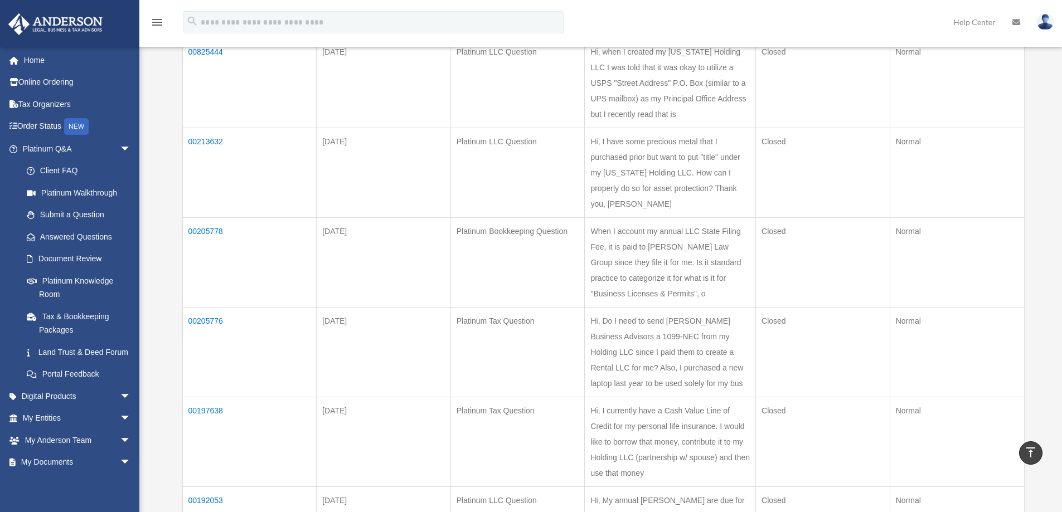
scroll to position [172, 0]
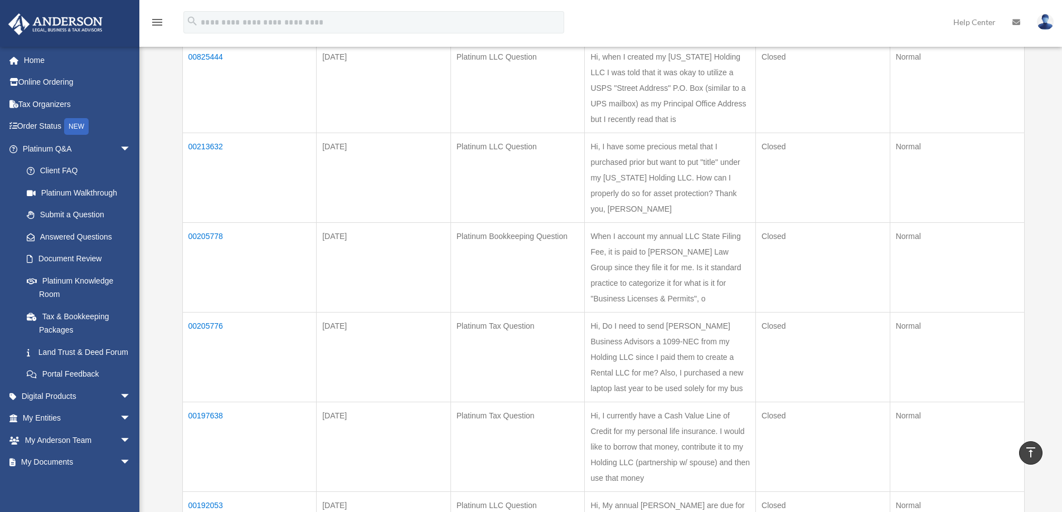
click at [203, 141] on td "00213632" at bounding box center [249, 178] width 134 height 90
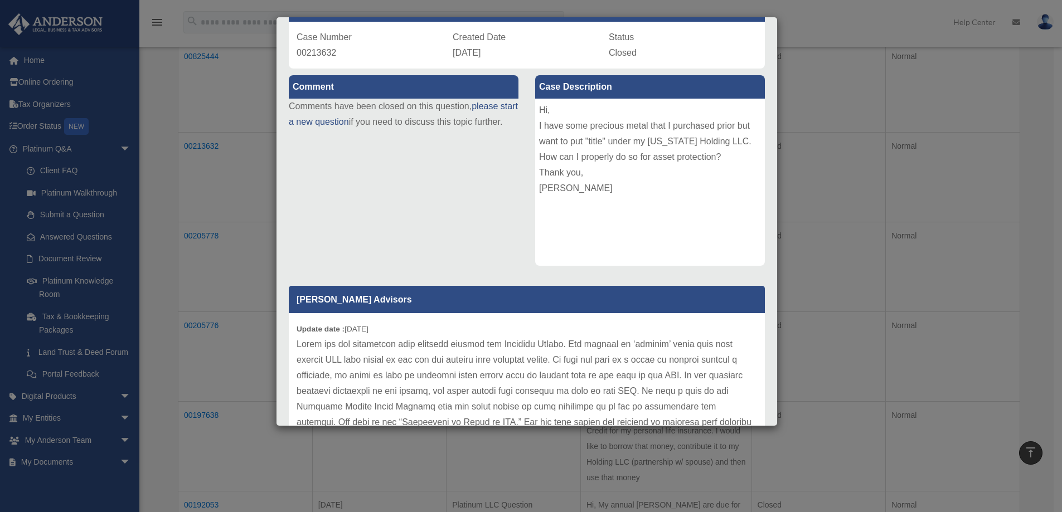
scroll to position [0, 0]
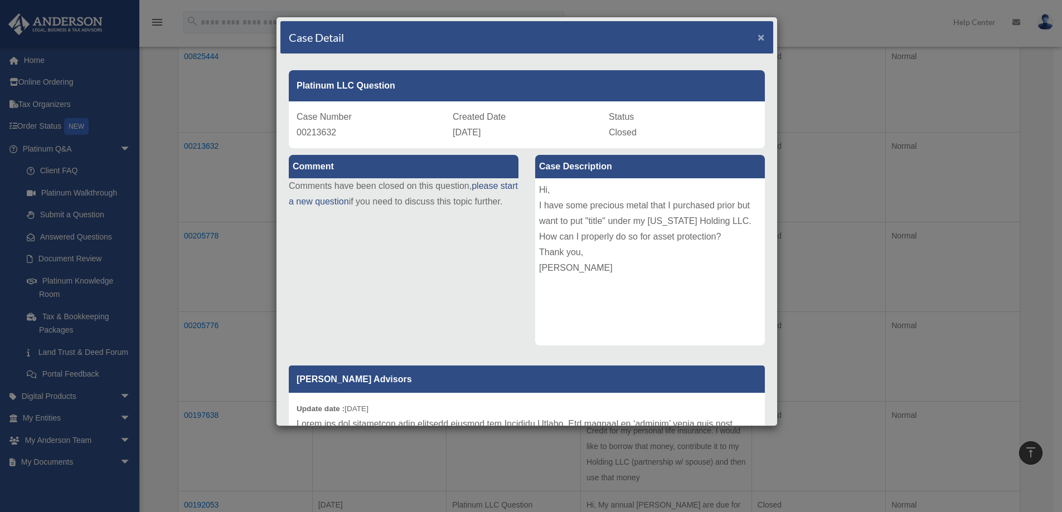
click at [758, 36] on span "×" at bounding box center [761, 37] width 7 height 13
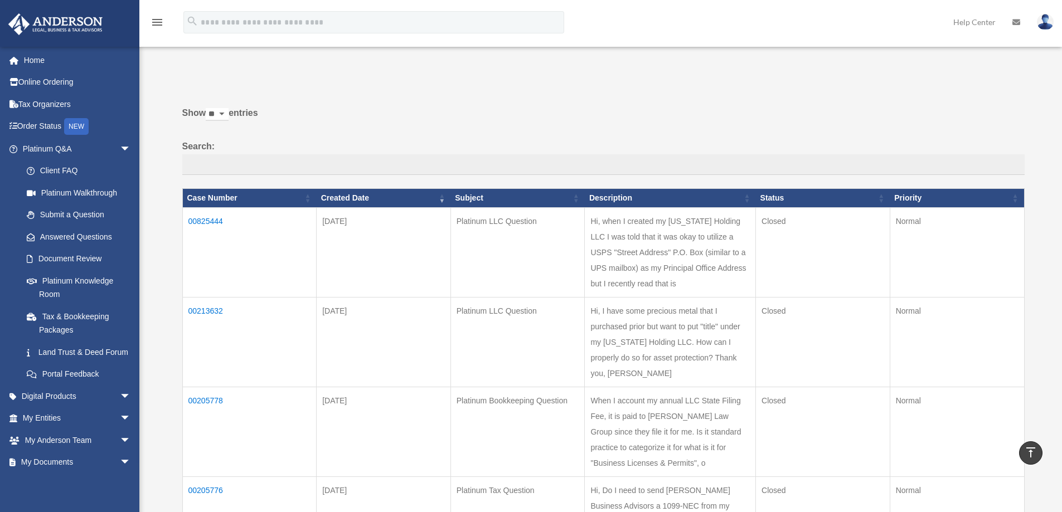
scroll to position [5, 0]
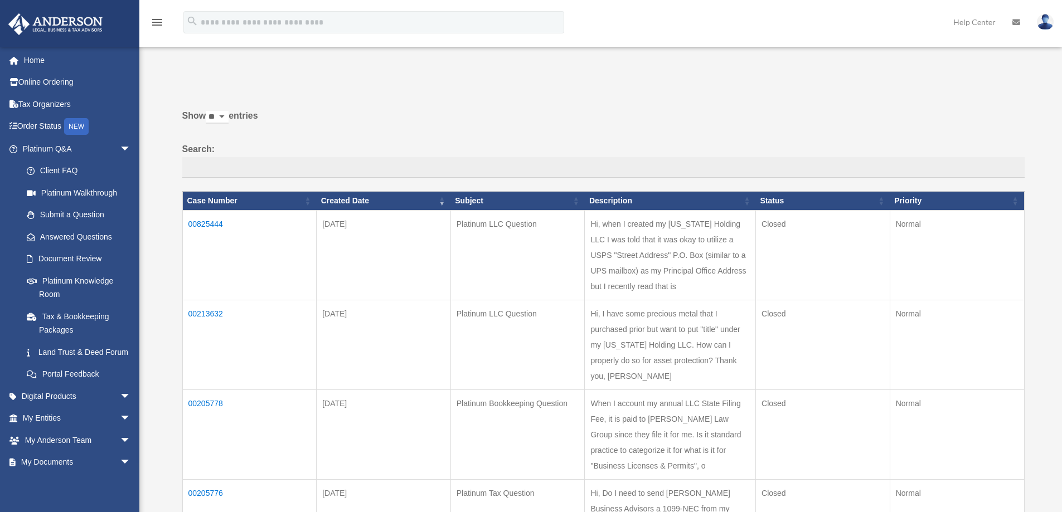
click at [202, 223] on td "00825444" at bounding box center [249, 255] width 134 height 90
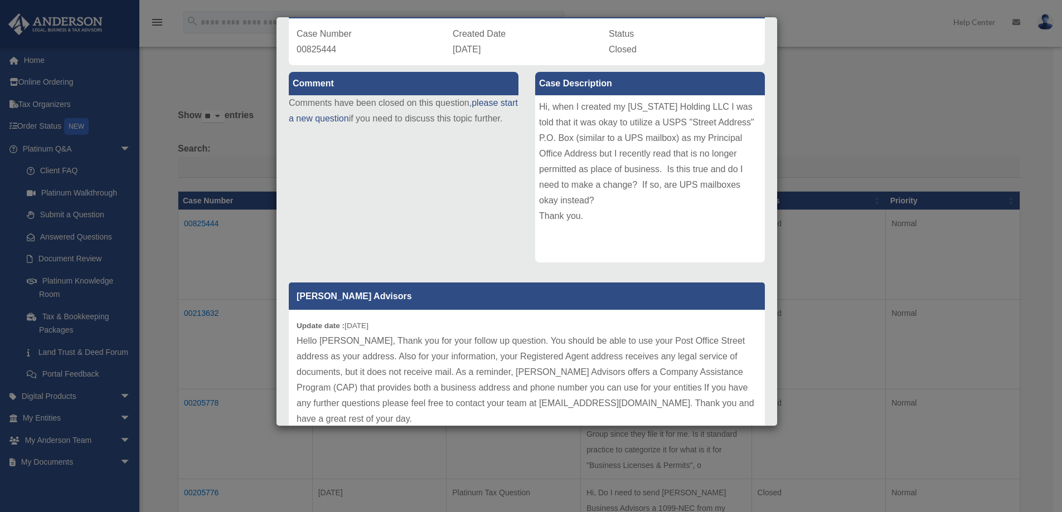
scroll to position [0, 0]
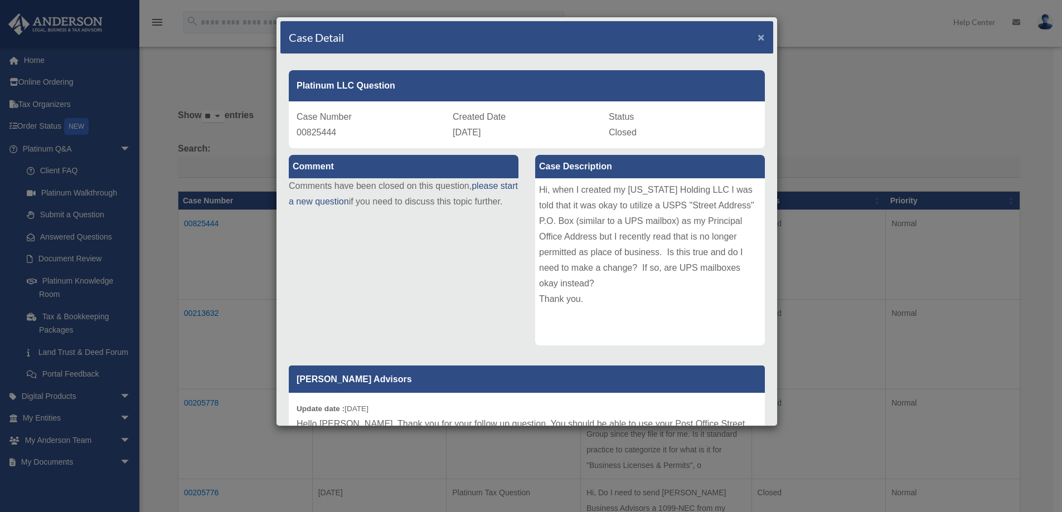
click at [758, 39] on span "×" at bounding box center [761, 37] width 7 height 13
